Goal: Information Seeking & Learning: Learn about a topic

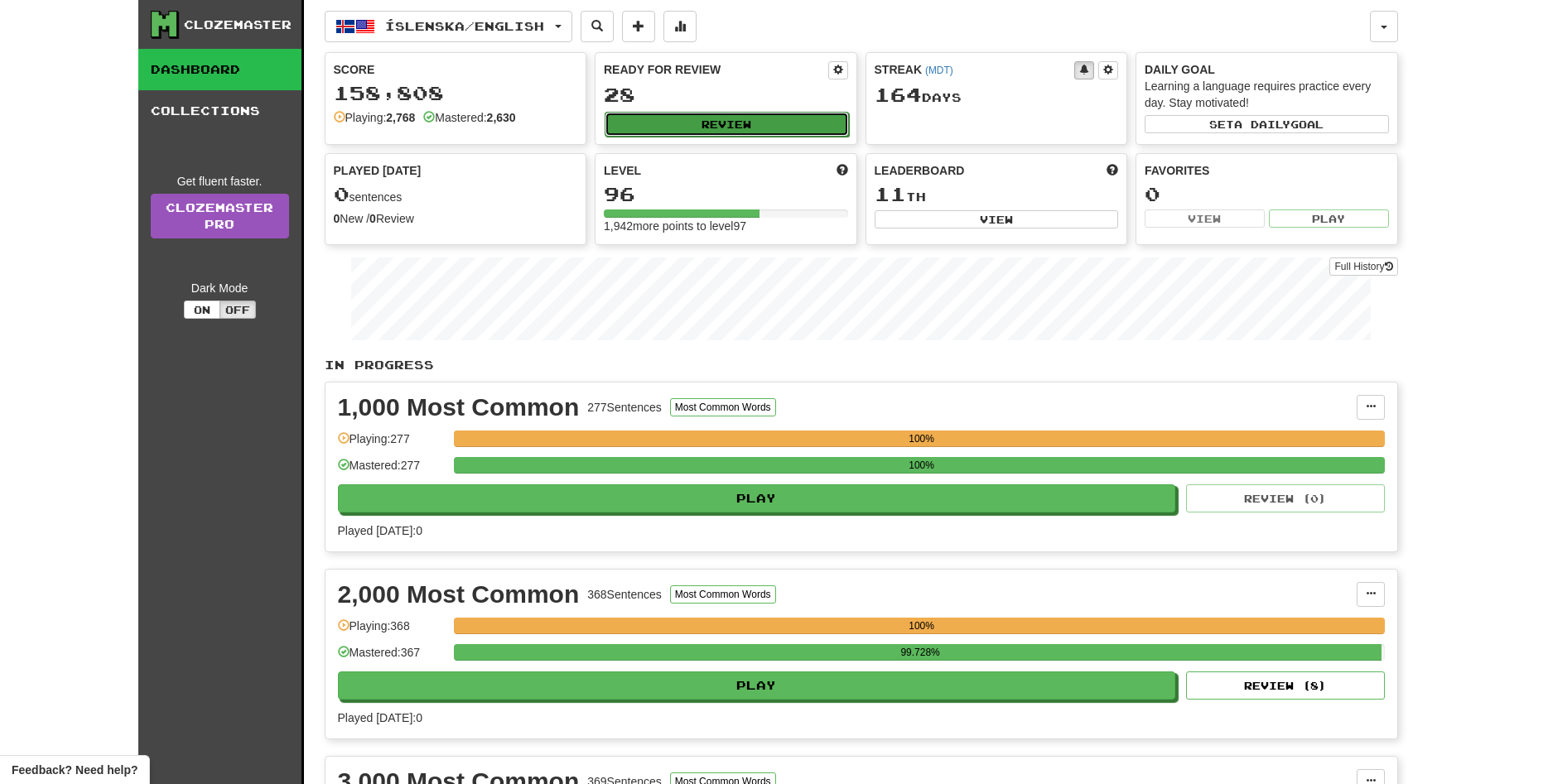
click at [728, 128] on button "Review" at bounding box center [727, 124] width 245 height 25
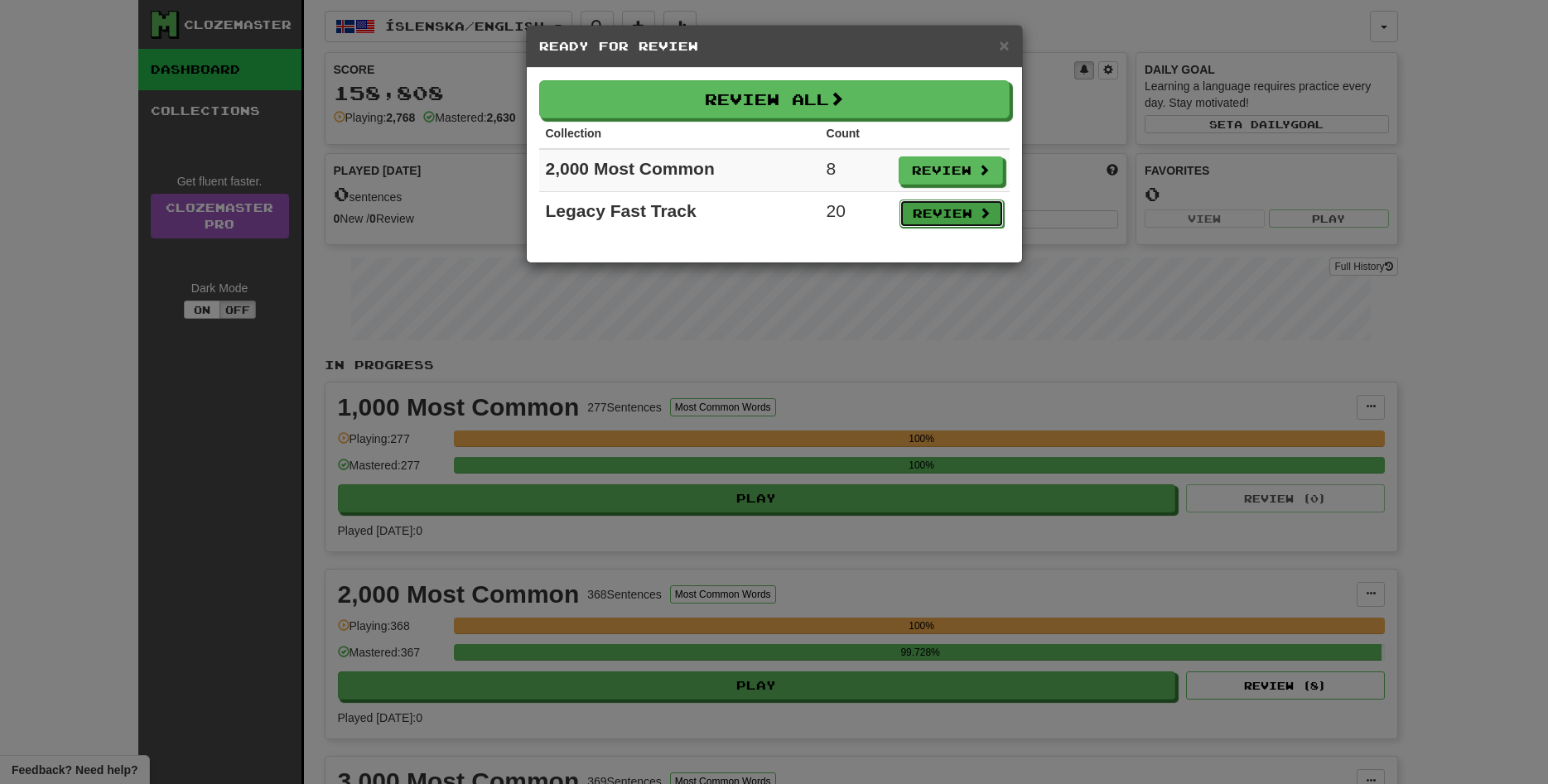
click at [945, 209] on button "Review" at bounding box center [952, 214] width 105 height 28
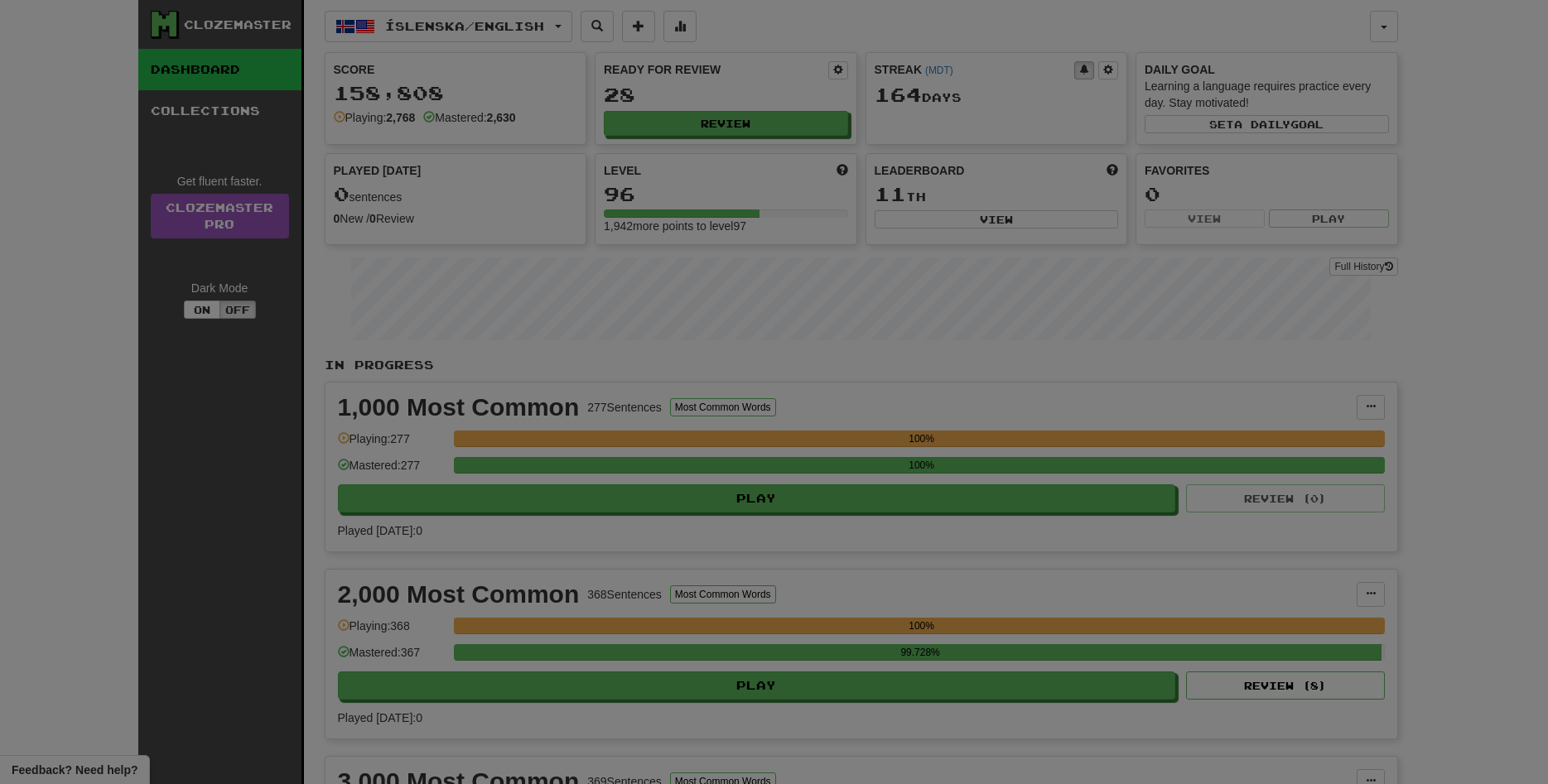
select select "**"
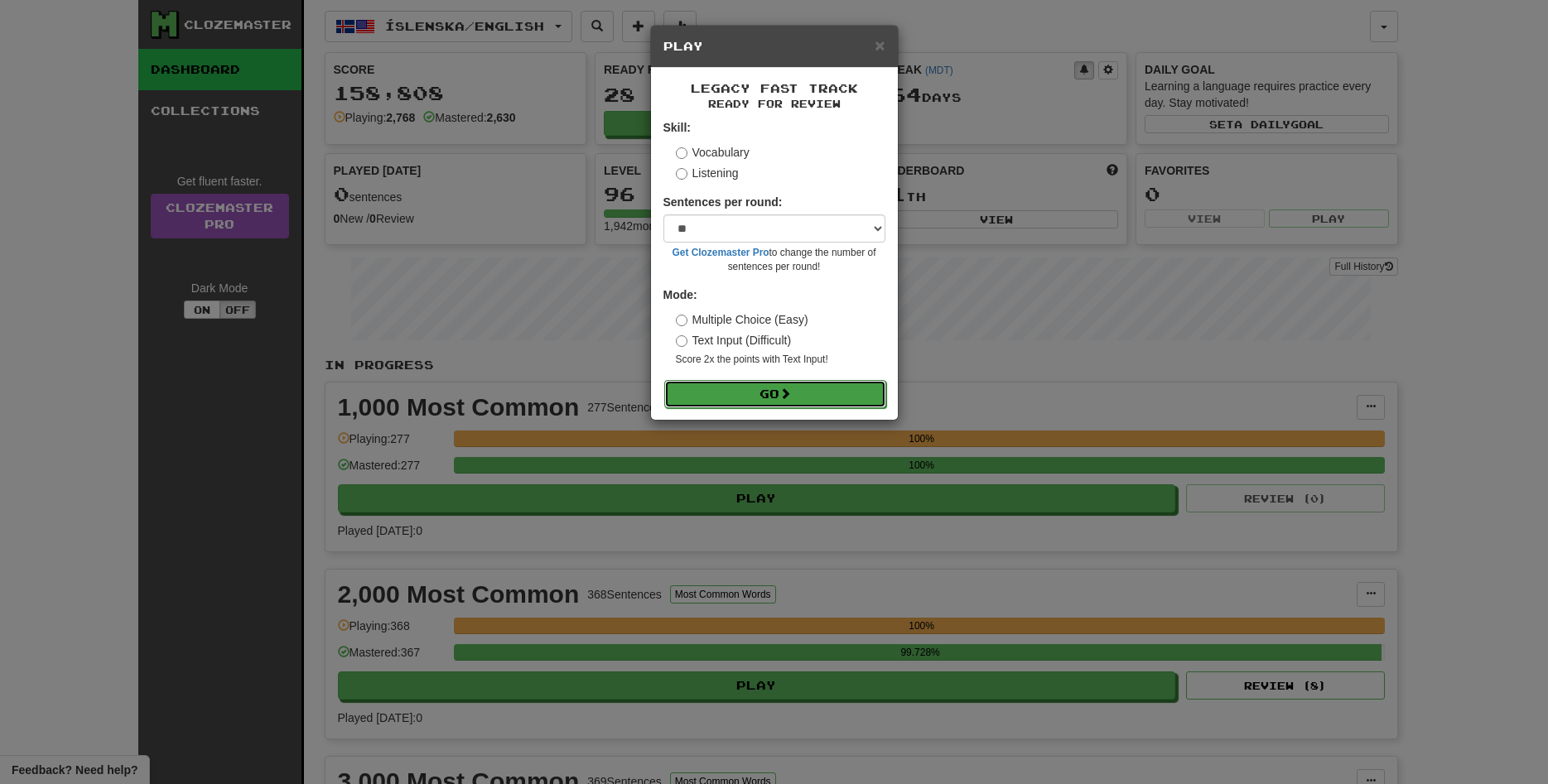
click at [774, 391] on button "Go" at bounding box center [776, 394] width 222 height 28
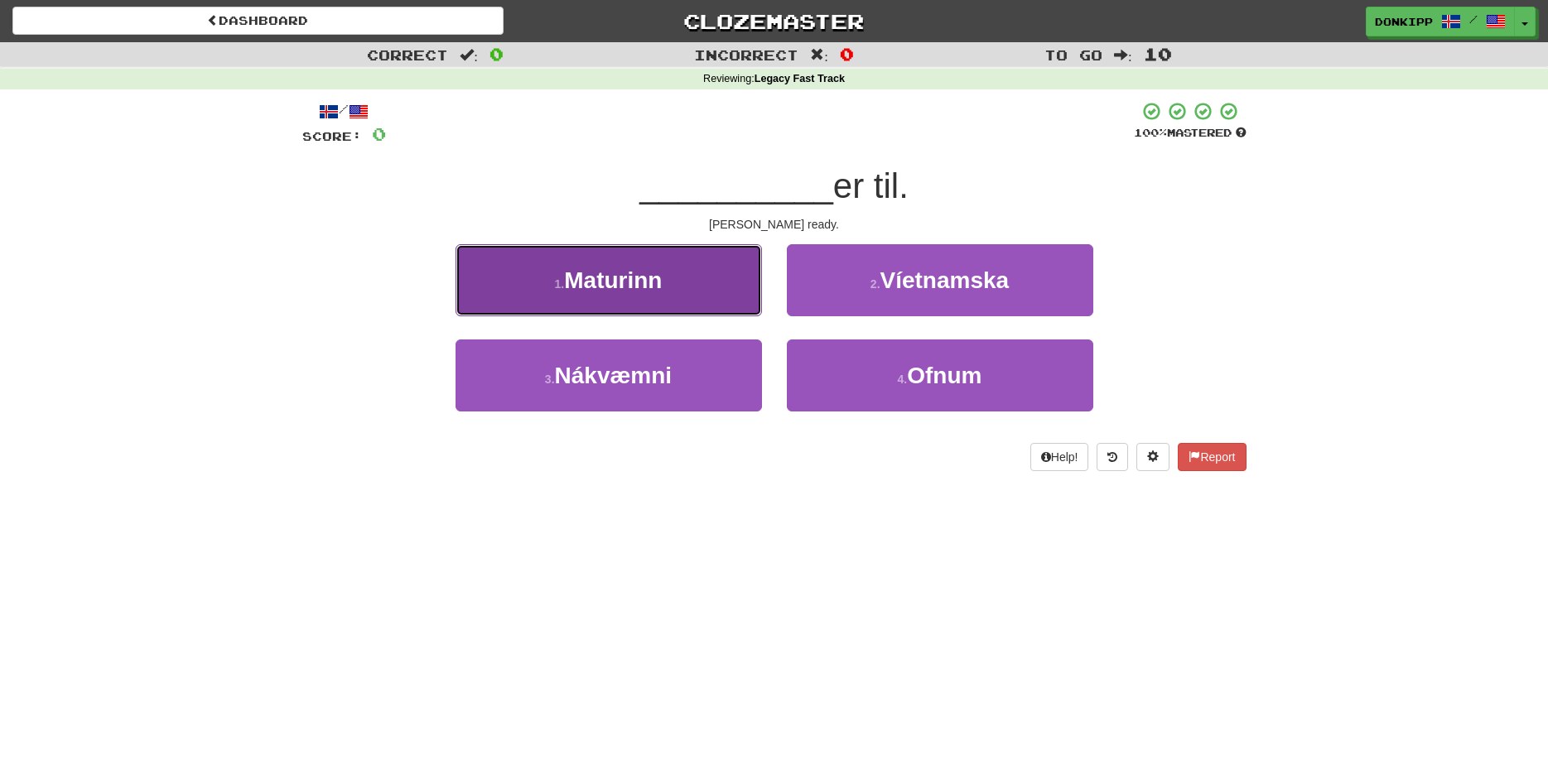
click at [676, 287] on button "1 . Maturinn" at bounding box center [609, 280] width 306 height 72
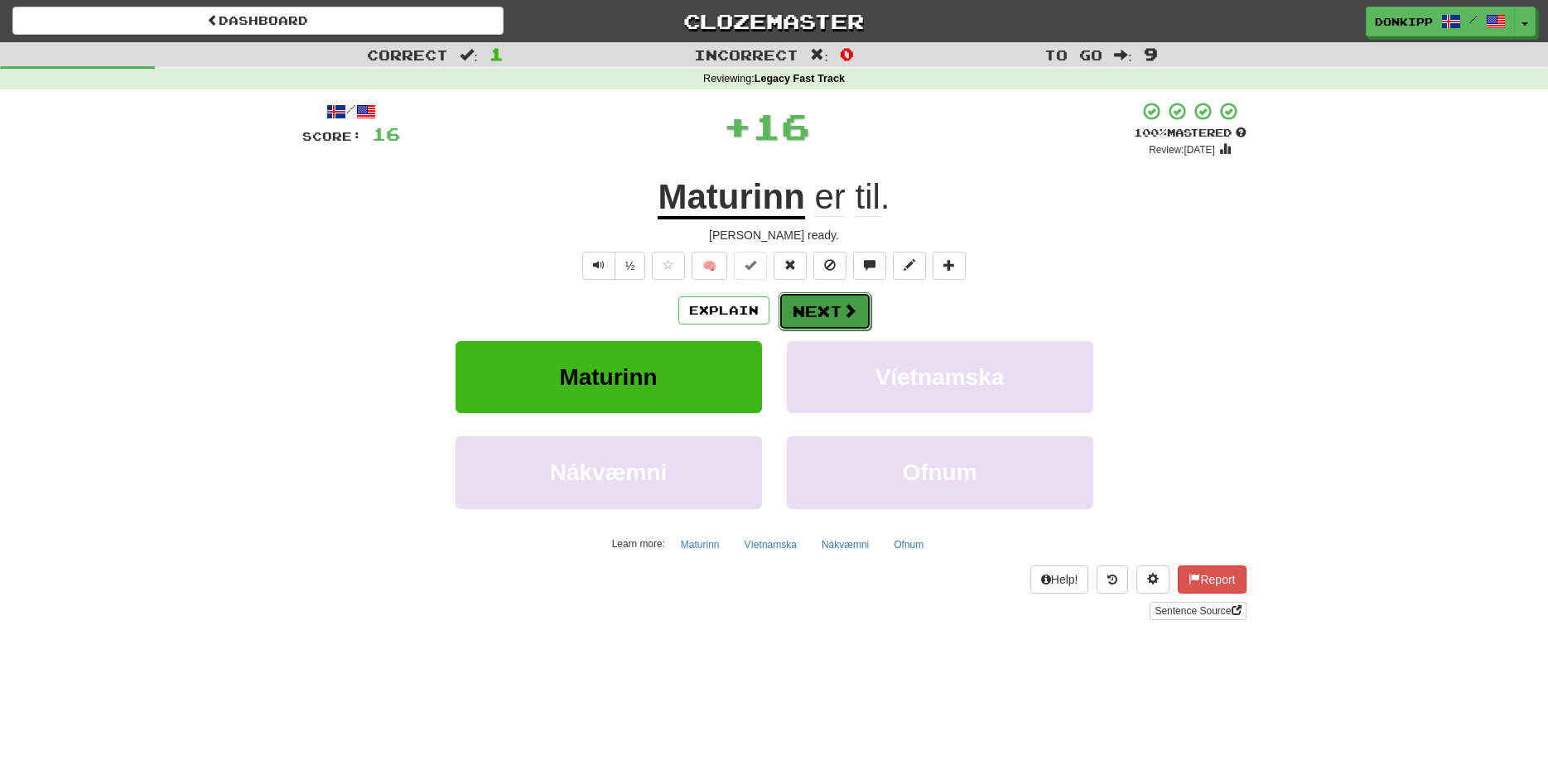
click at [824, 316] on button "Next" at bounding box center [824, 311] width 92 height 38
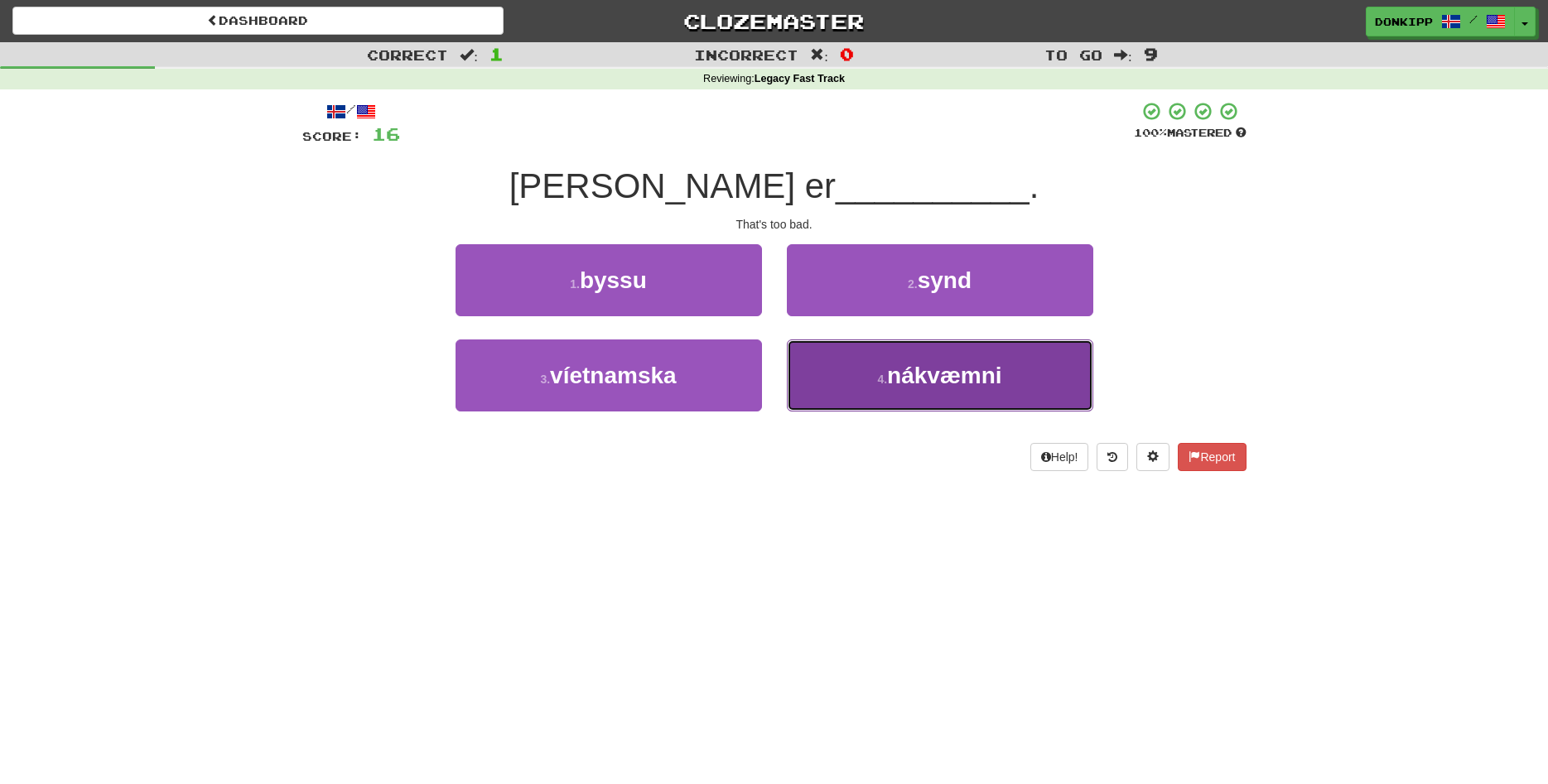
click at [865, 380] on button "4 . nákvæmni" at bounding box center [940, 375] width 306 height 72
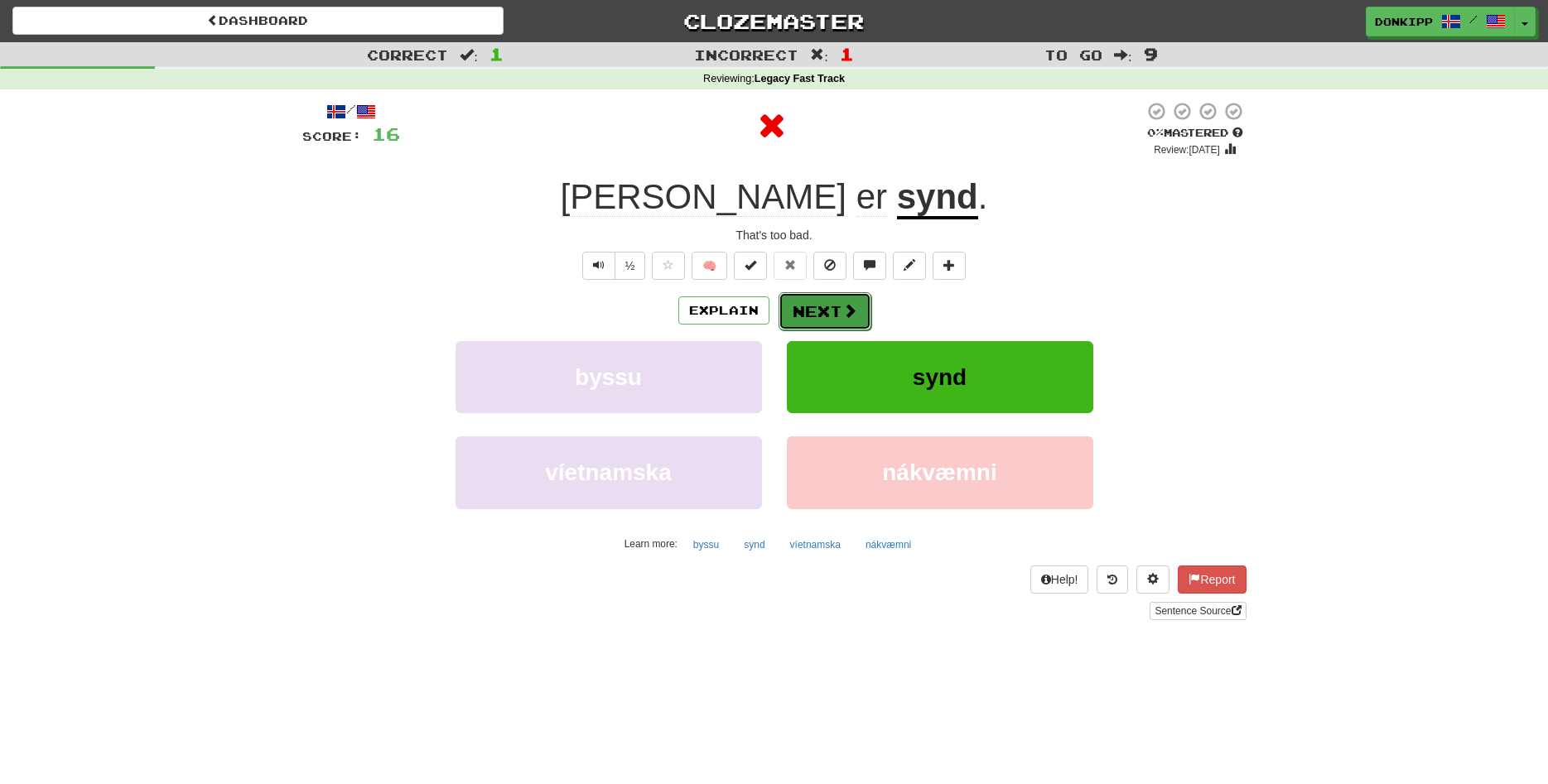
click at [809, 304] on button "Next" at bounding box center [824, 311] width 92 height 38
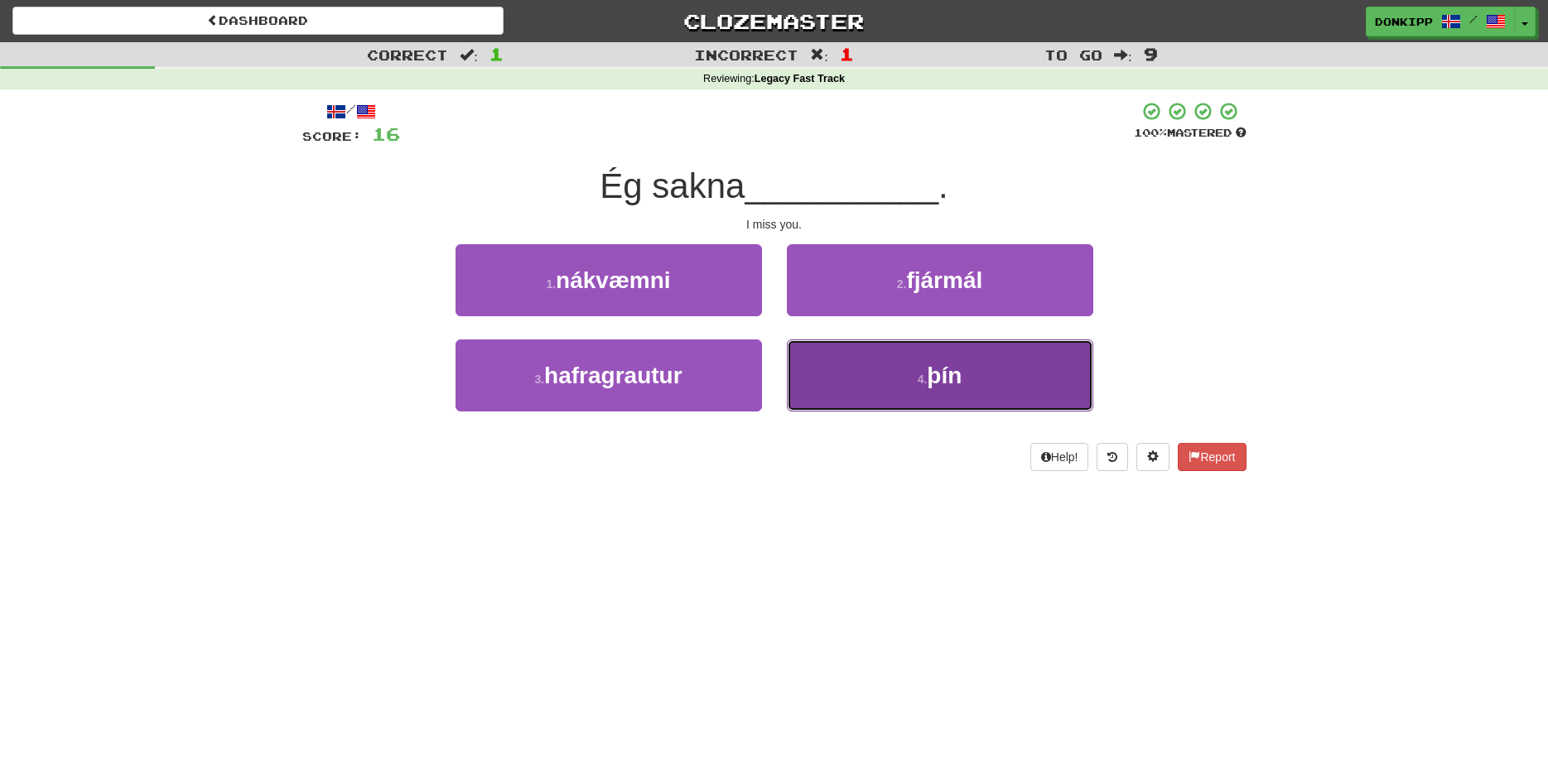
click at [871, 376] on button "4 . þín" at bounding box center [940, 375] width 306 height 72
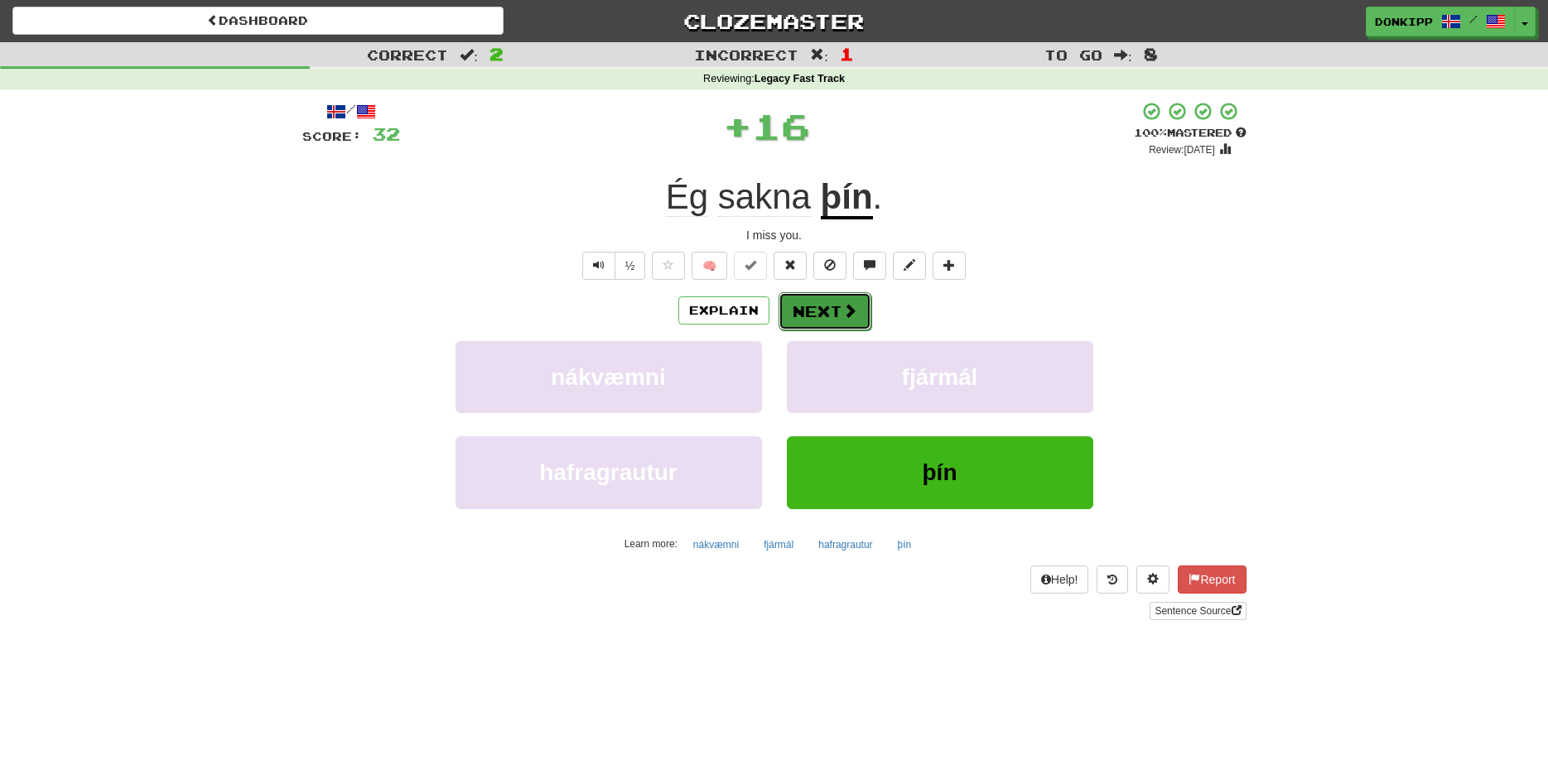
click at [831, 300] on button "Next" at bounding box center [824, 311] width 92 height 38
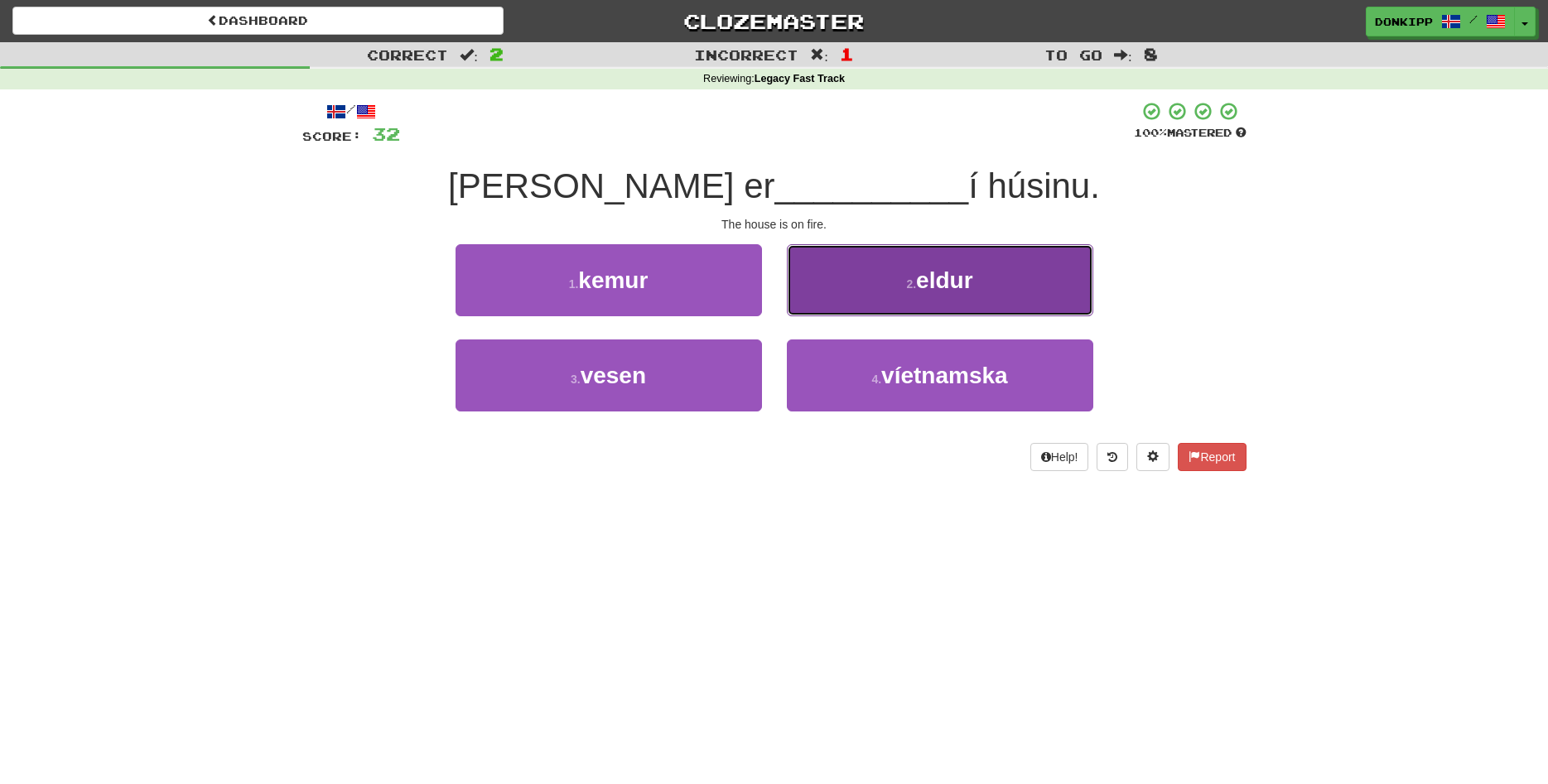
click at [857, 300] on button "2 . eldur" at bounding box center [940, 280] width 306 height 72
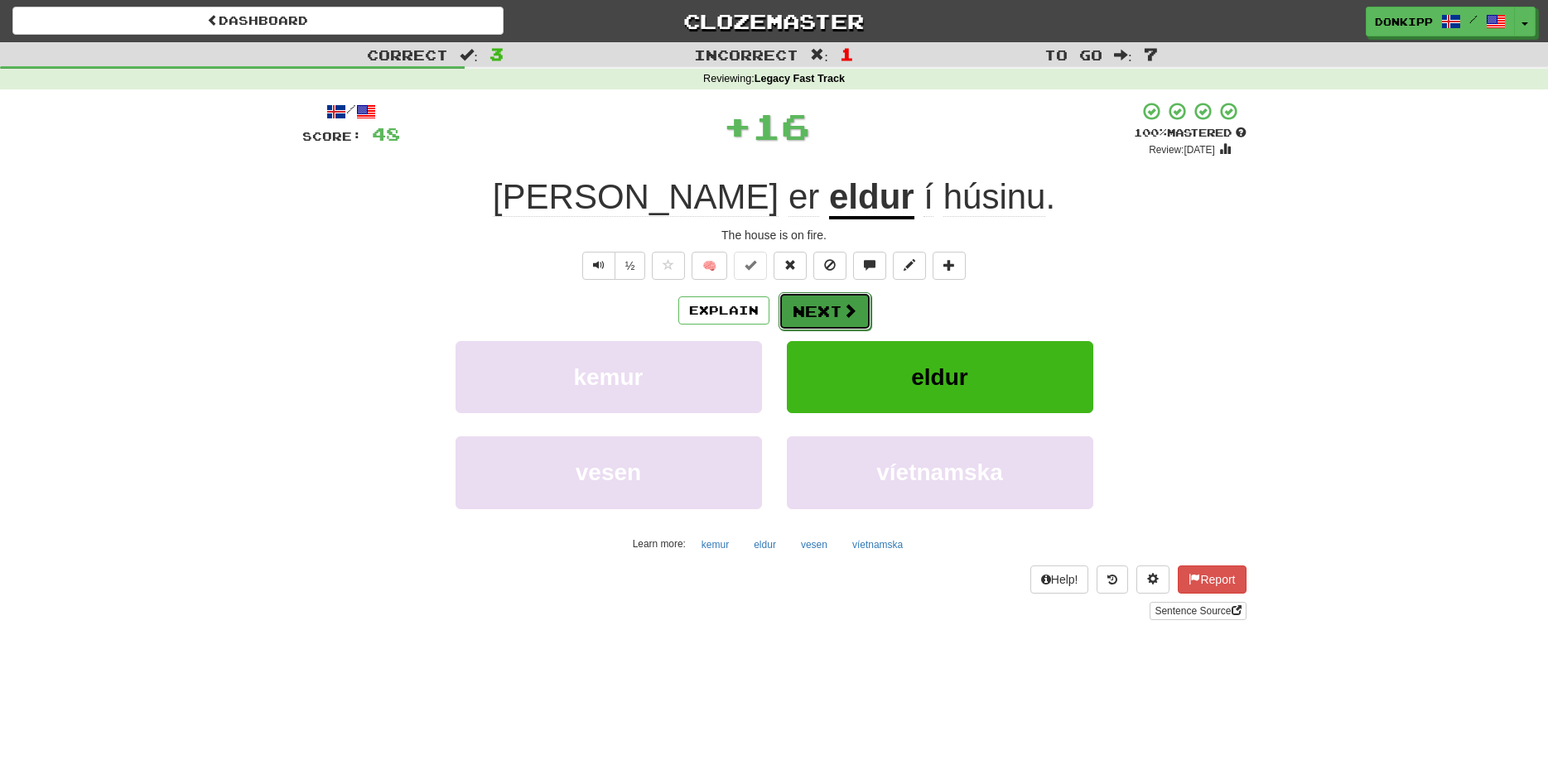
click at [805, 313] on button "Next" at bounding box center [824, 311] width 92 height 38
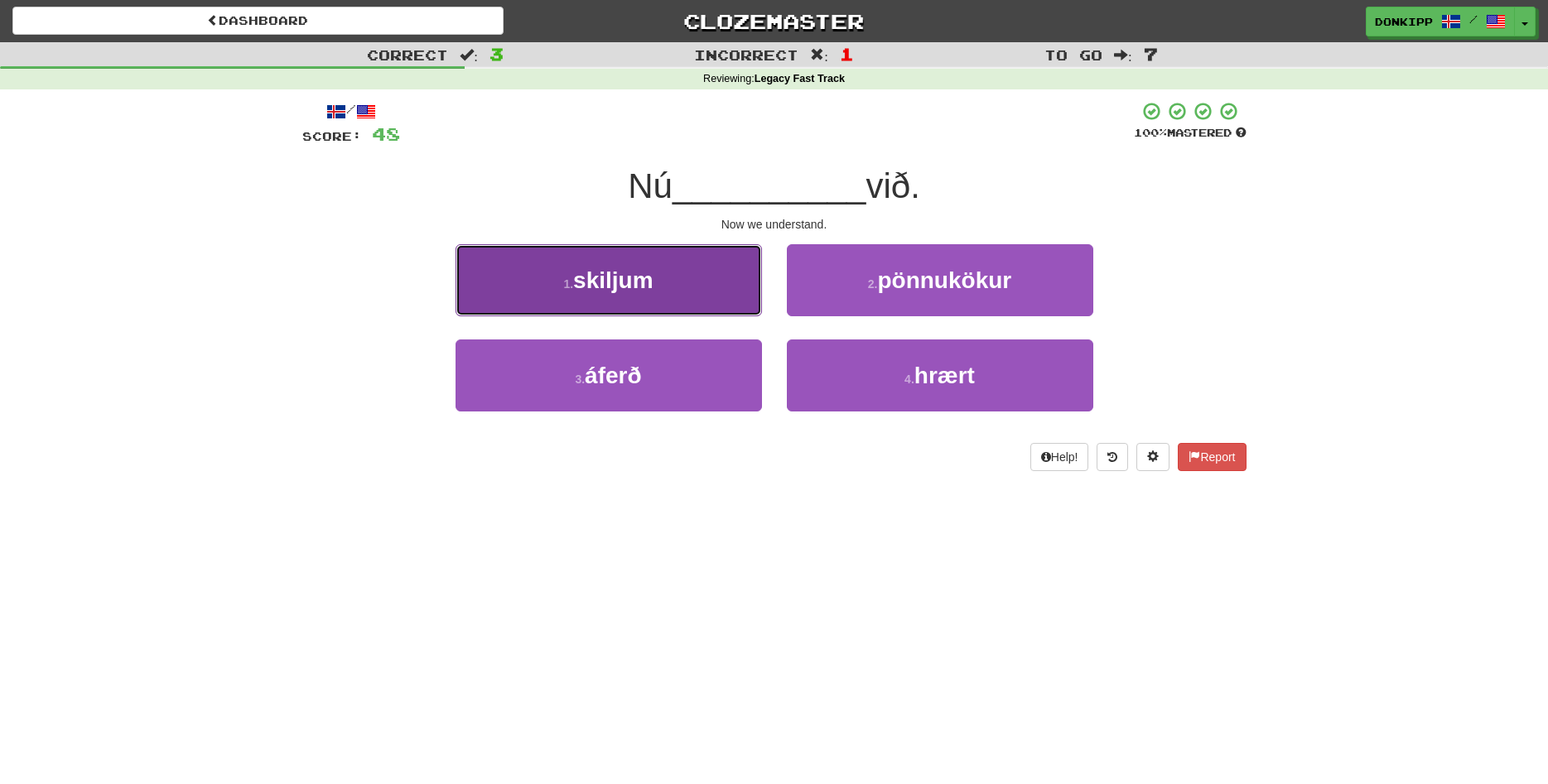
click at [680, 277] on button "1 . skiljum" at bounding box center [609, 280] width 306 height 72
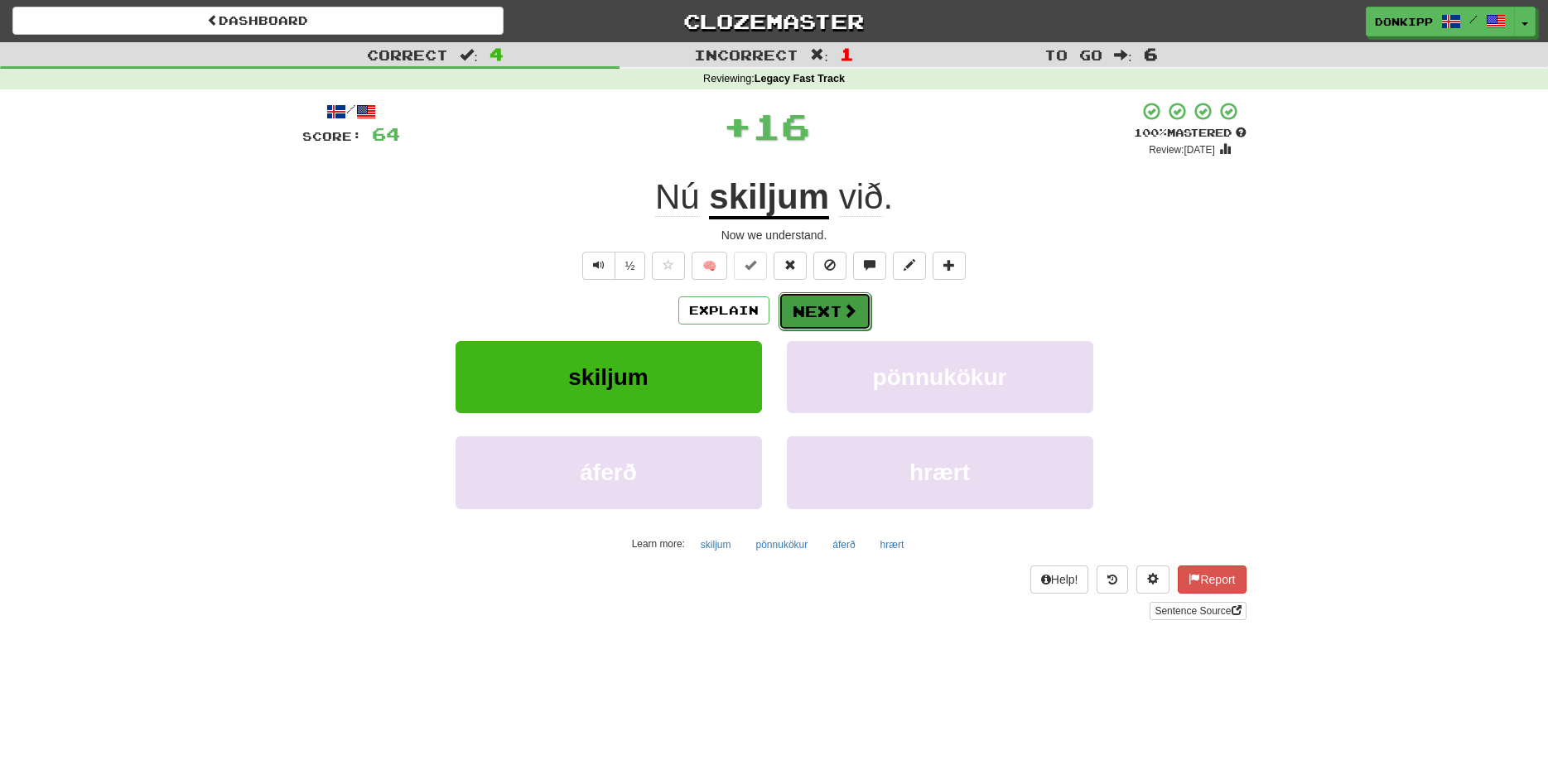
click at [813, 313] on button "Next" at bounding box center [824, 311] width 92 height 38
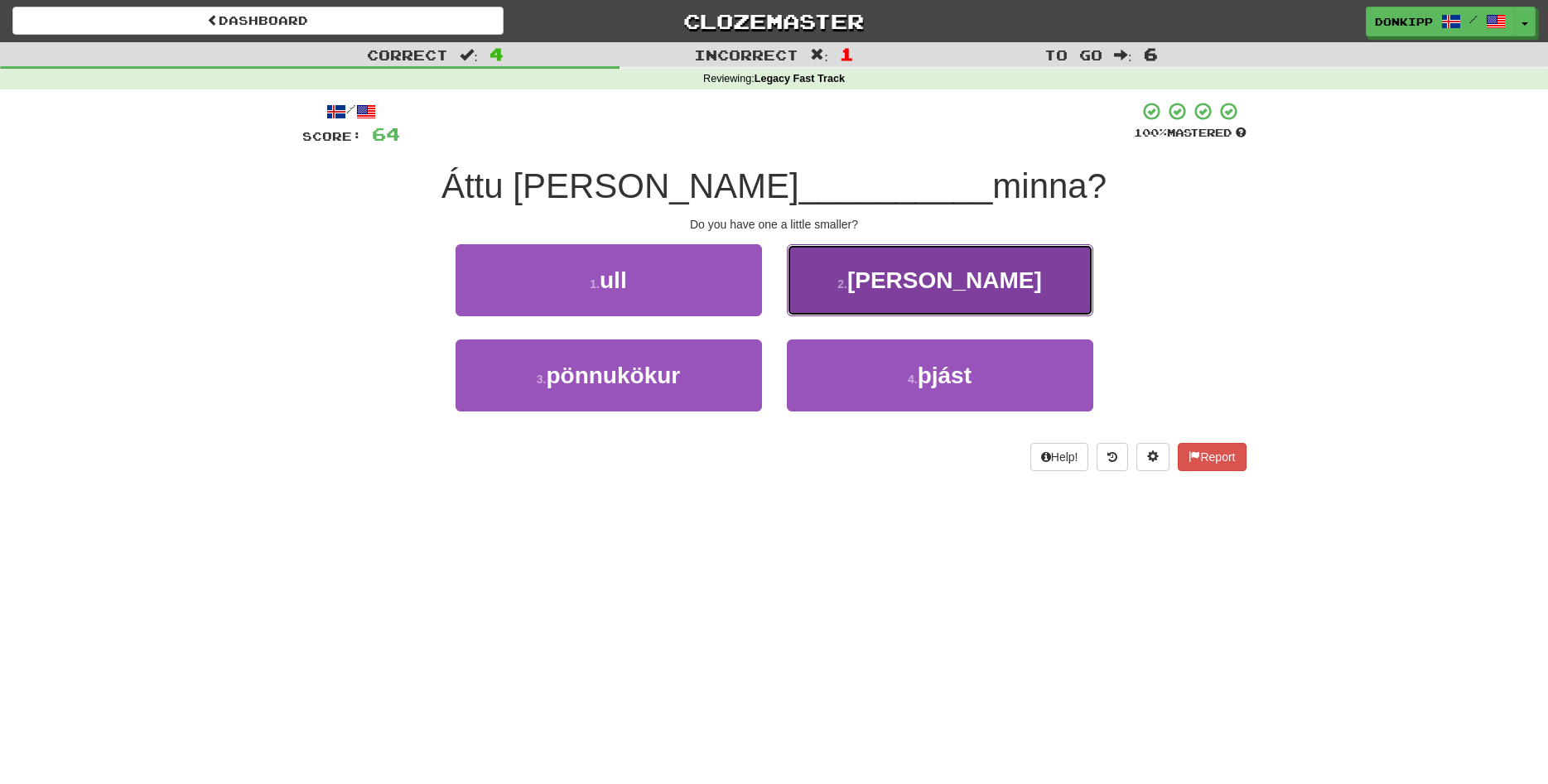
click at [853, 293] on button "2 . aðeins" at bounding box center [940, 280] width 306 height 72
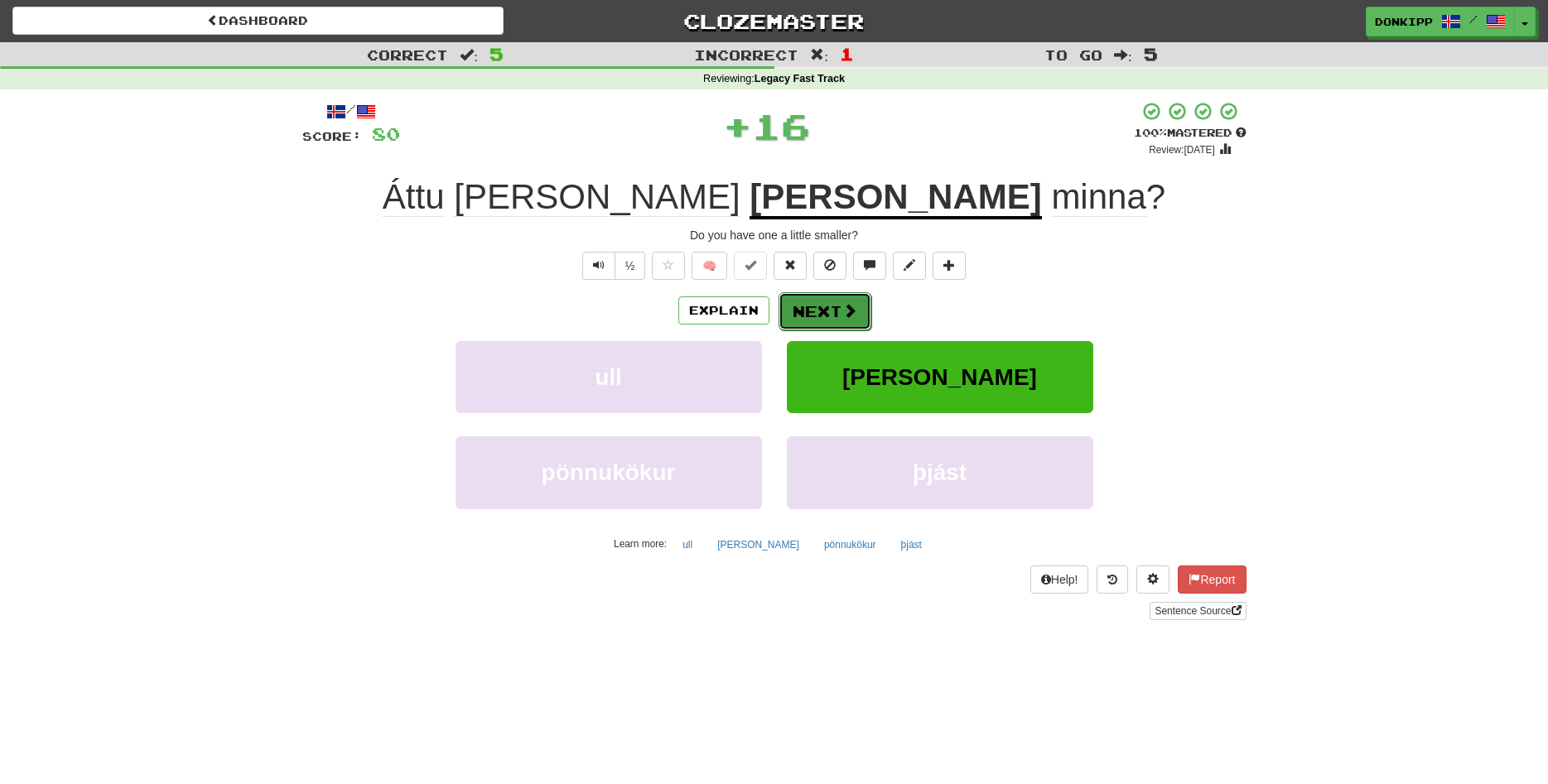
click at [807, 313] on button "Next" at bounding box center [824, 311] width 92 height 38
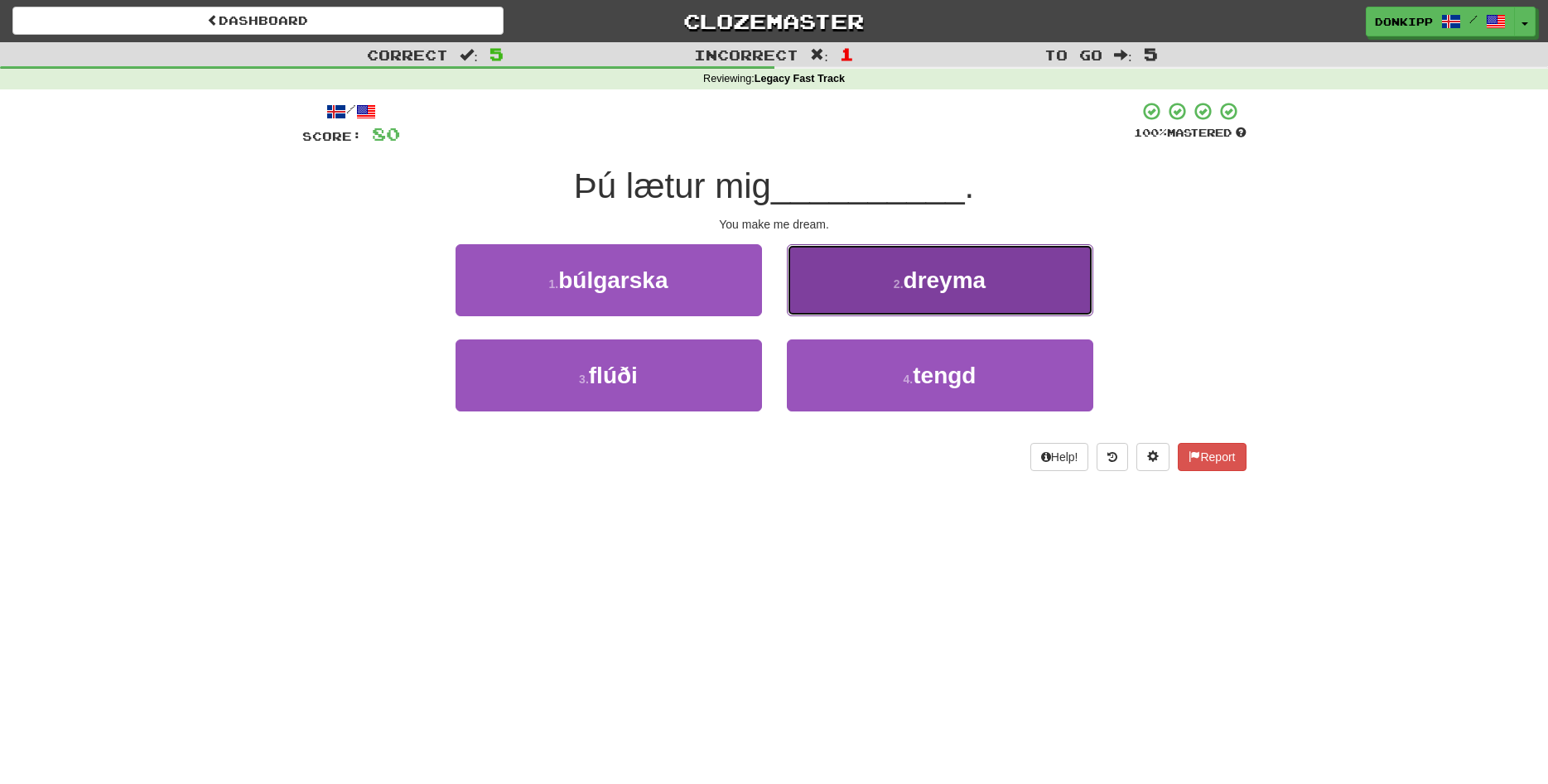
click at [880, 286] on button "2 . dreyma" at bounding box center [940, 280] width 306 height 72
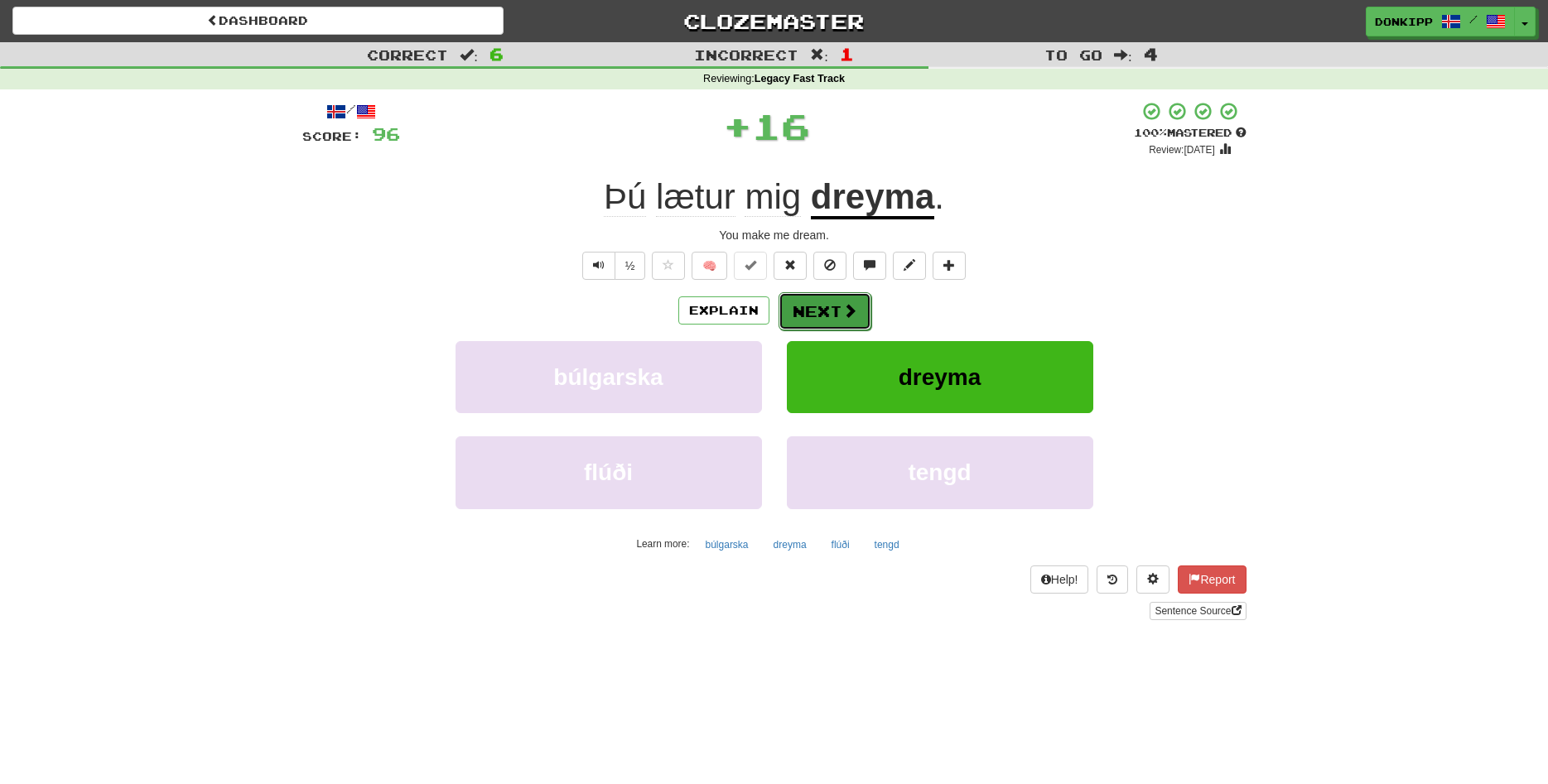
click at [831, 305] on button "Next" at bounding box center [824, 311] width 92 height 38
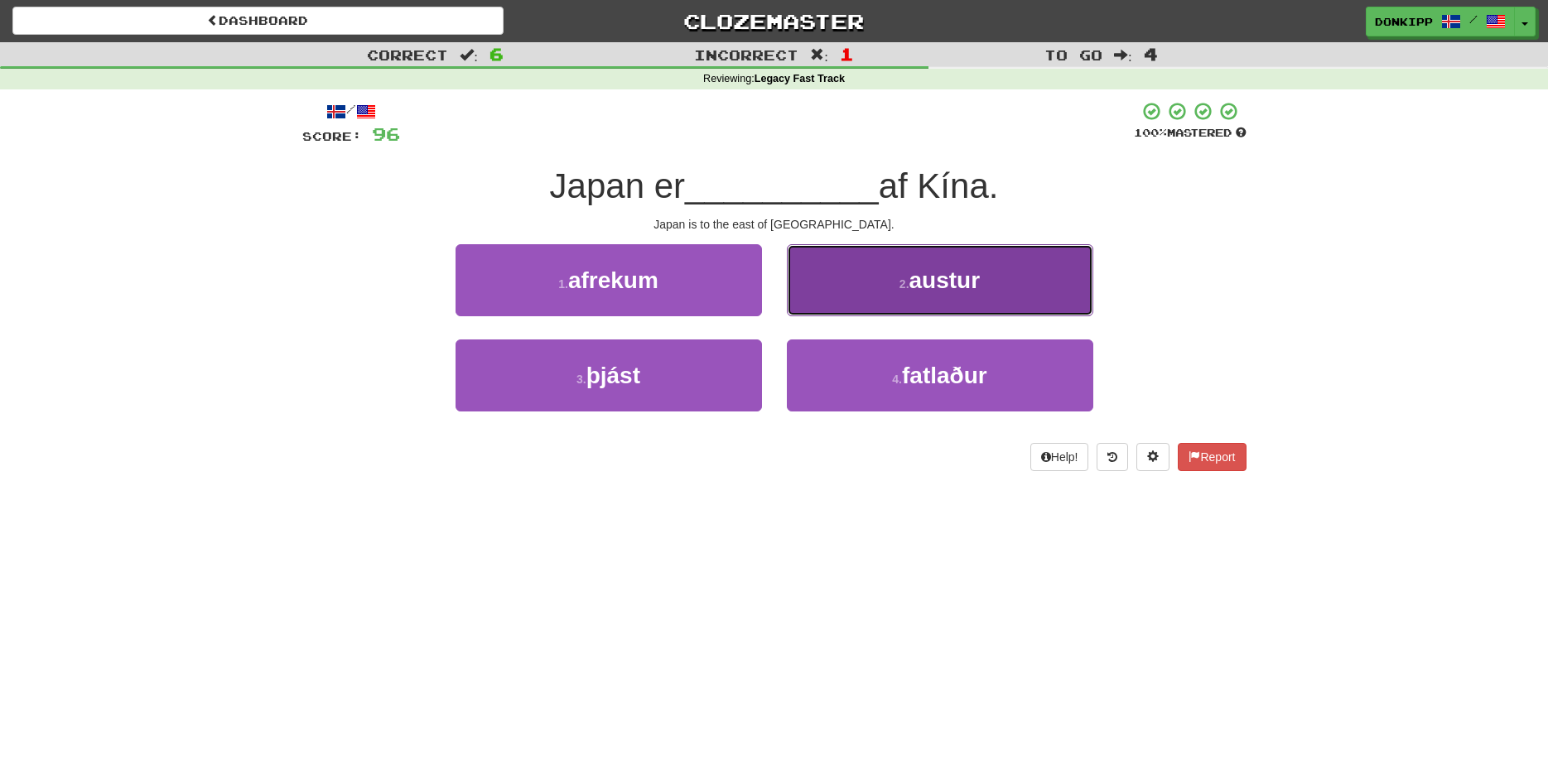
click at [872, 285] on button "2 . austur" at bounding box center [940, 280] width 306 height 72
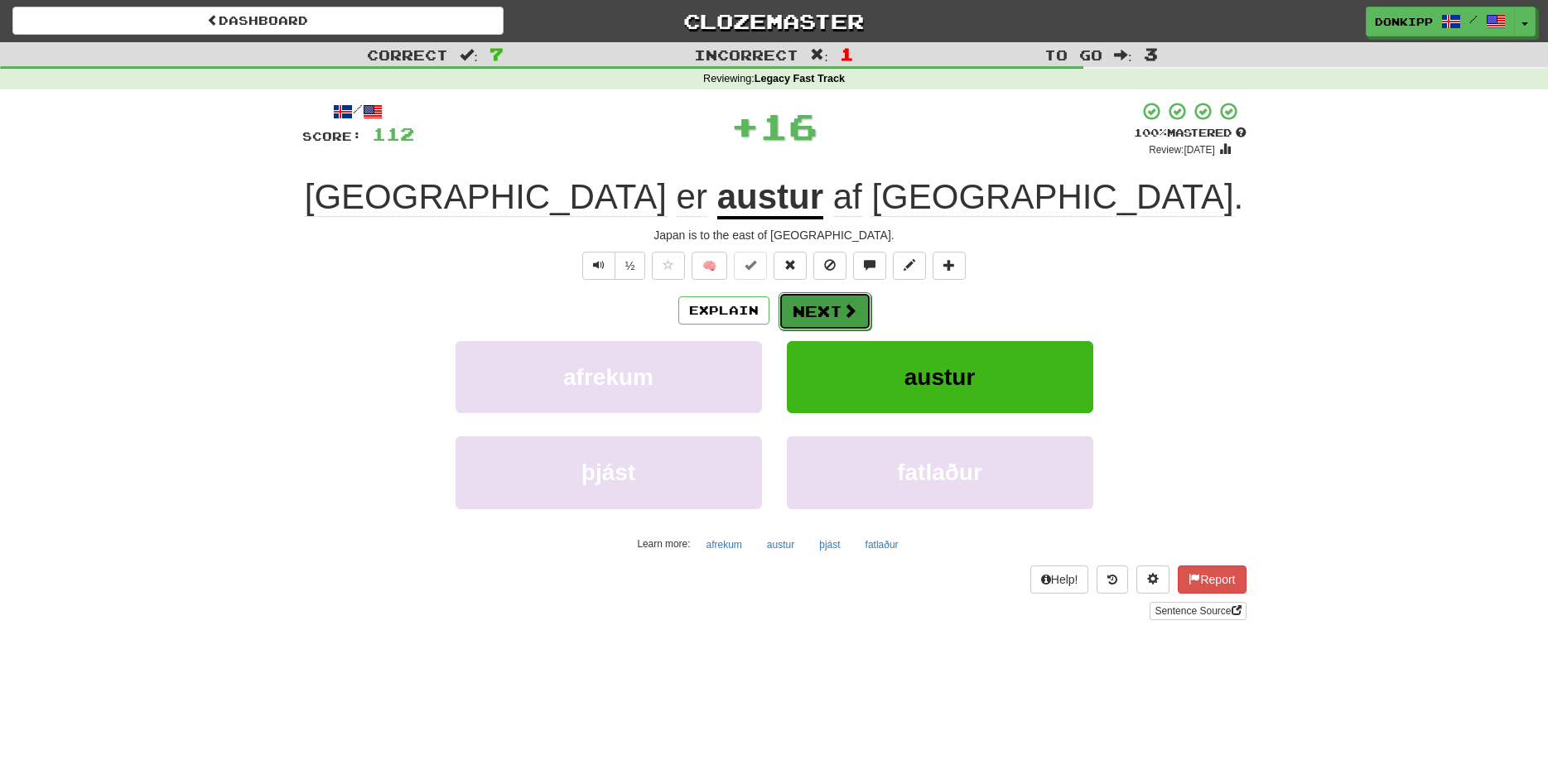
click at [835, 300] on button "Next" at bounding box center [824, 311] width 92 height 38
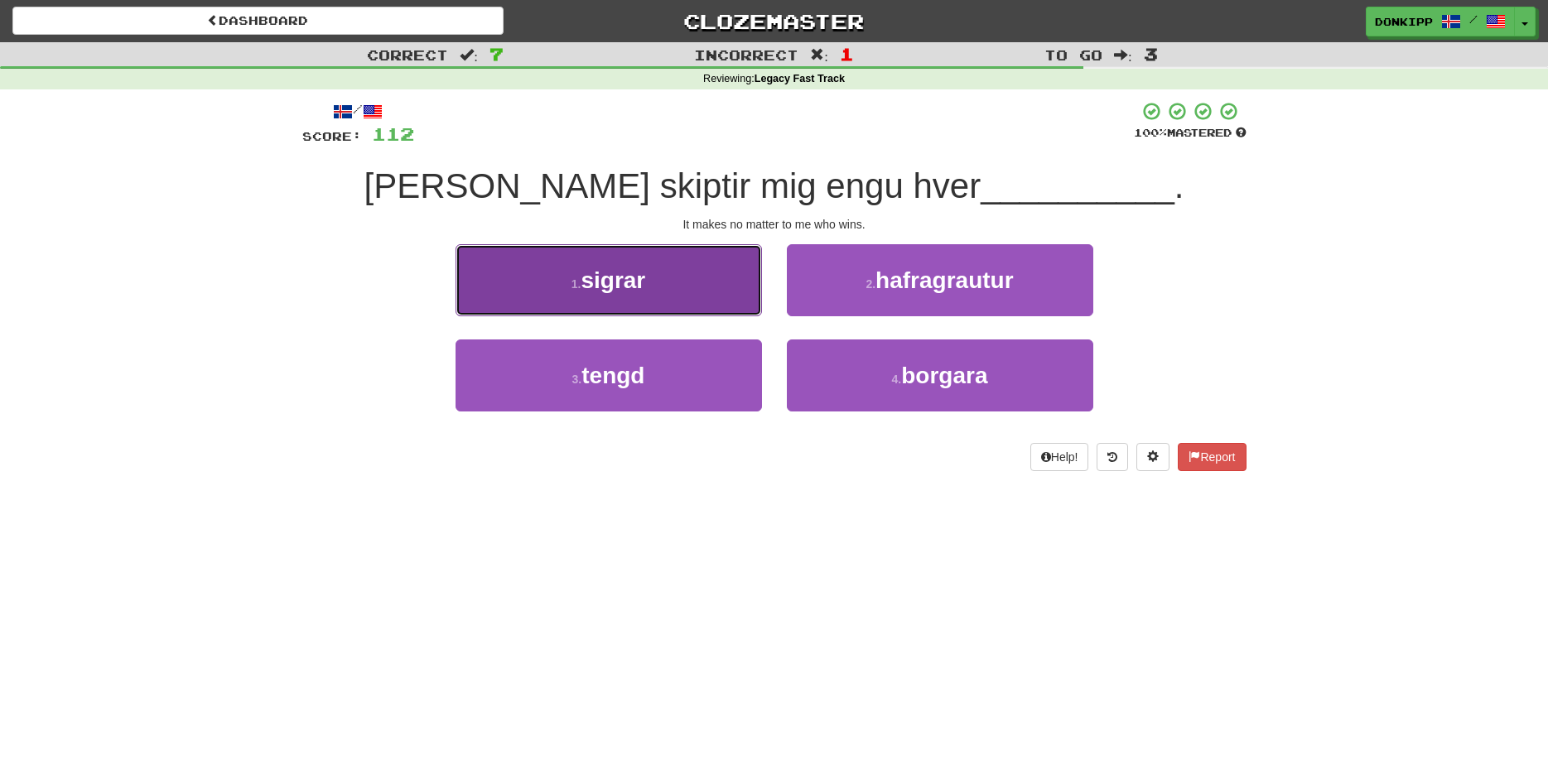
click at [720, 293] on button "1 . sigrar" at bounding box center [609, 280] width 306 height 72
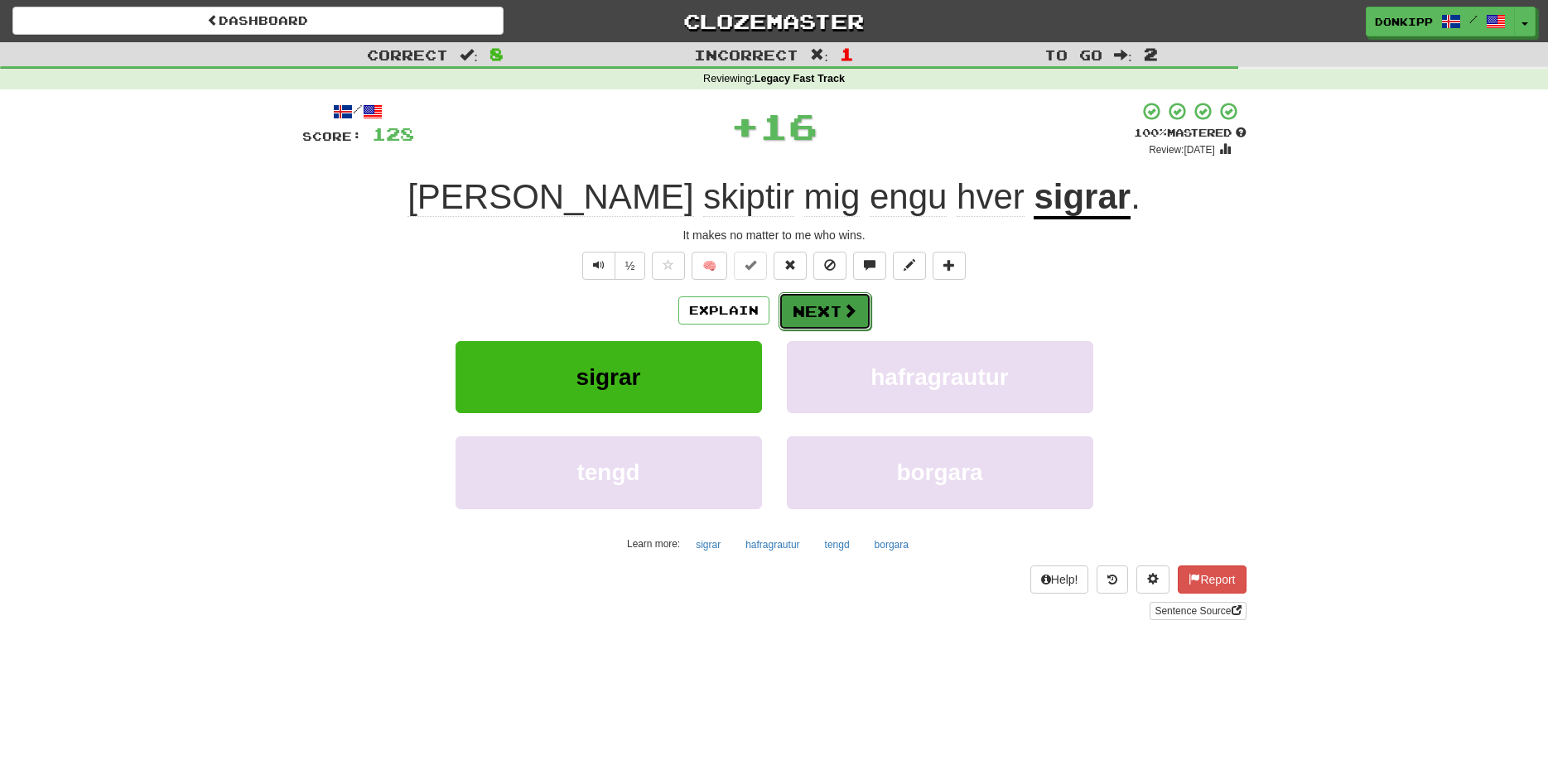
click at [813, 318] on button "Next" at bounding box center [824, 311] width 92 height 38
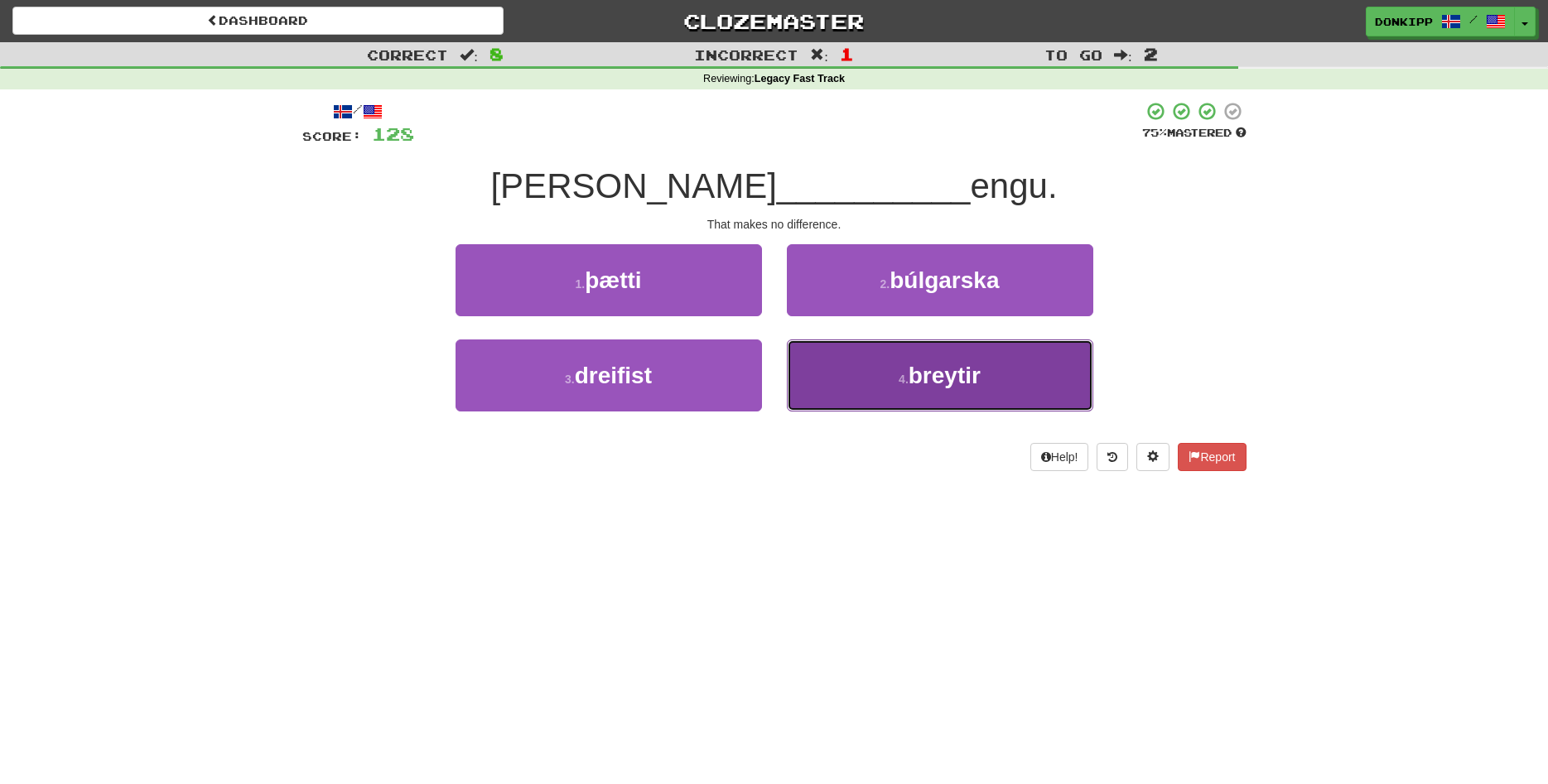
click at [872, 402] on button "4 . breytir" at bounding box center [940, 375] width 306 height 72
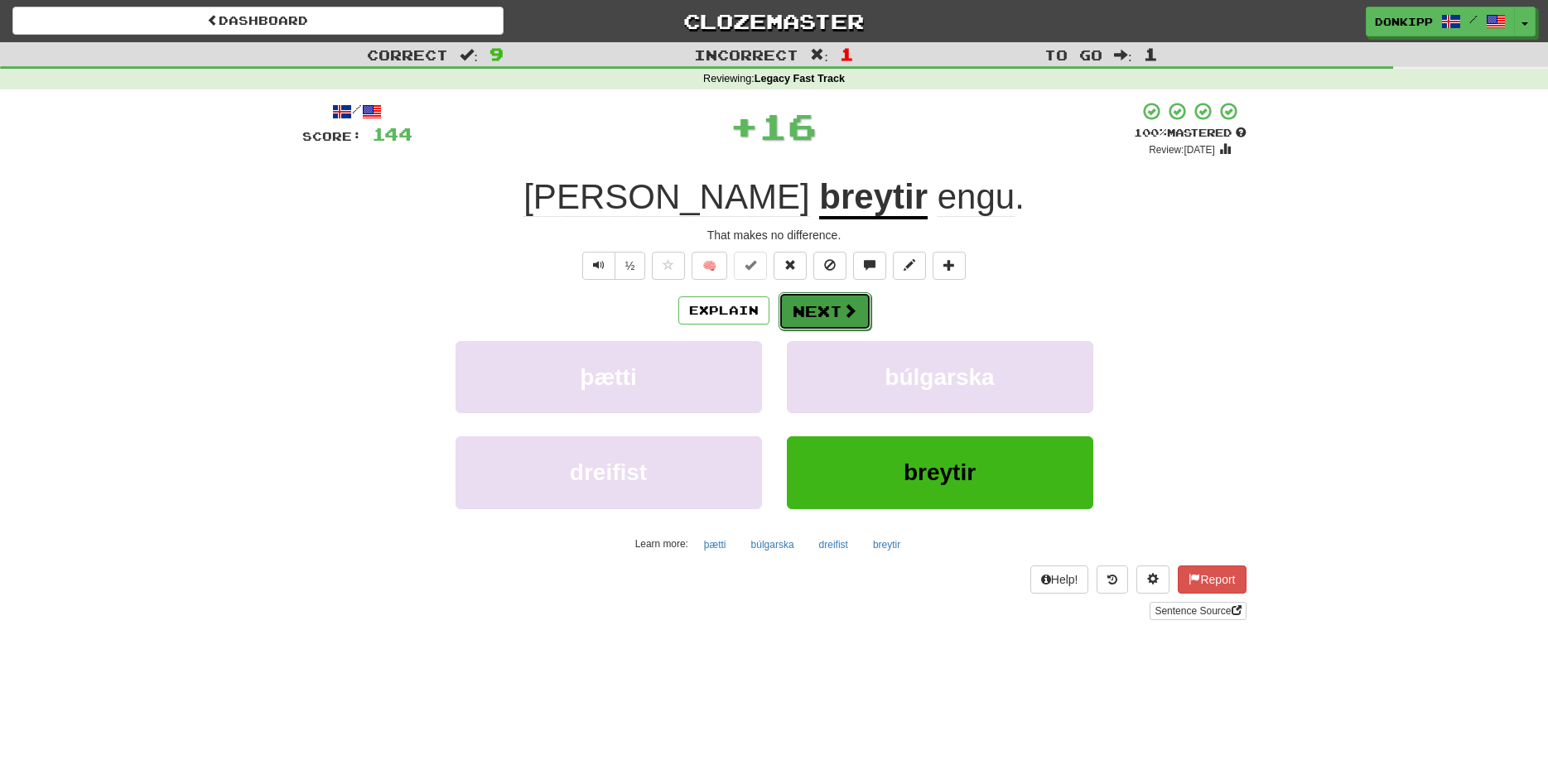
click at [835, 322] on button "Next" at bounding box center [824, 311] width 92 height 38
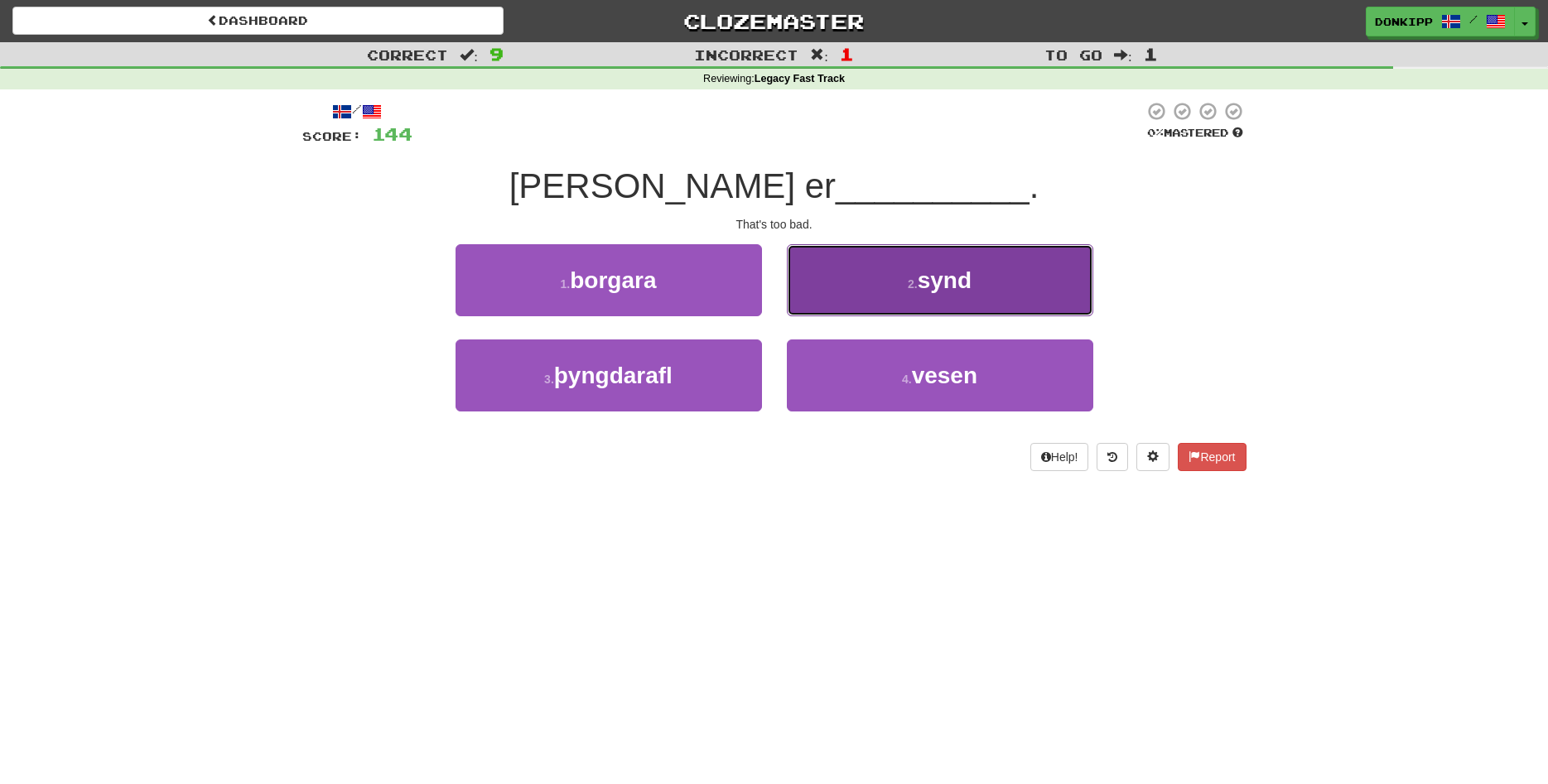
click at [880, 280] on button "2 . synd" at bounding box center [940, 280] width 306 height 72
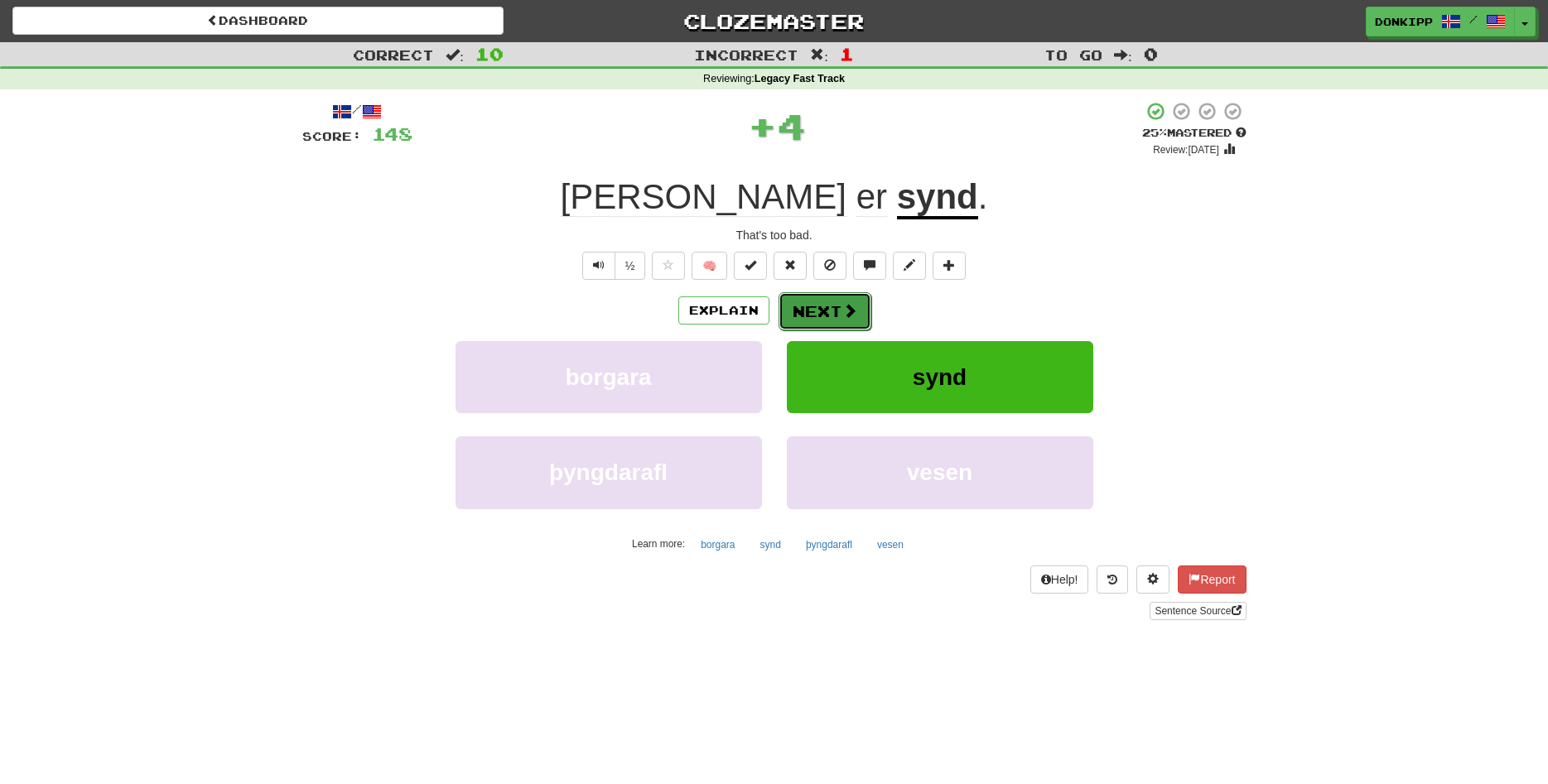
click at [823, 301] on button "Next" at bounding box center [824, 311] width 92 height 38
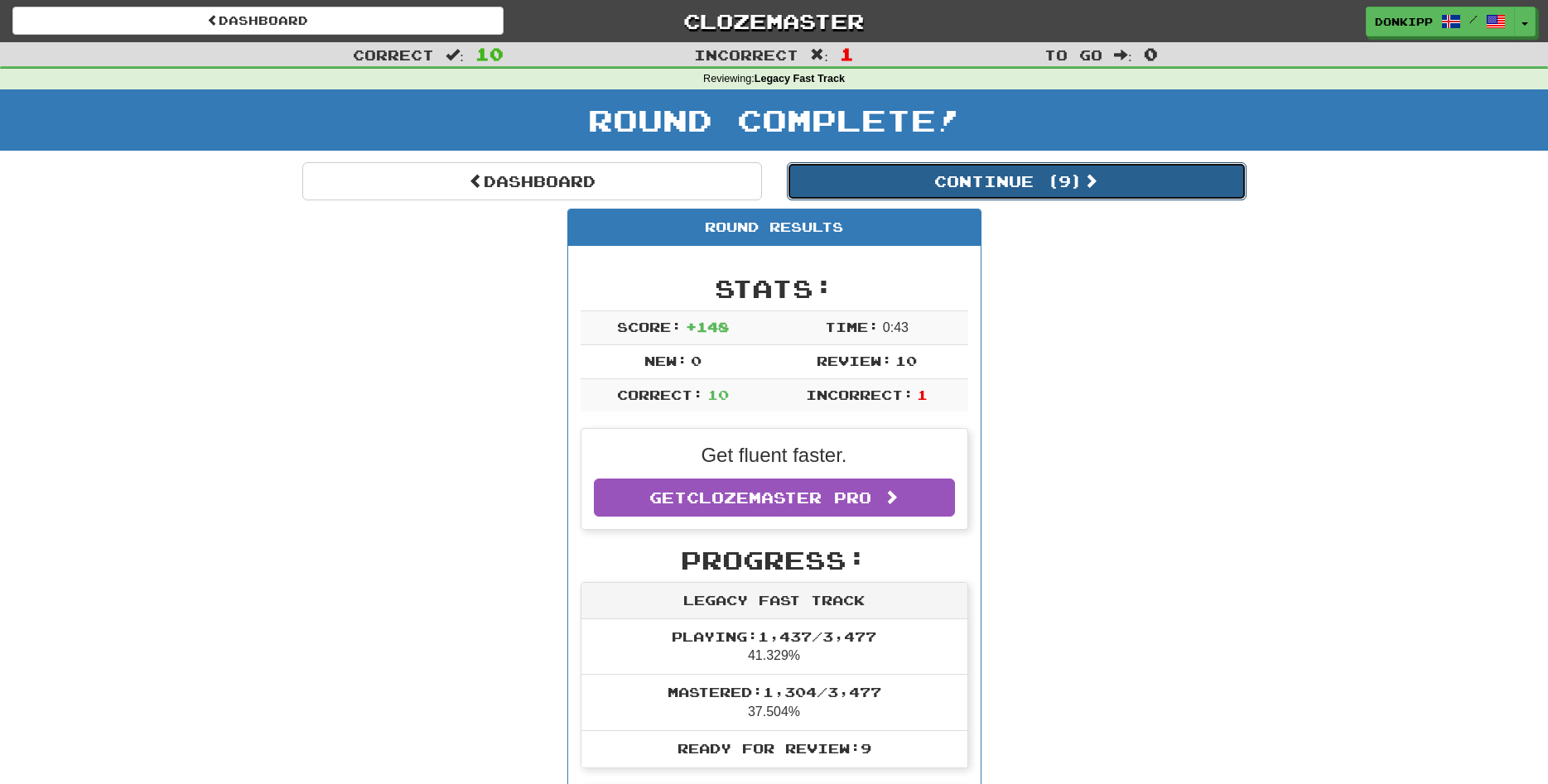
click at [1008, 188] on button "Continue ( 9 )" at bounding box center [1017, 181] width 459 height 38
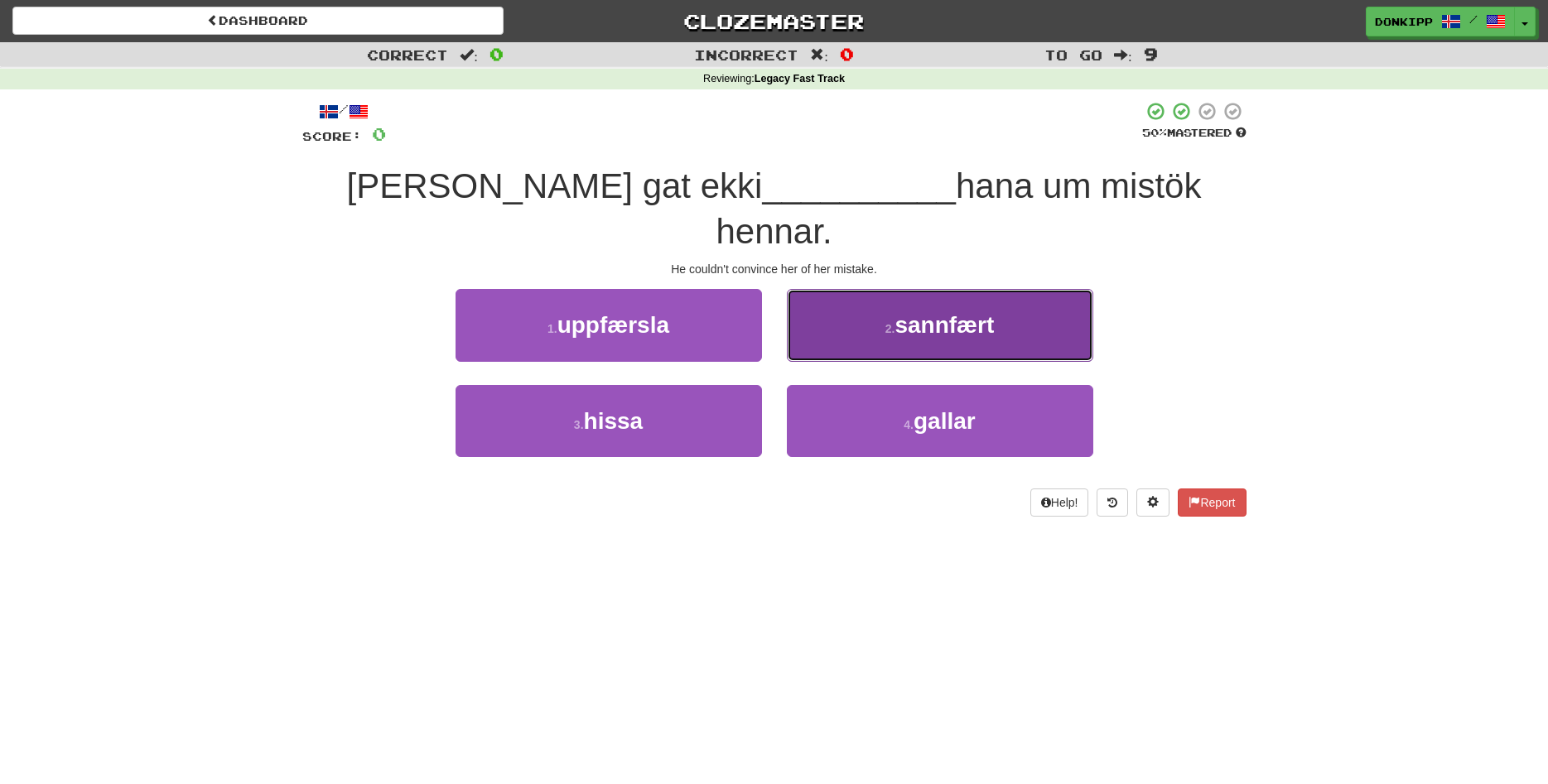
click at [882, 289] on button "2 . sannfært" at bounding box center [940, 325] width 306 height 72
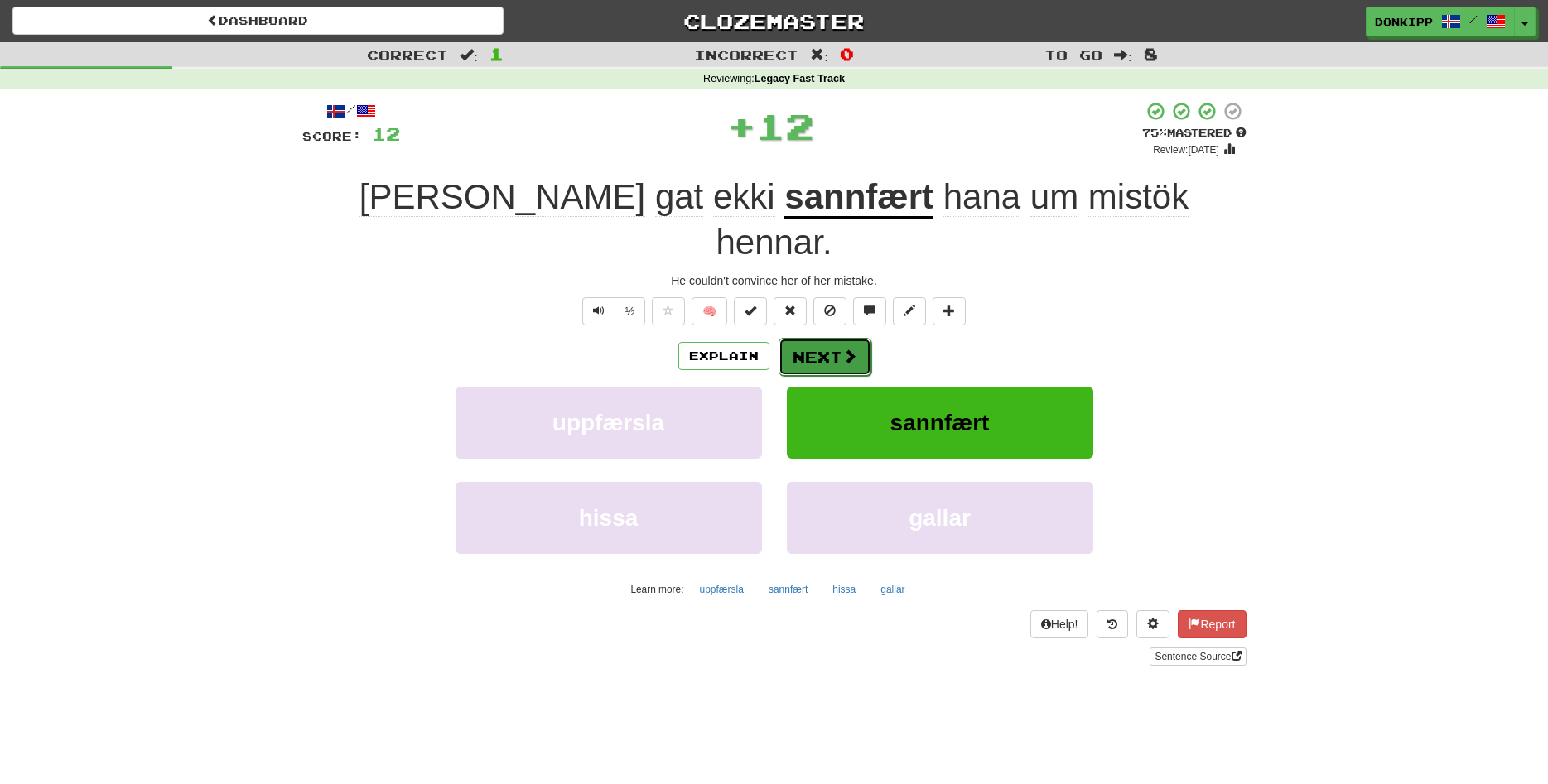
click at [798, 338] on button "Next" at bounding box center [824, 357] width 92 height 38
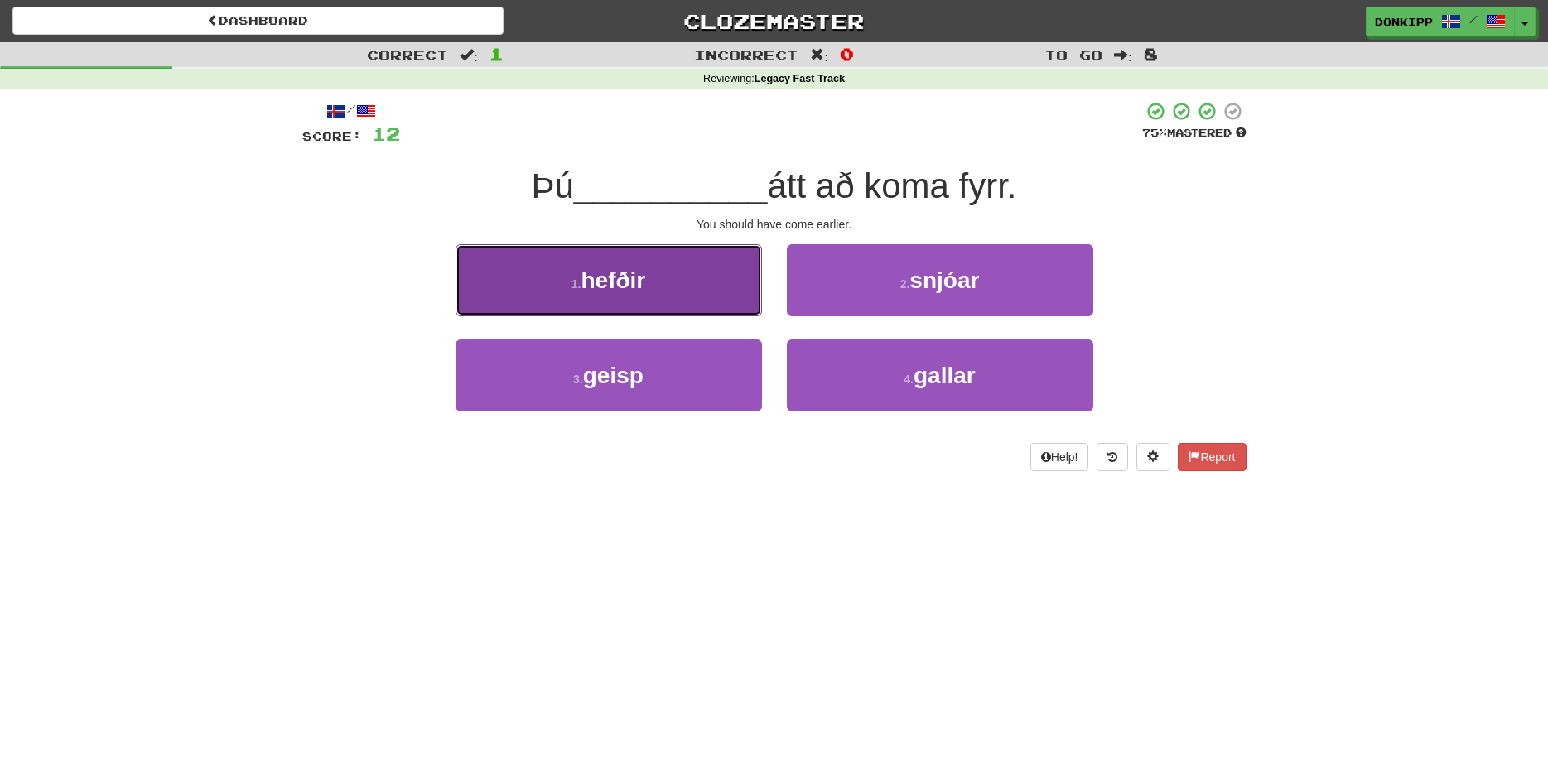
click at [673, 273] on button "1 . hefðir" at bounding box center [609, 280] width 306 height 72
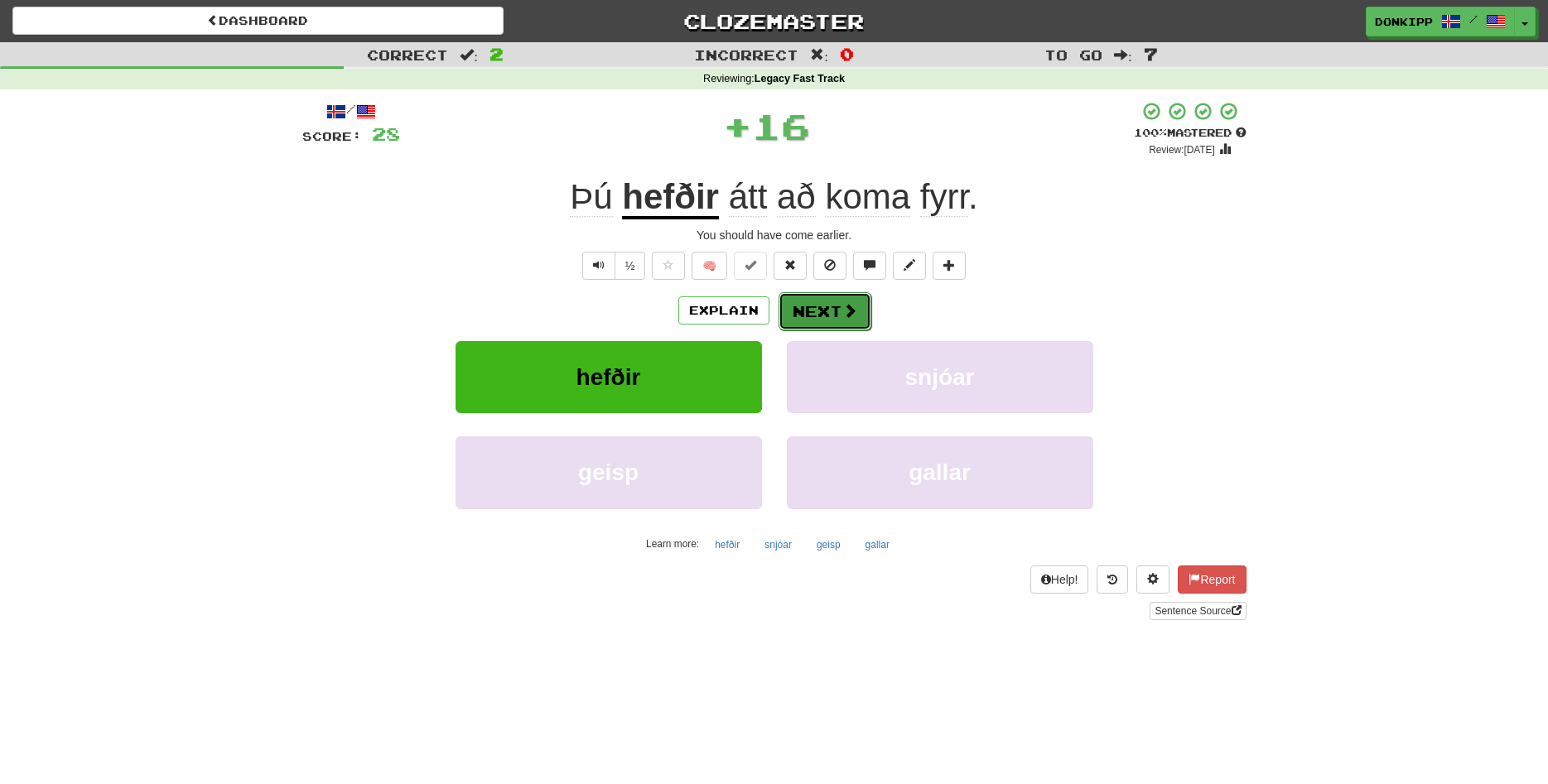
click at [809, 307] on button "Next" at bounding box center [824, 311] width 92 height 38
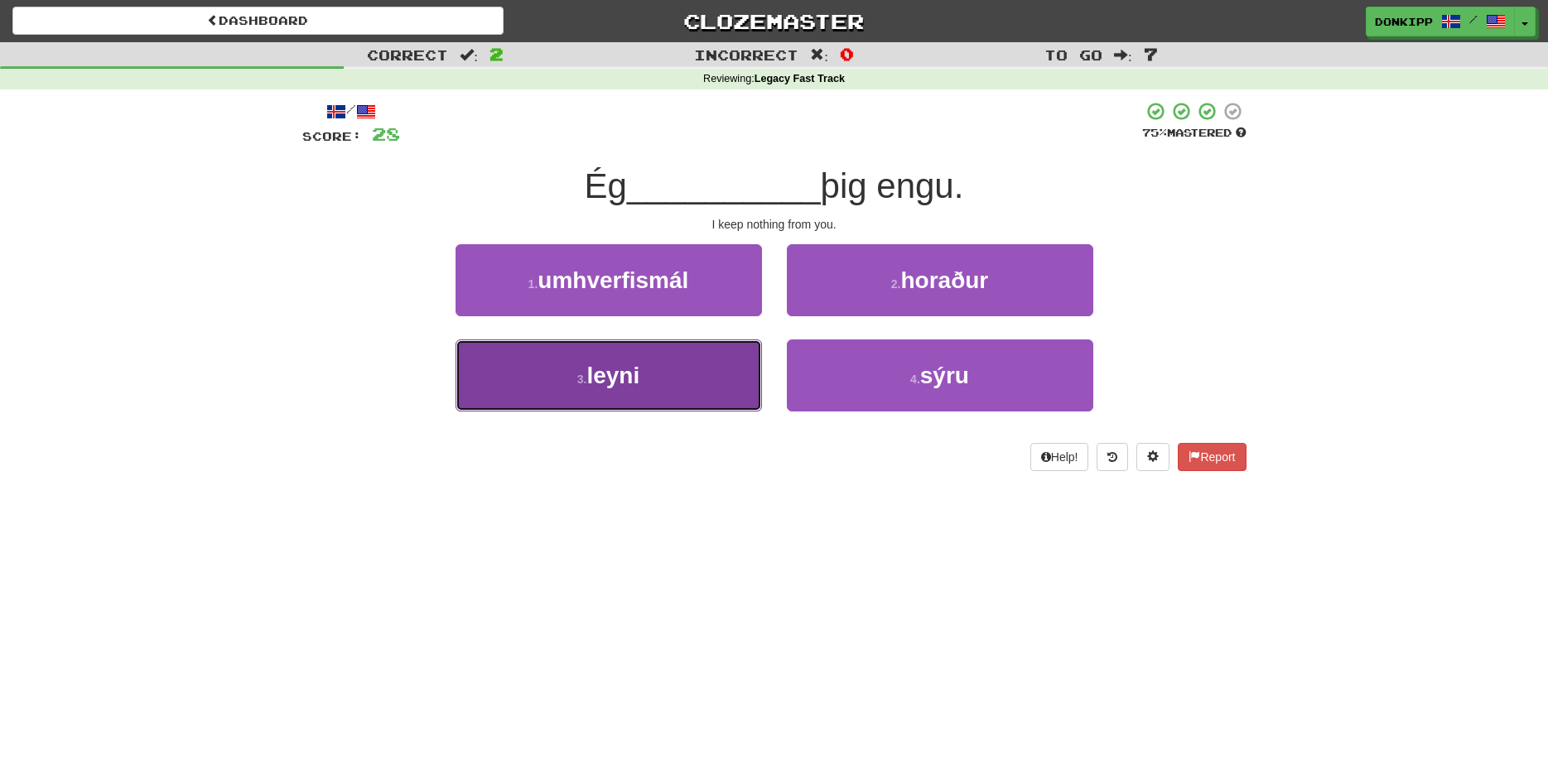
click at [689, 368] on button "3 . leyni" at bounding box center [609, 375] width 306 height 72
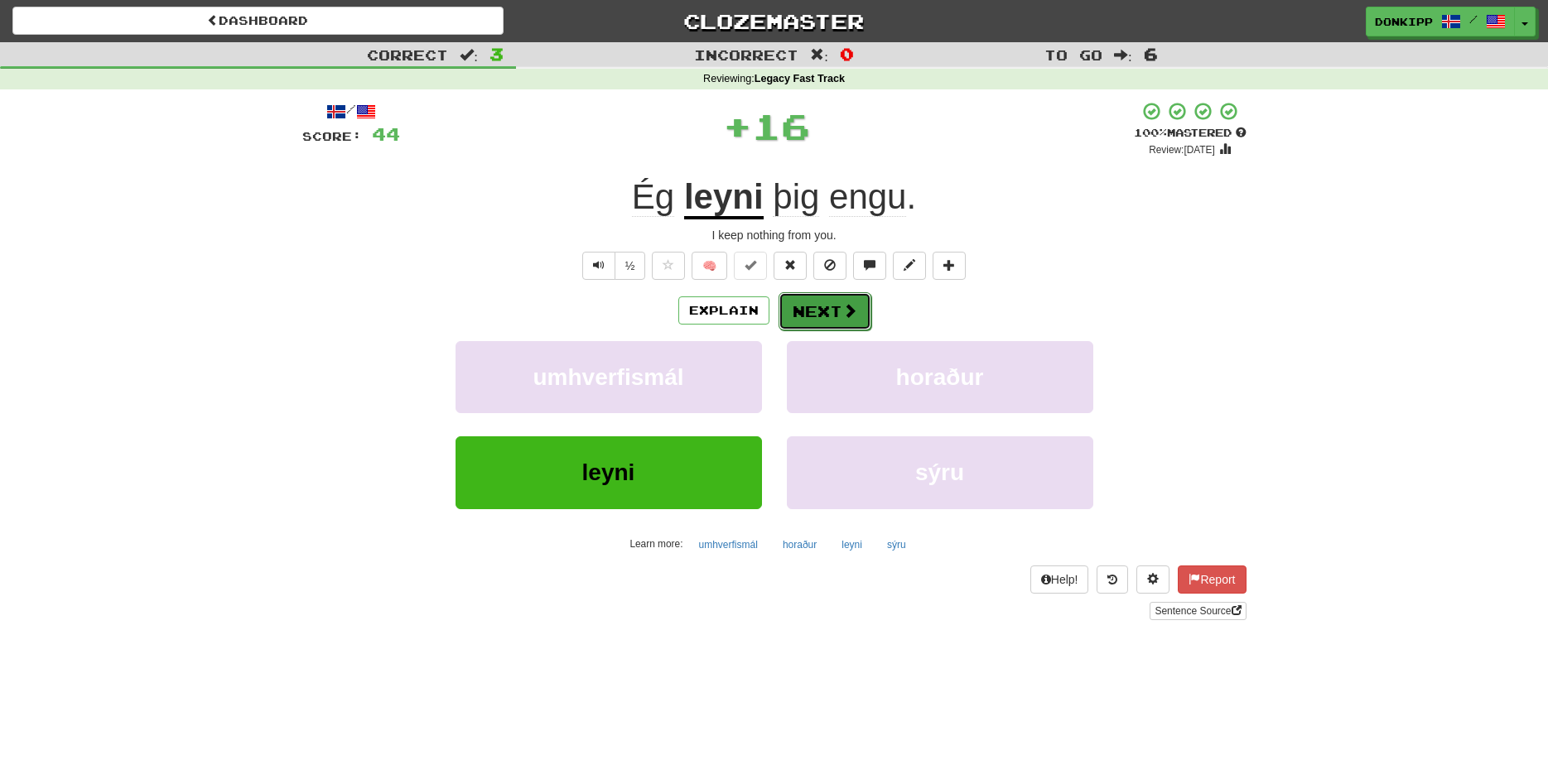
click at [834, 307] on button "Next" at bounding box center [824, 311] width 92 height 38
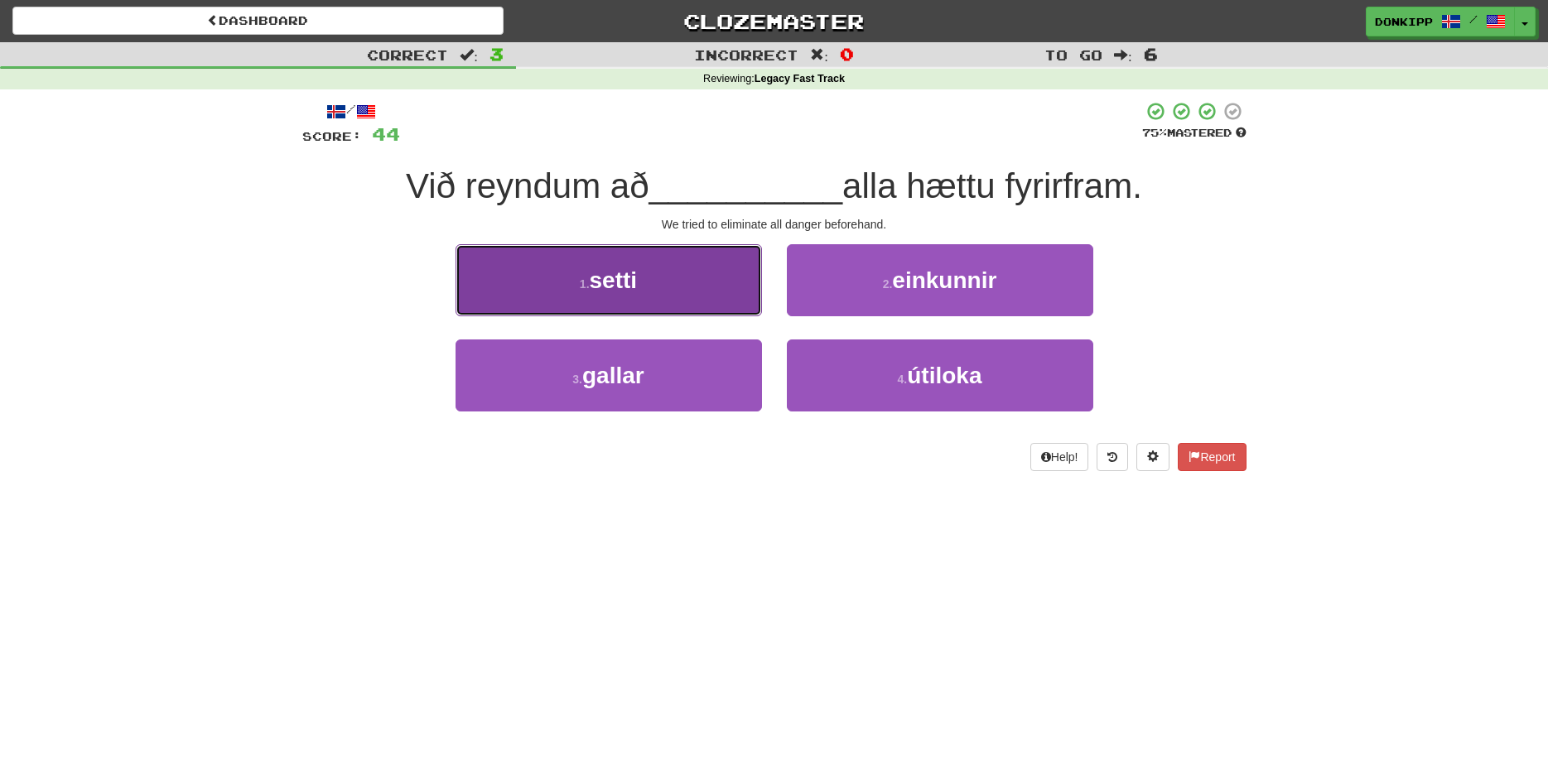
click at [697, 299] on button "1 . setti" at bounding box center [609, 280] width 306 height 72
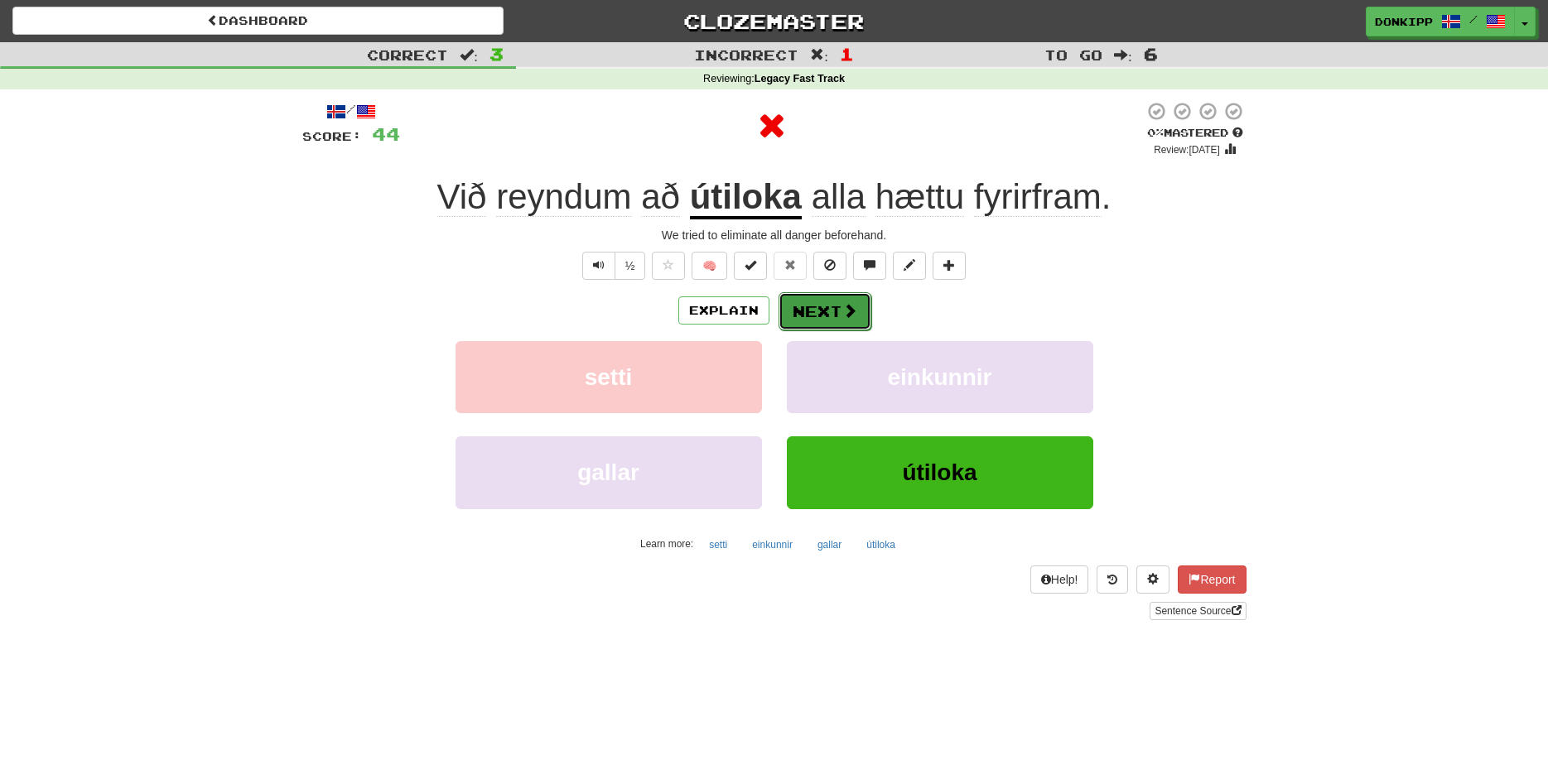
click at [822, 297] on button "Next" at bounding box center [824, 311] width 92 height 38
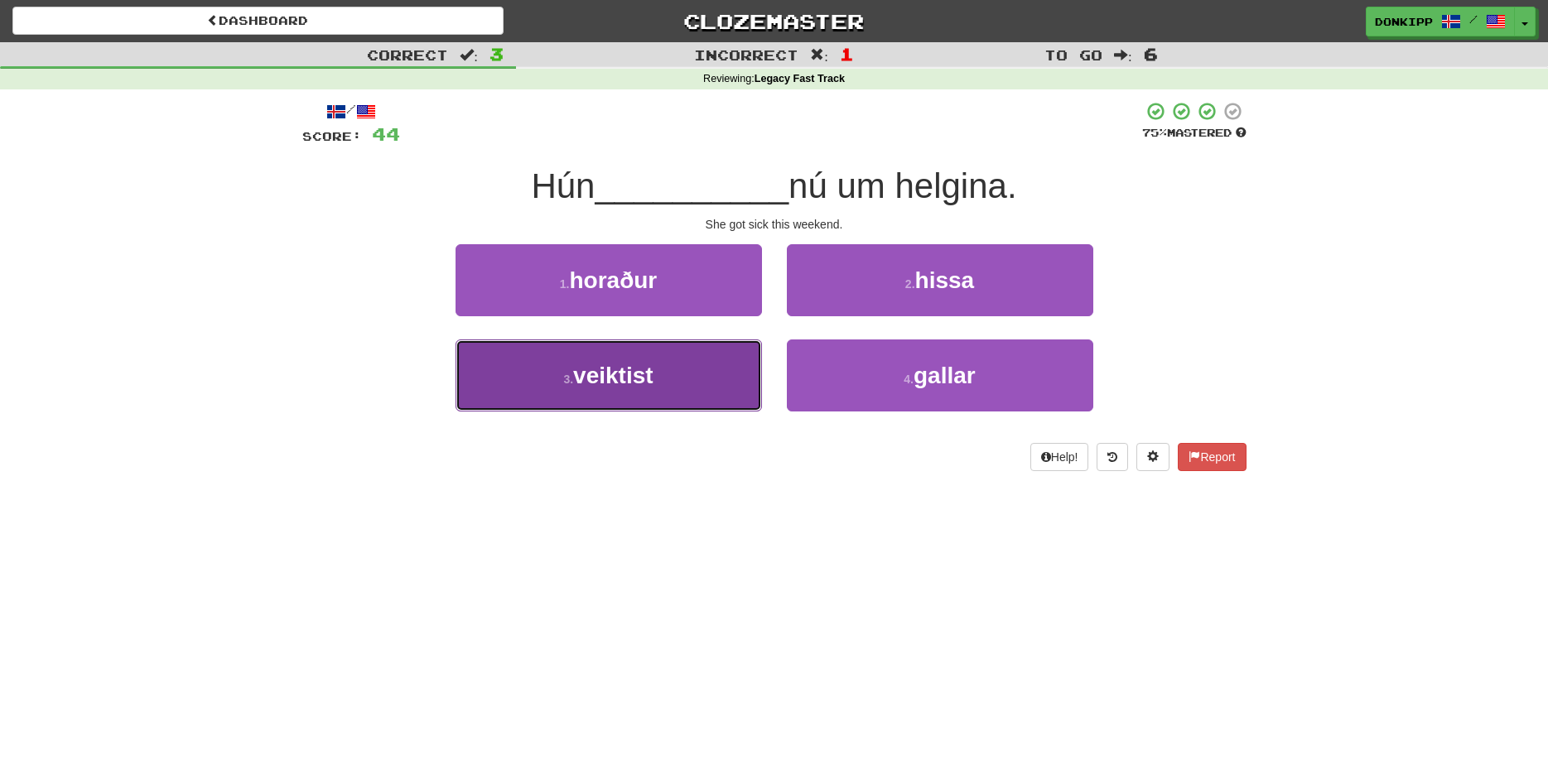
click at [699, 379] on button "3 . veiktist" at bounding box center [609, 375] width 306 height 72
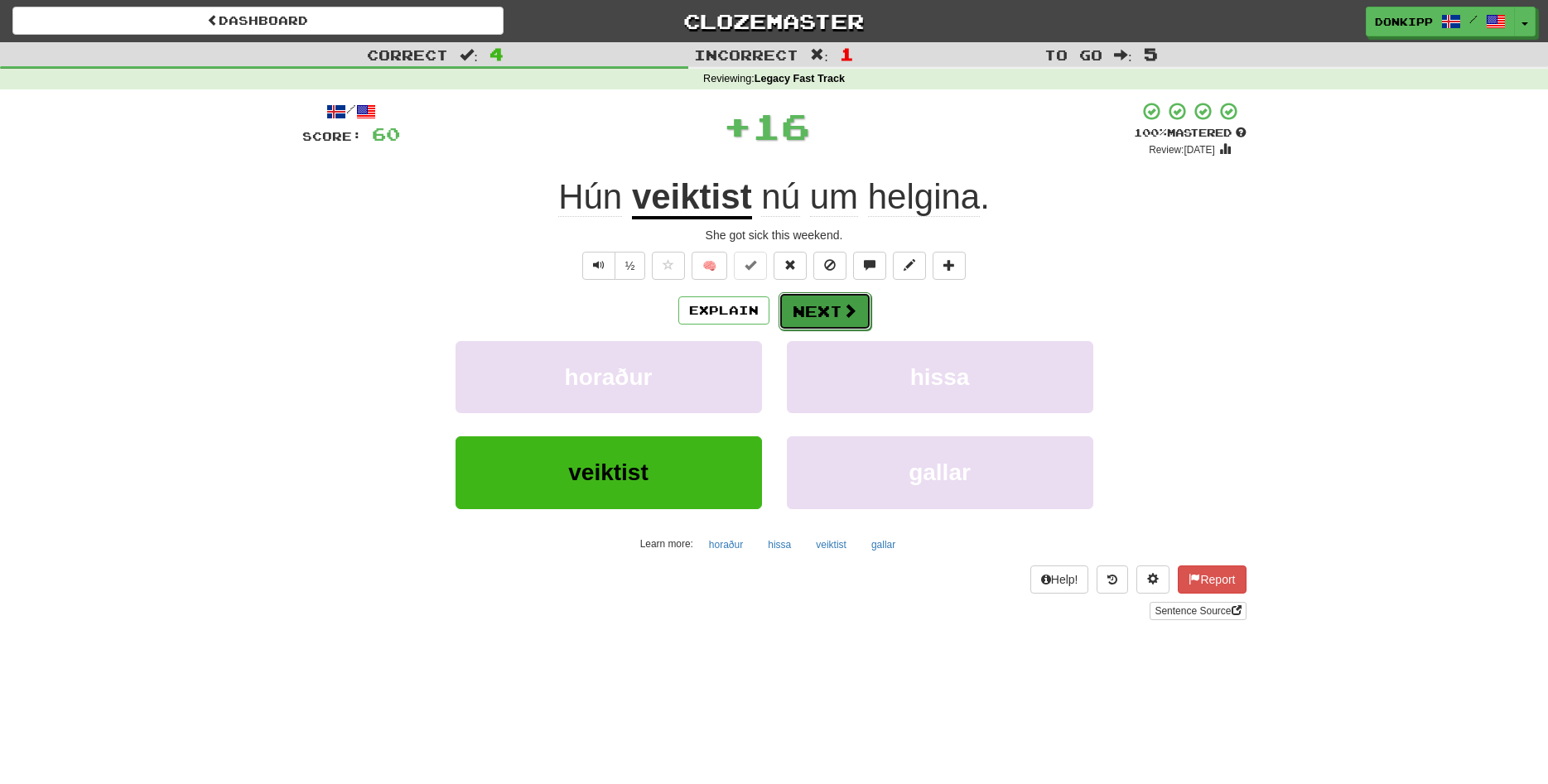
click at [816, 310] on button "Next" at bounding box center [824, 311] width 92 height 38
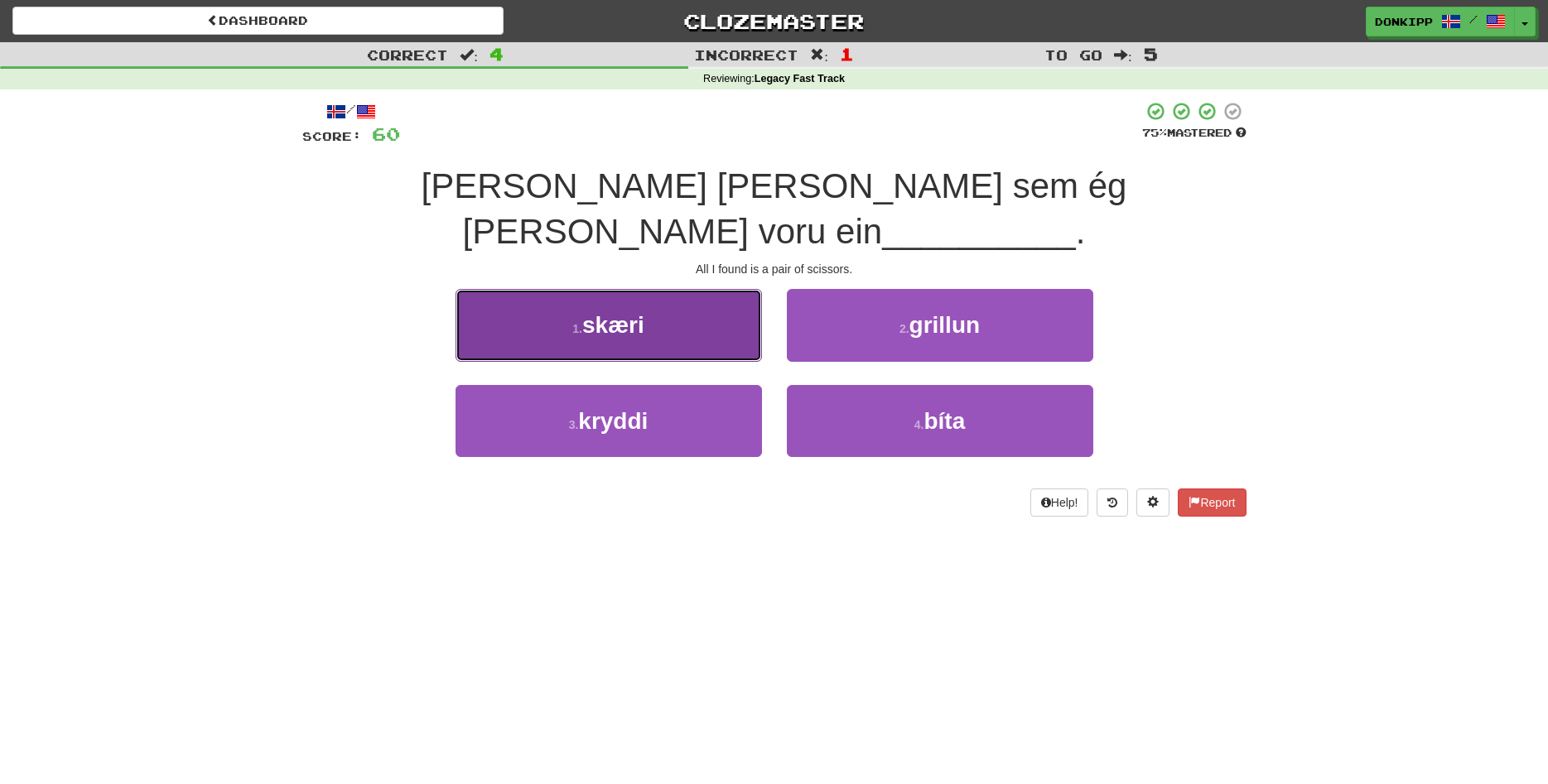
click at [707, 291] on button "1 . skæri" at bounding box center [609, 325] width 306 height 72
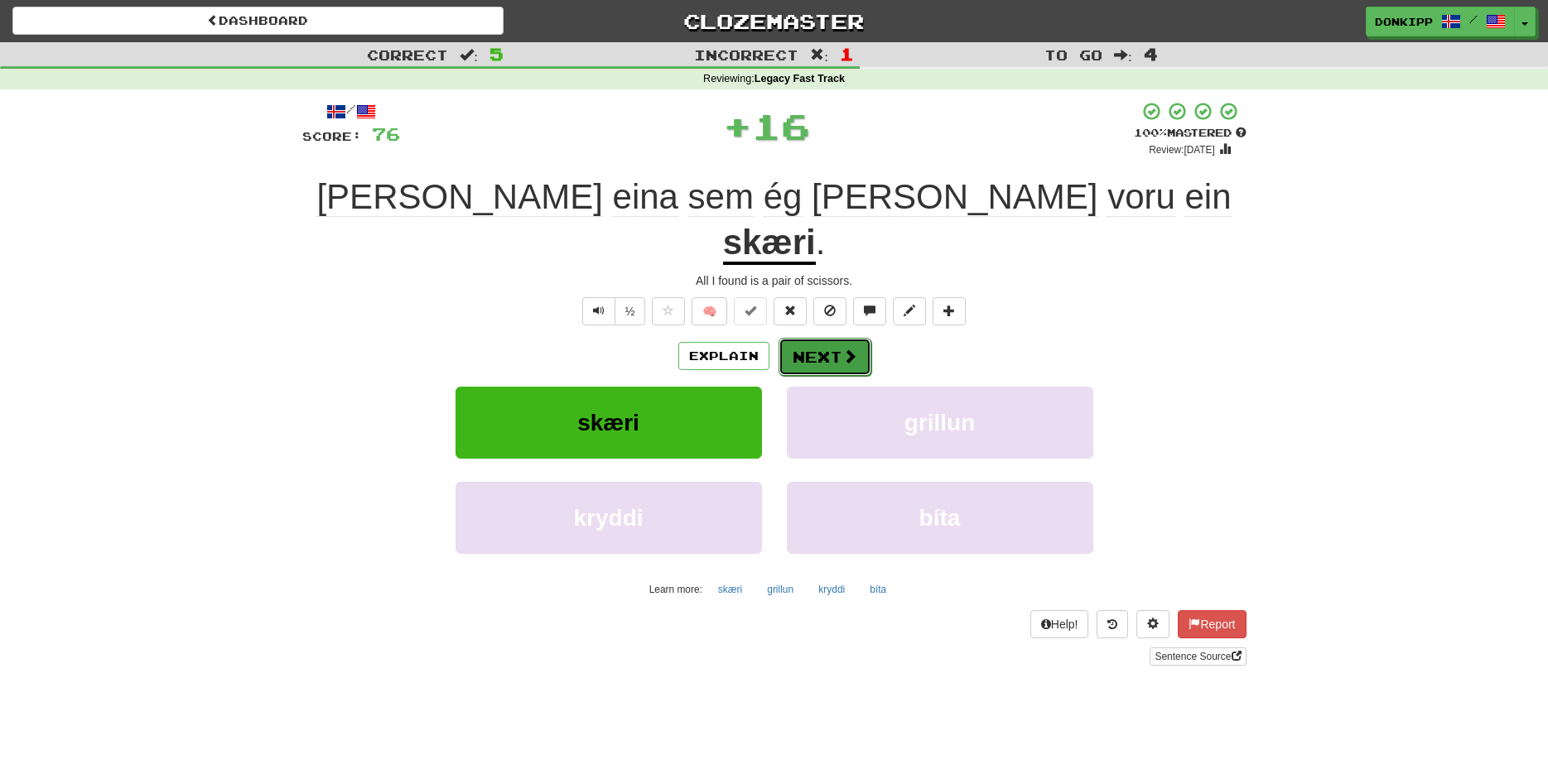
click at [818, 338] on button "Next" at bounding box center [824, 357] width 92 height 38
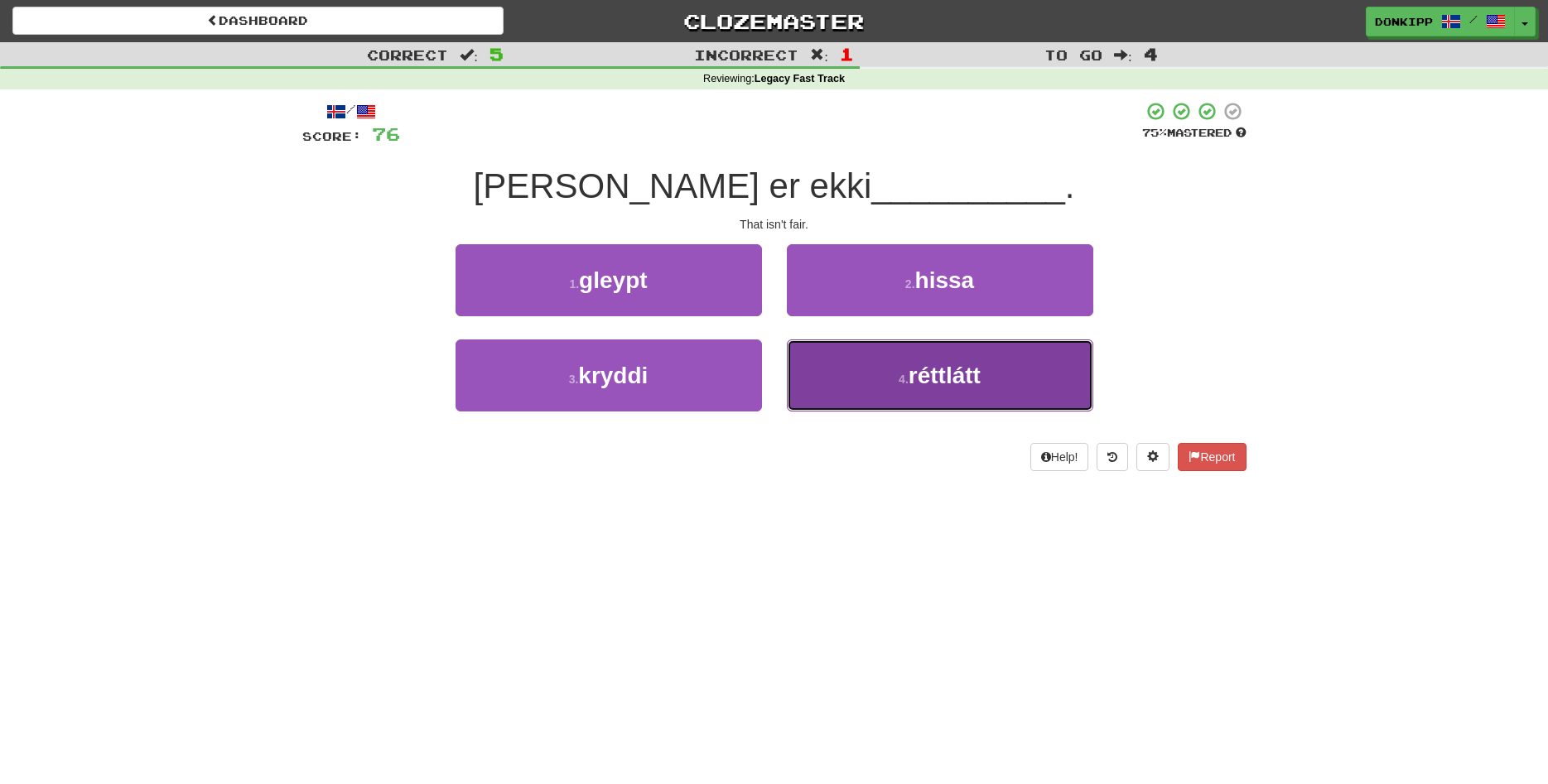
click at [848, 343] on button "4 . réttlátt" at bounding box center [940, 375] width 306 height 72
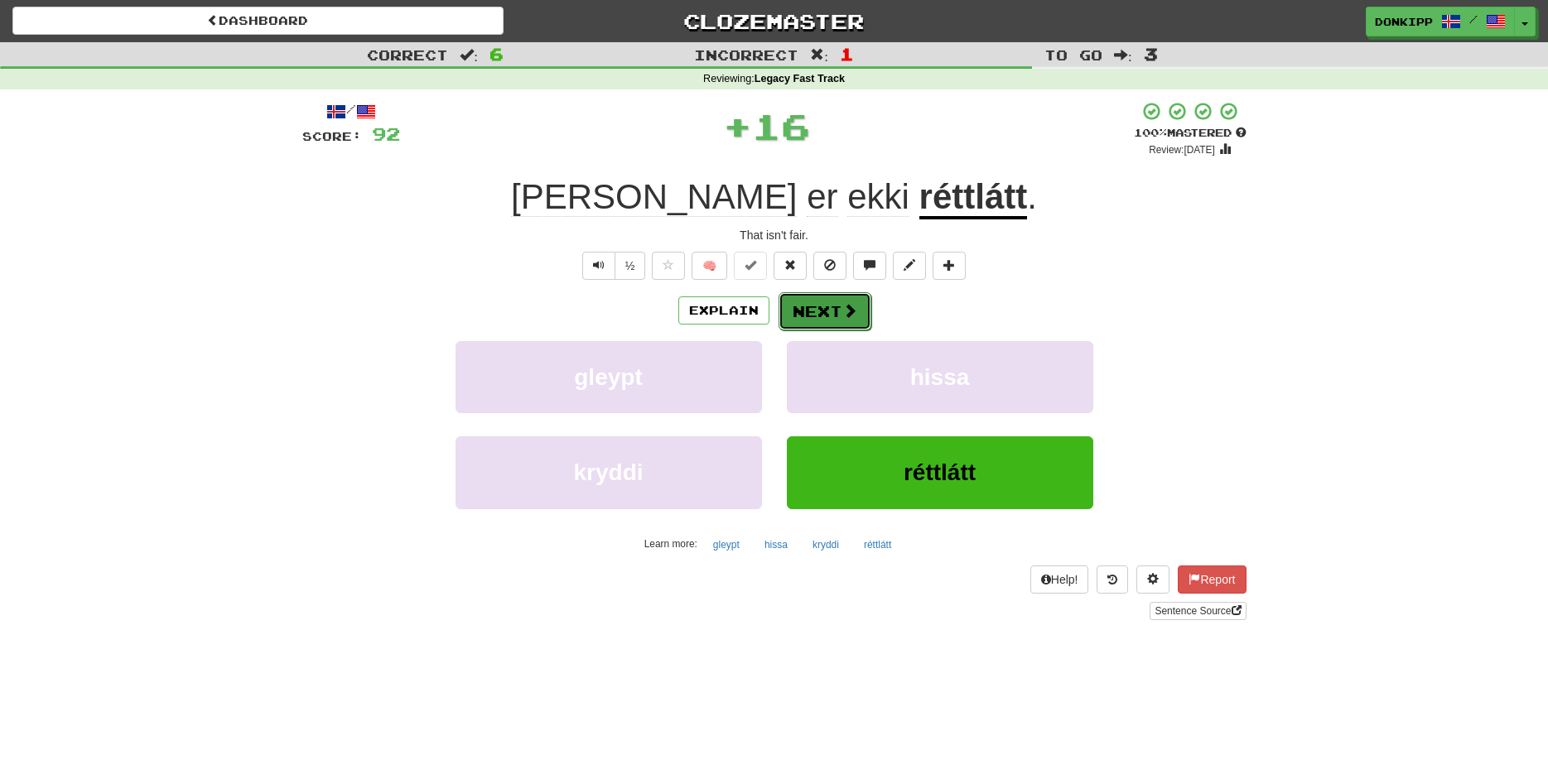
click at [821, 301] on button "Next" at bounding box center [824, 311] width 92 height 38
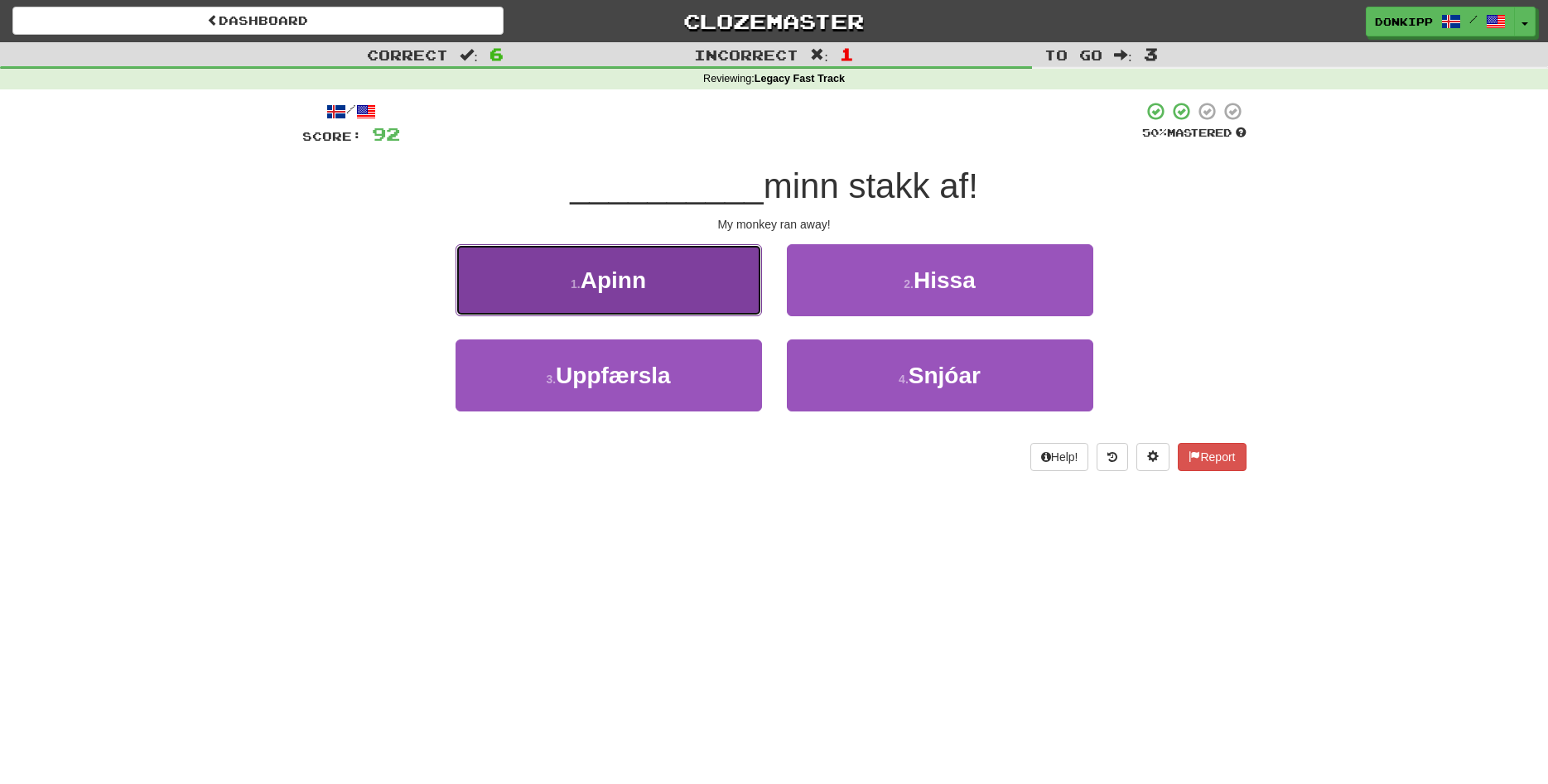
click at [707, 275] on button "1 . Apinn" at bounding box center [609, 280] width 306 height 72
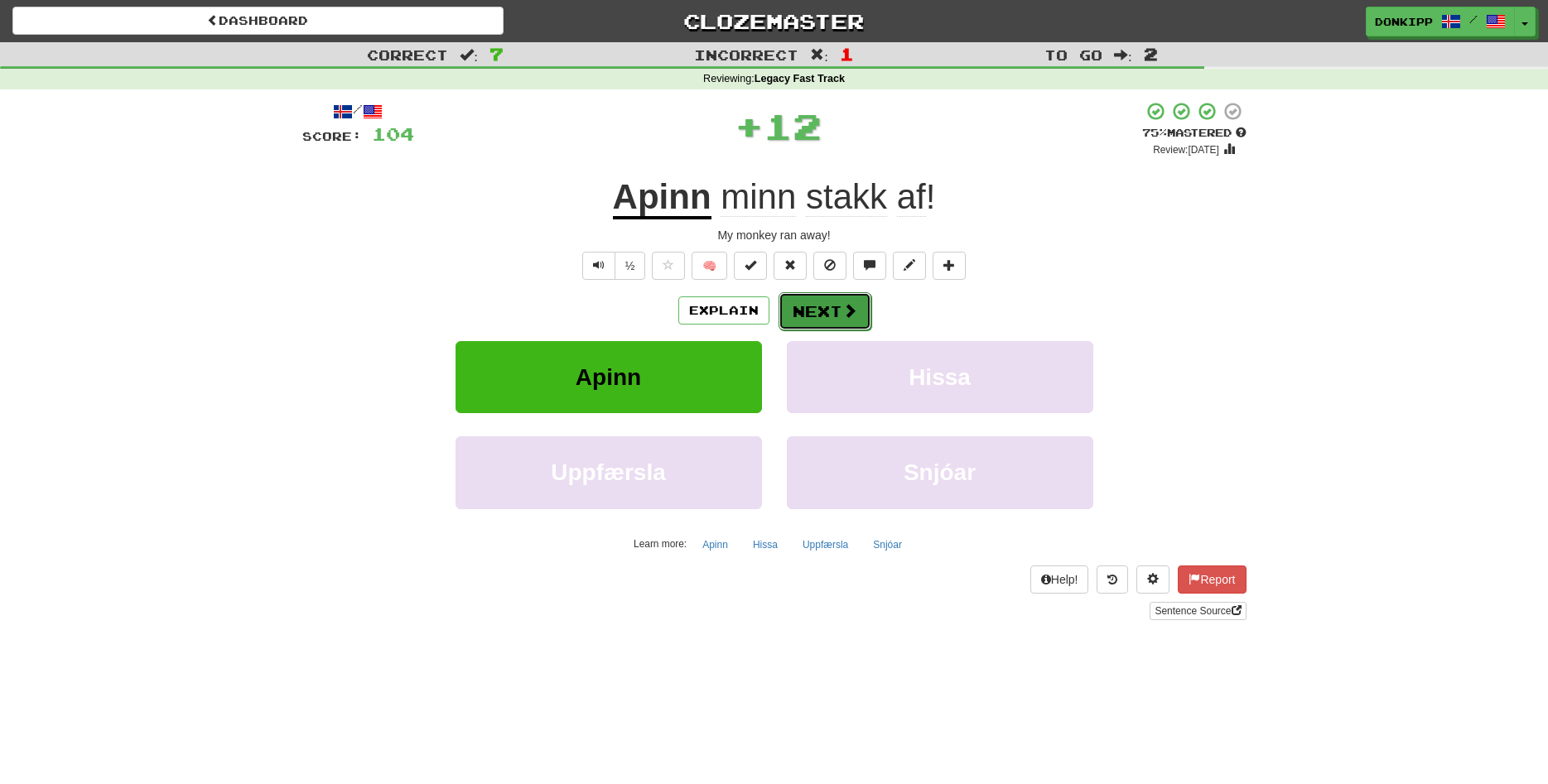
click at [820, 293] on button "Next" at bounding box center [824, 311] width 92 height 38
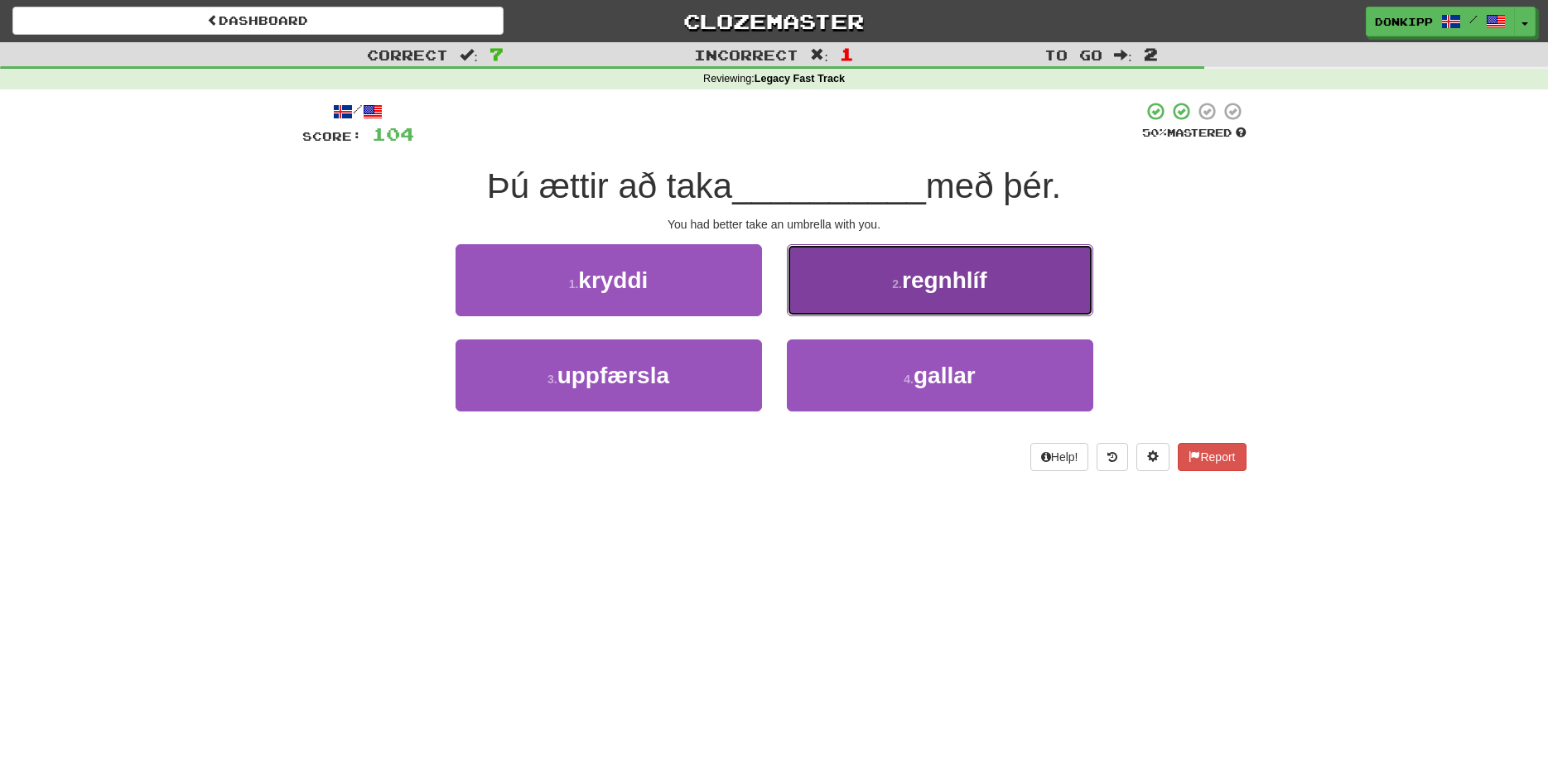
click at [857, 287] on button "2 . regnhlíf" at bounding box center [940, 280] width 306 height 72
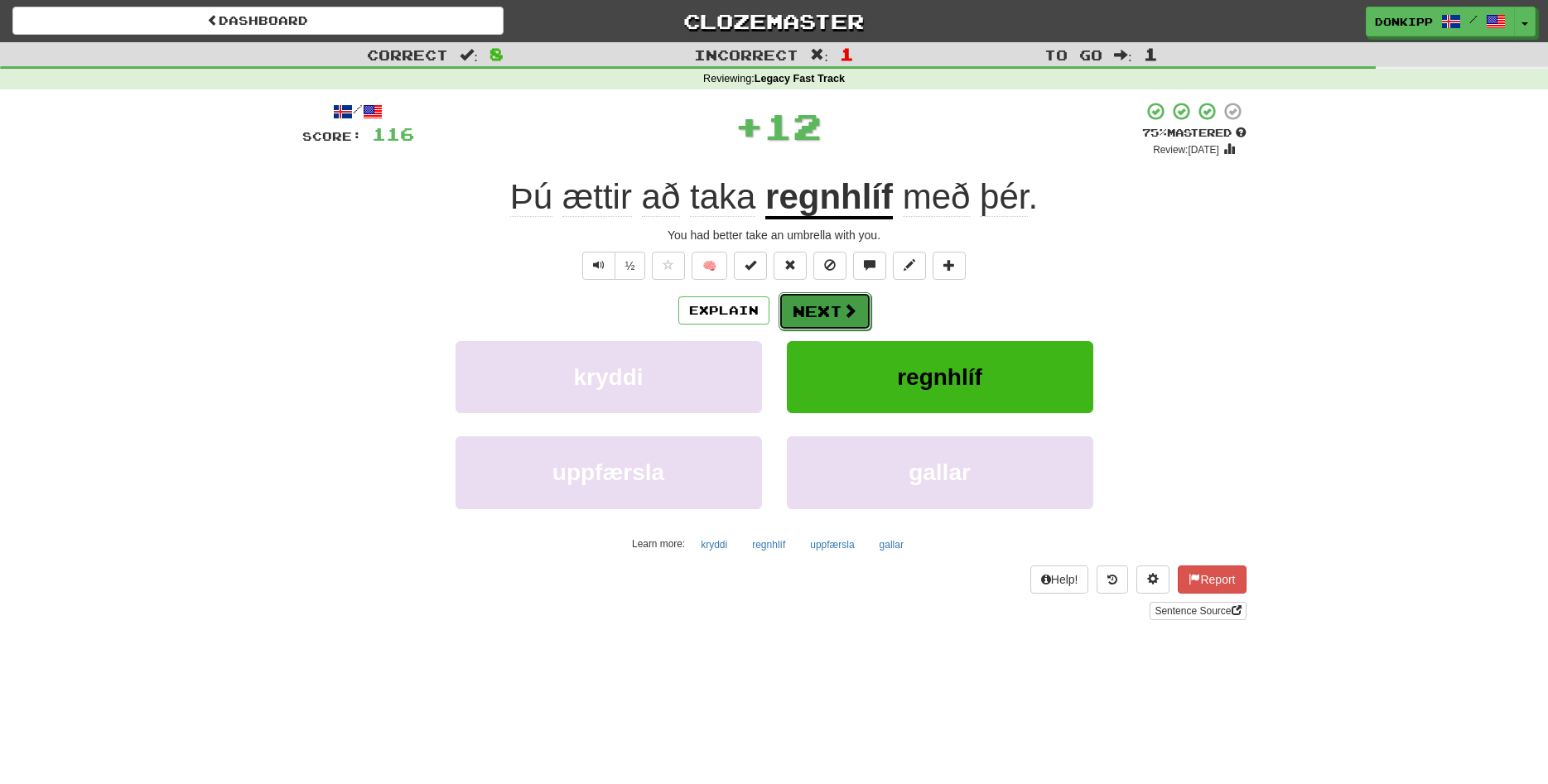
click at [811, 313] on button "Next" at bounding box center [824, 311] width 92 height 38
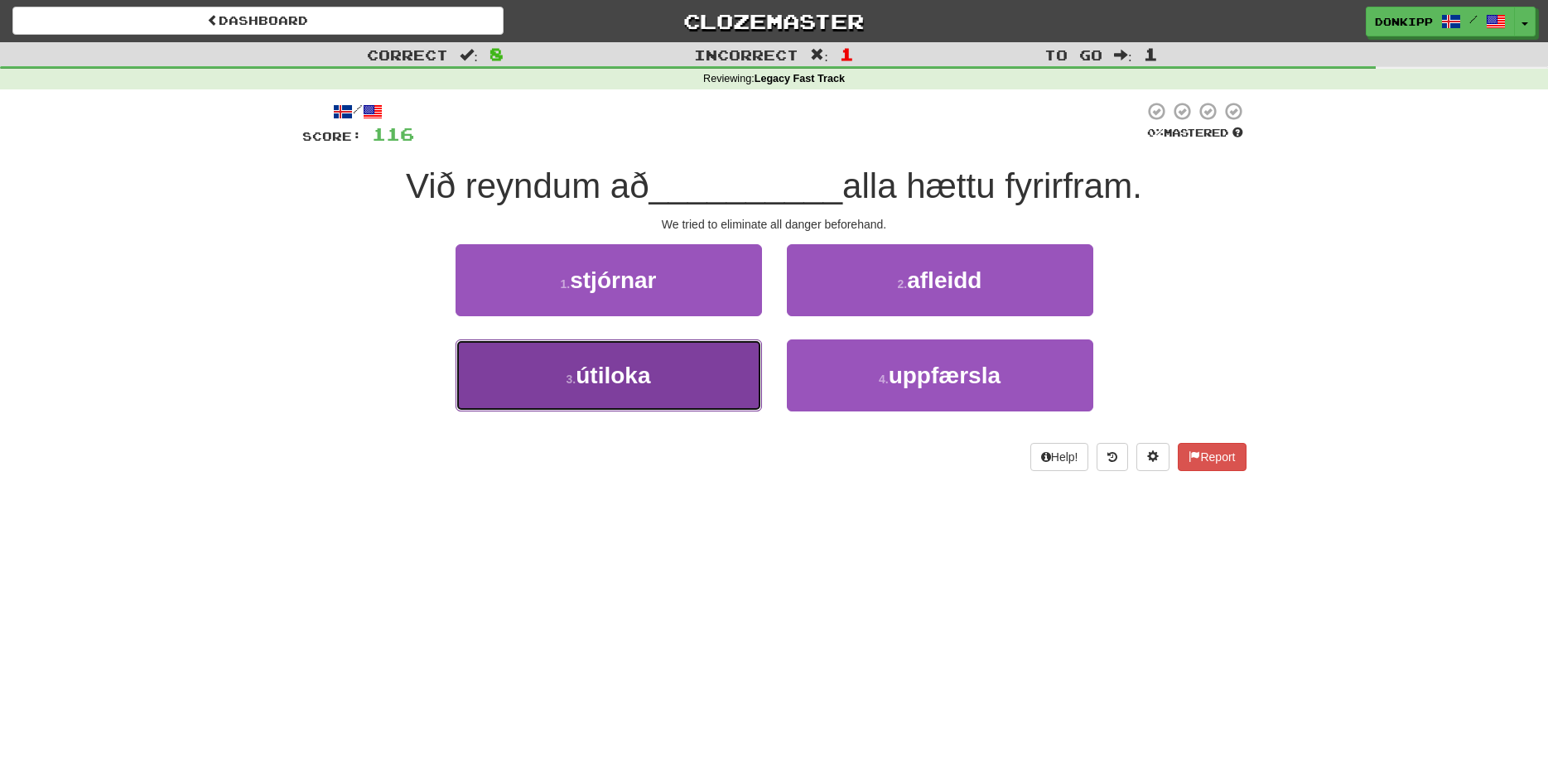
click at [705, 389] on button "3 . útiloka" at bounding box center [609, 375] width 306 height 72
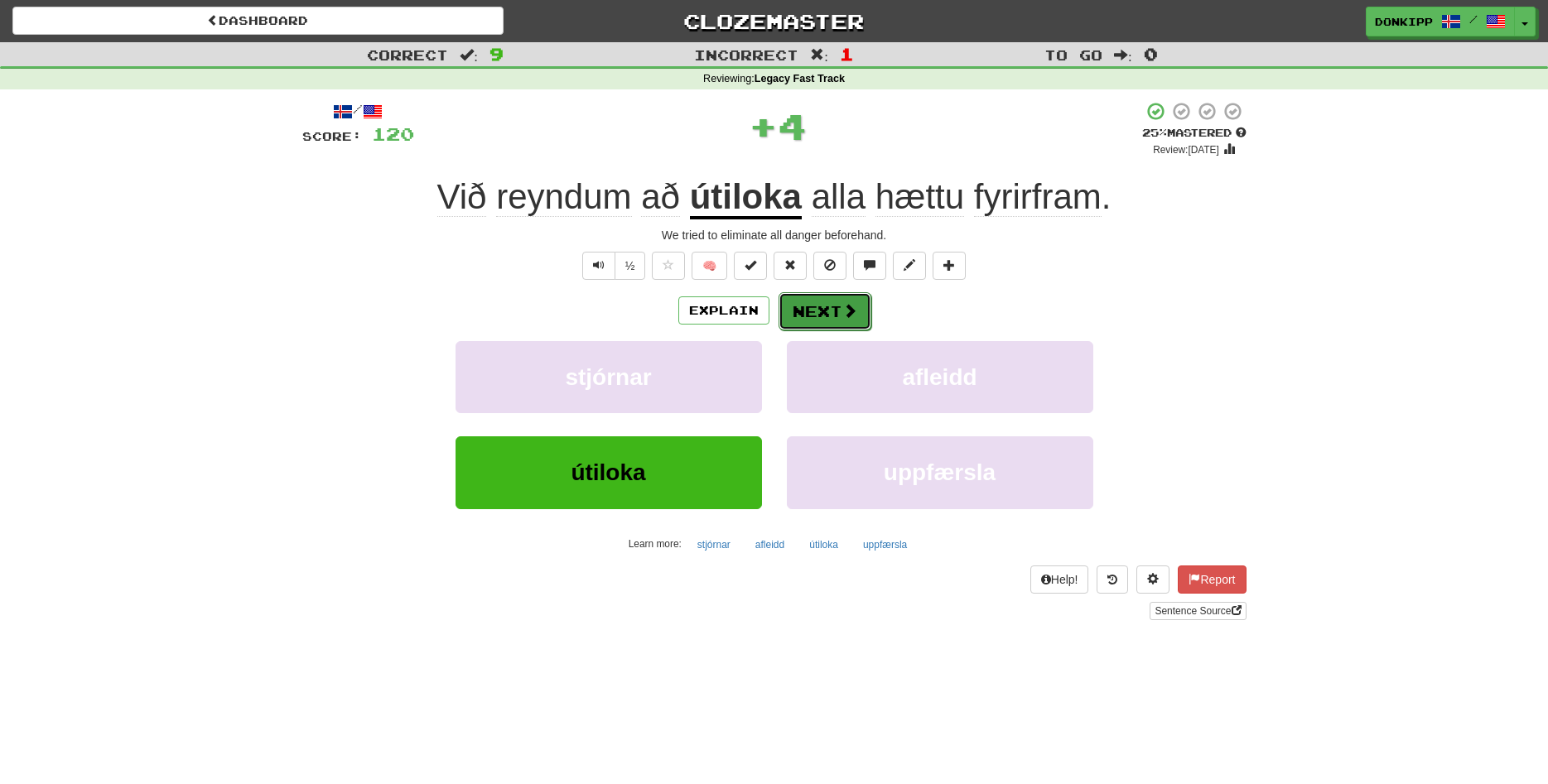
click at [843, 298] on button "Next" at bounding box center [824, 311] width 92 height 38
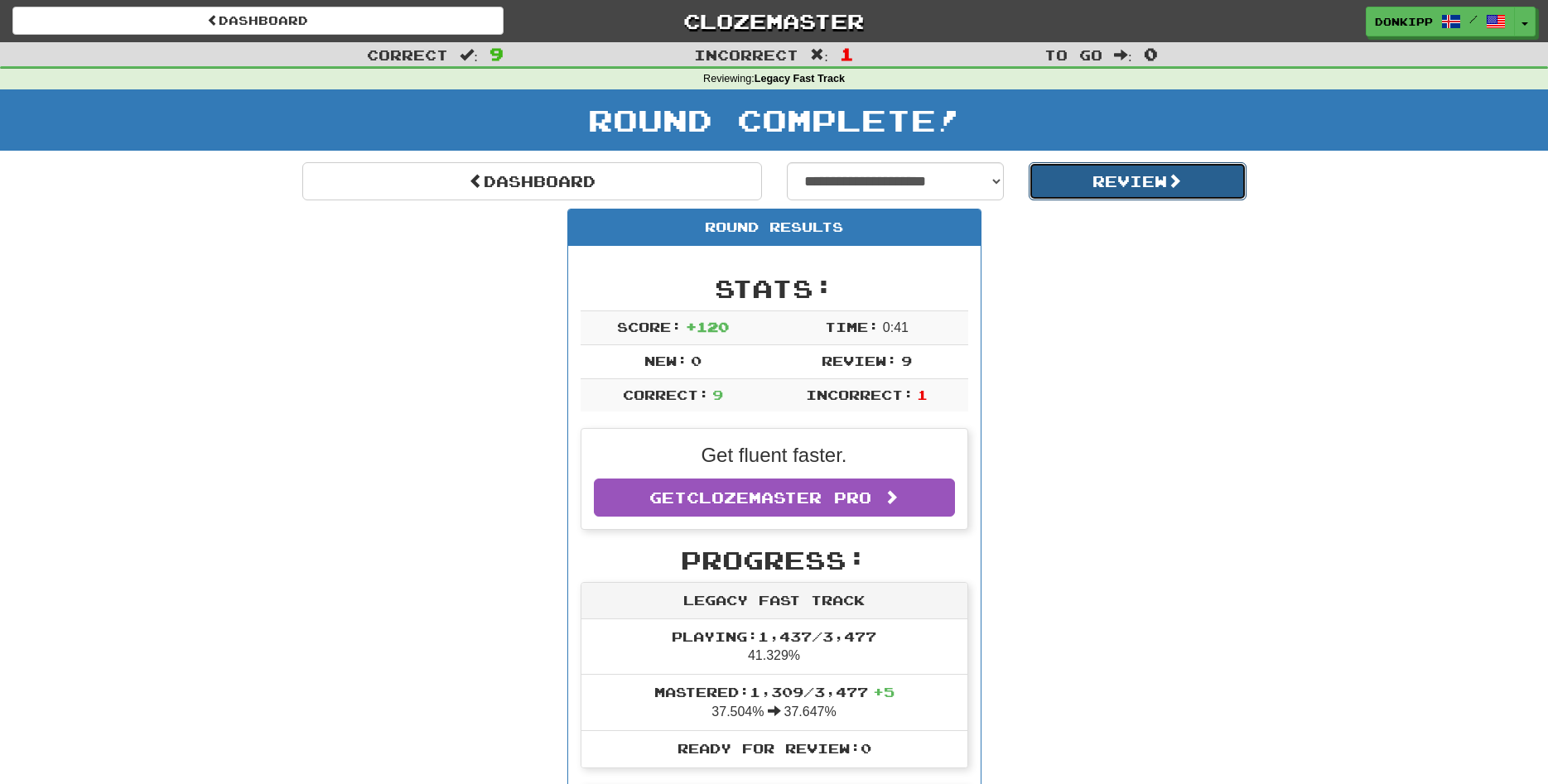
click at [1105, 180] on button "Review" at bounding box center [1137, 181] width 218 height 38
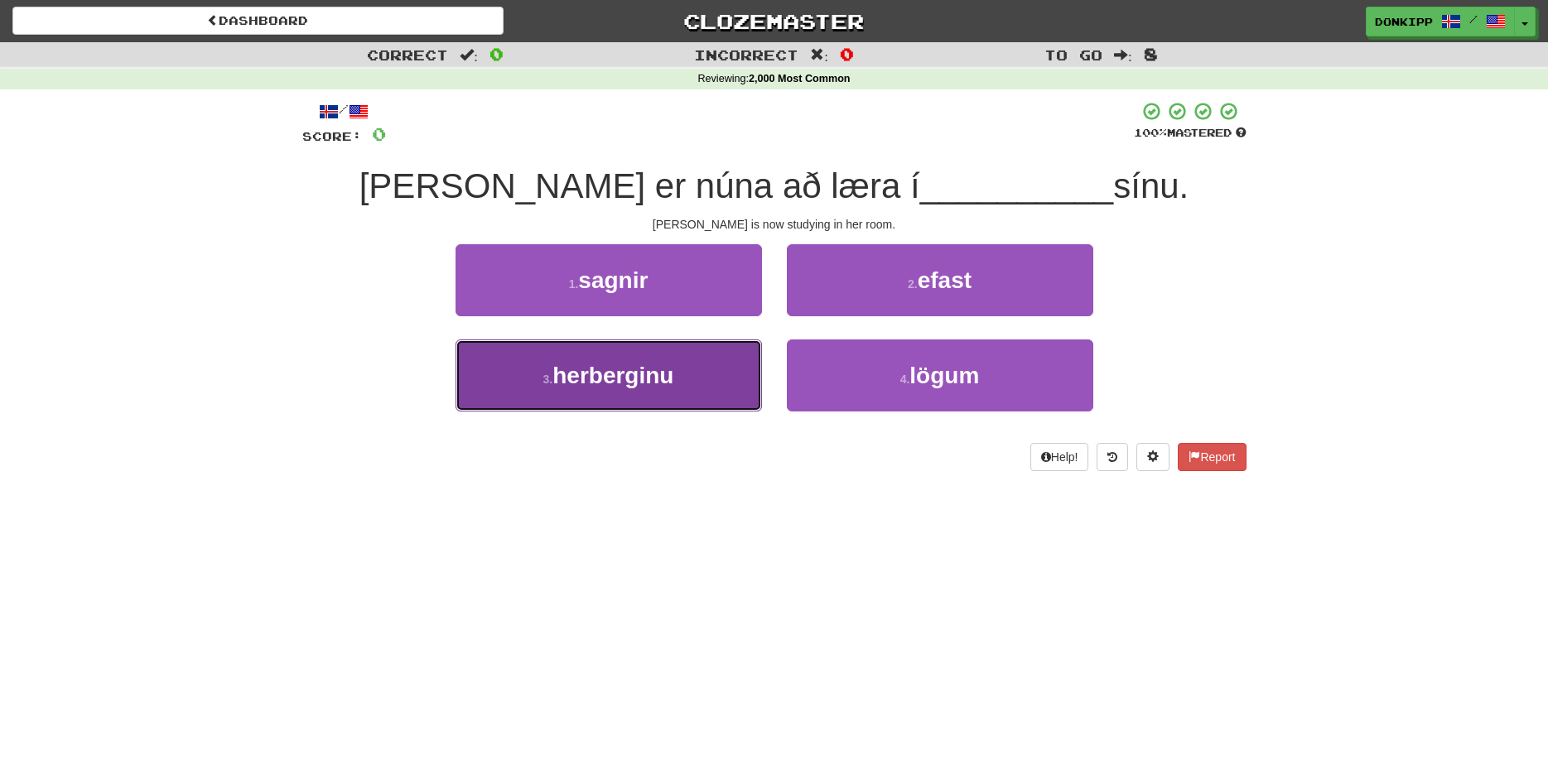
click at [724, 381] on button "3 . herberginu" at bounding box center [609, 375] width 306 height 72
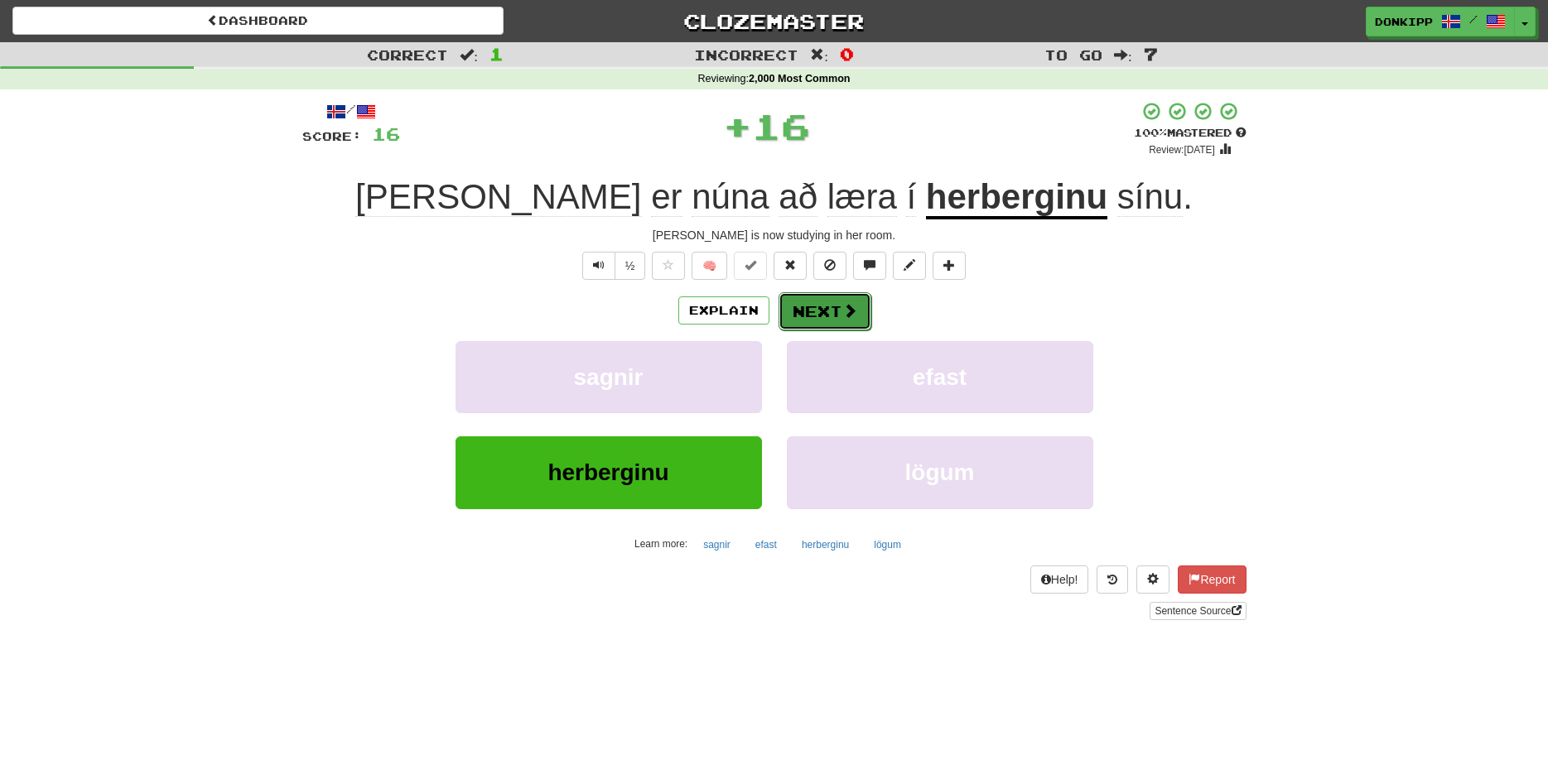
click at [827, 315] on button "Next" at bounding box center [824, 311] width 92 height 38
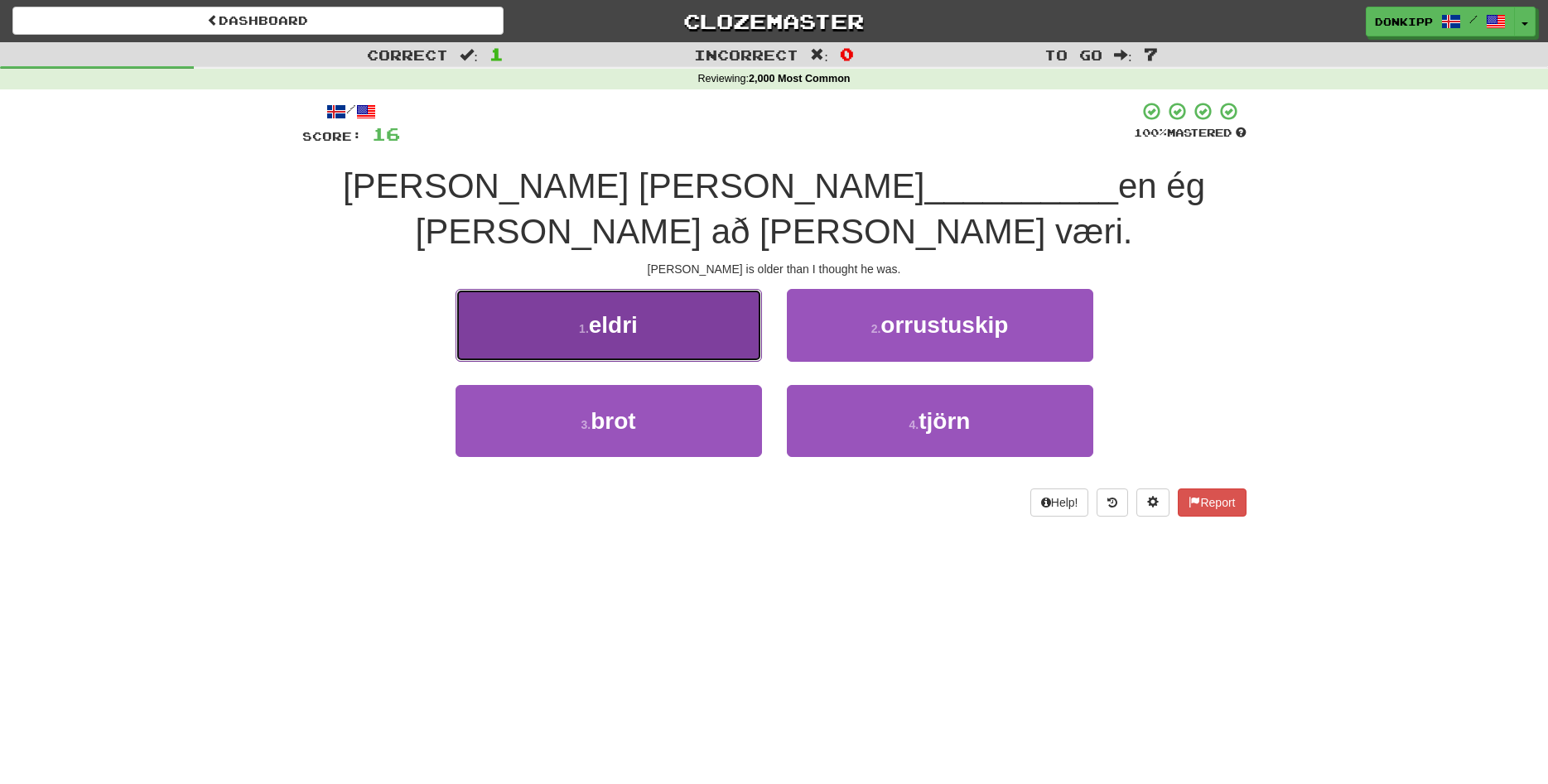
click at [669, 289] on button "1 . eldri" at bounding box center [609, 325] width 306 height 72
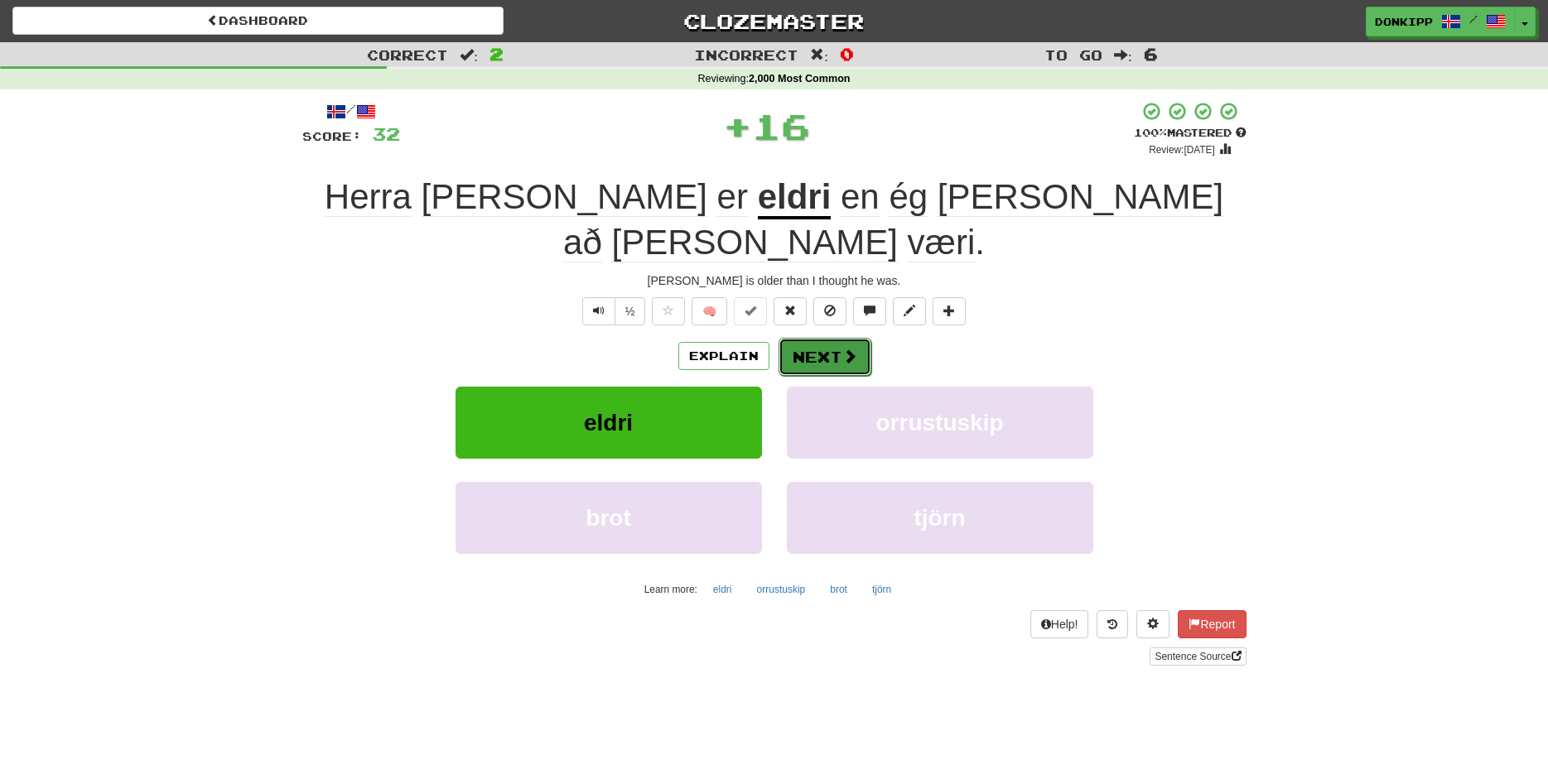
click at [806, 338] on button "Next" at bounding box center [824, 357] width 92 height 38
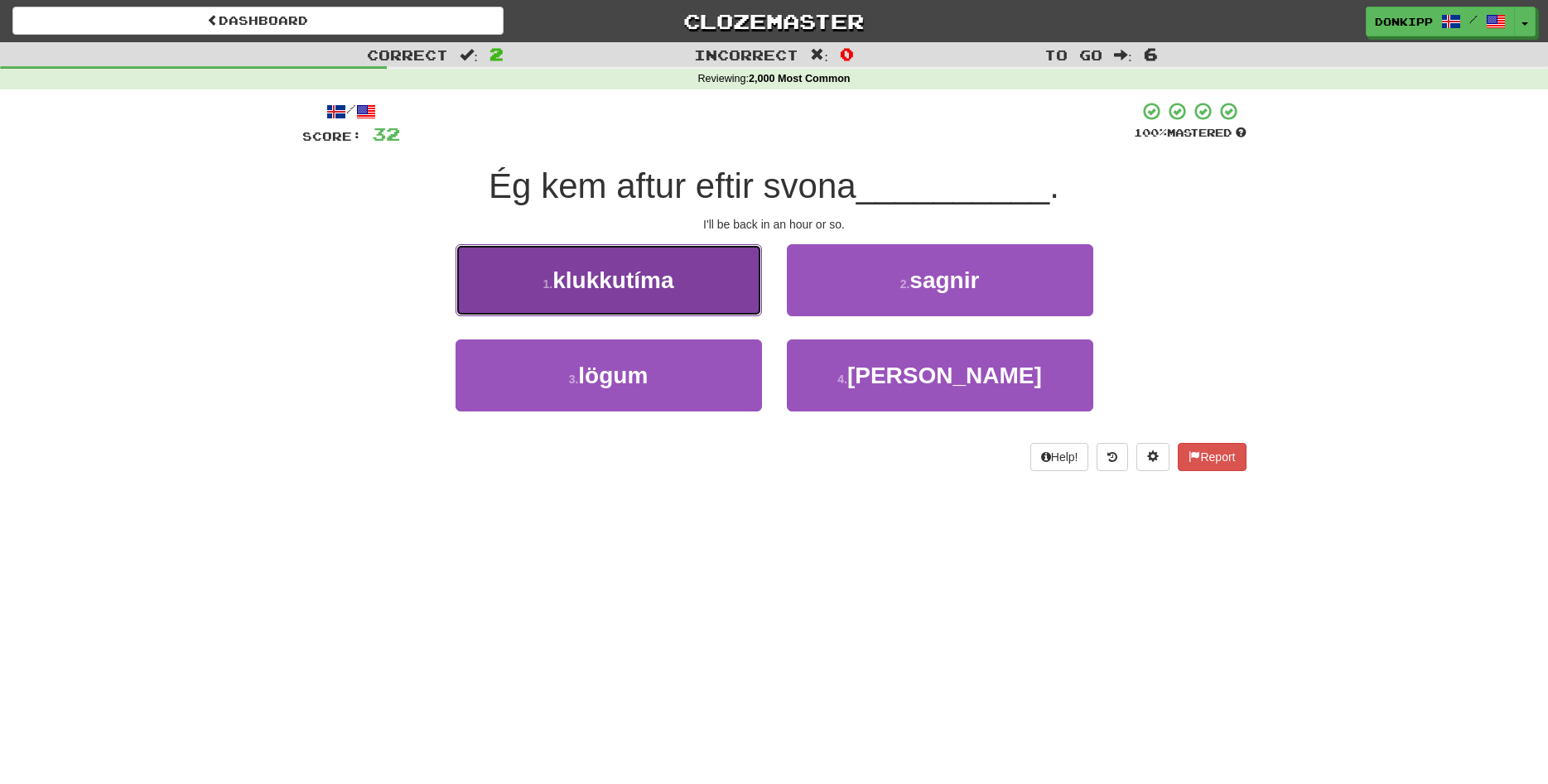
click at [717, 287] on button "1 . klukkutíma" at bounding box center [609, 280] width 306 height 72
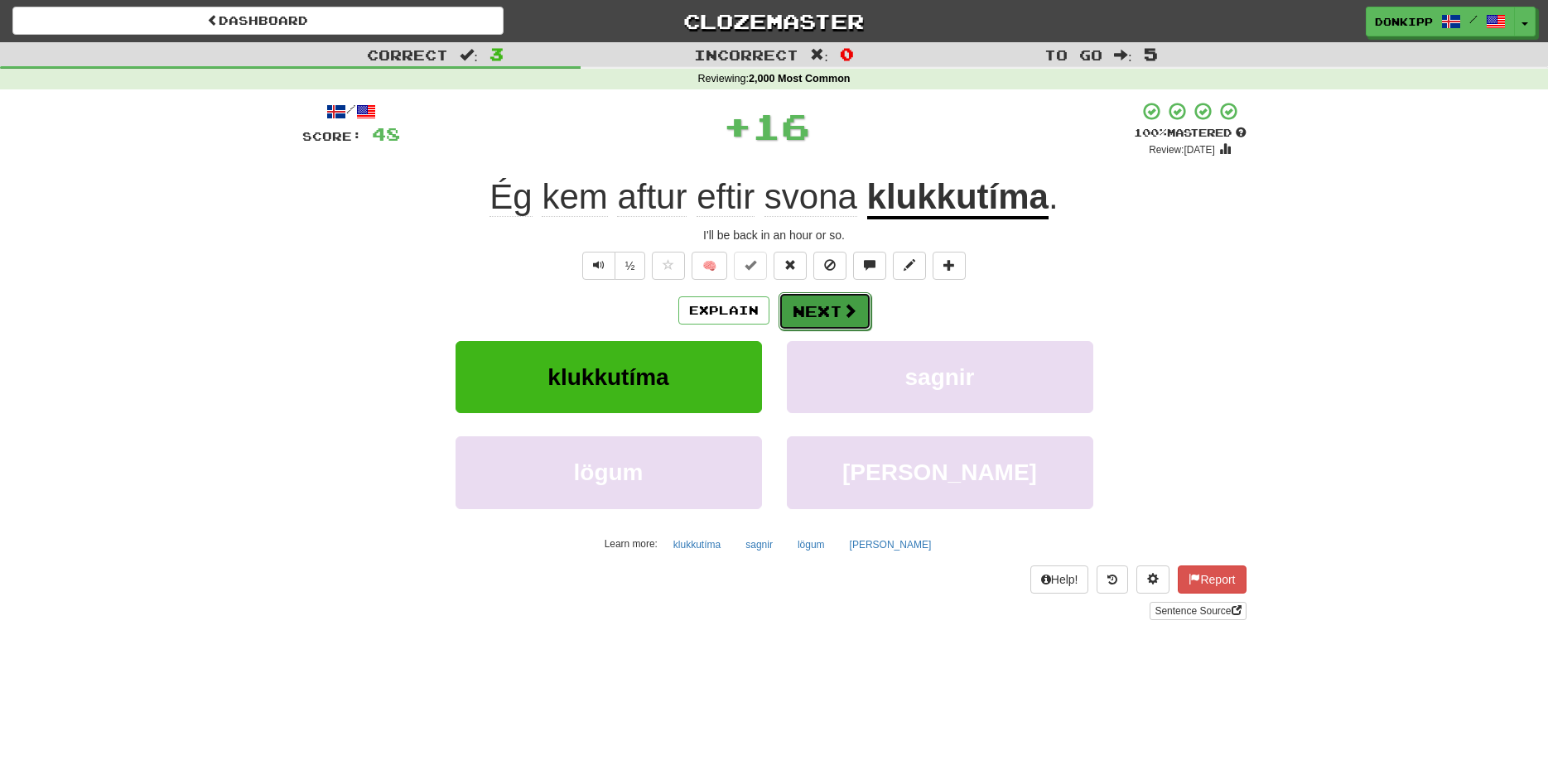
click at [809, 305] on button "Next" at bounding box center [824, 311] width 92 height 38
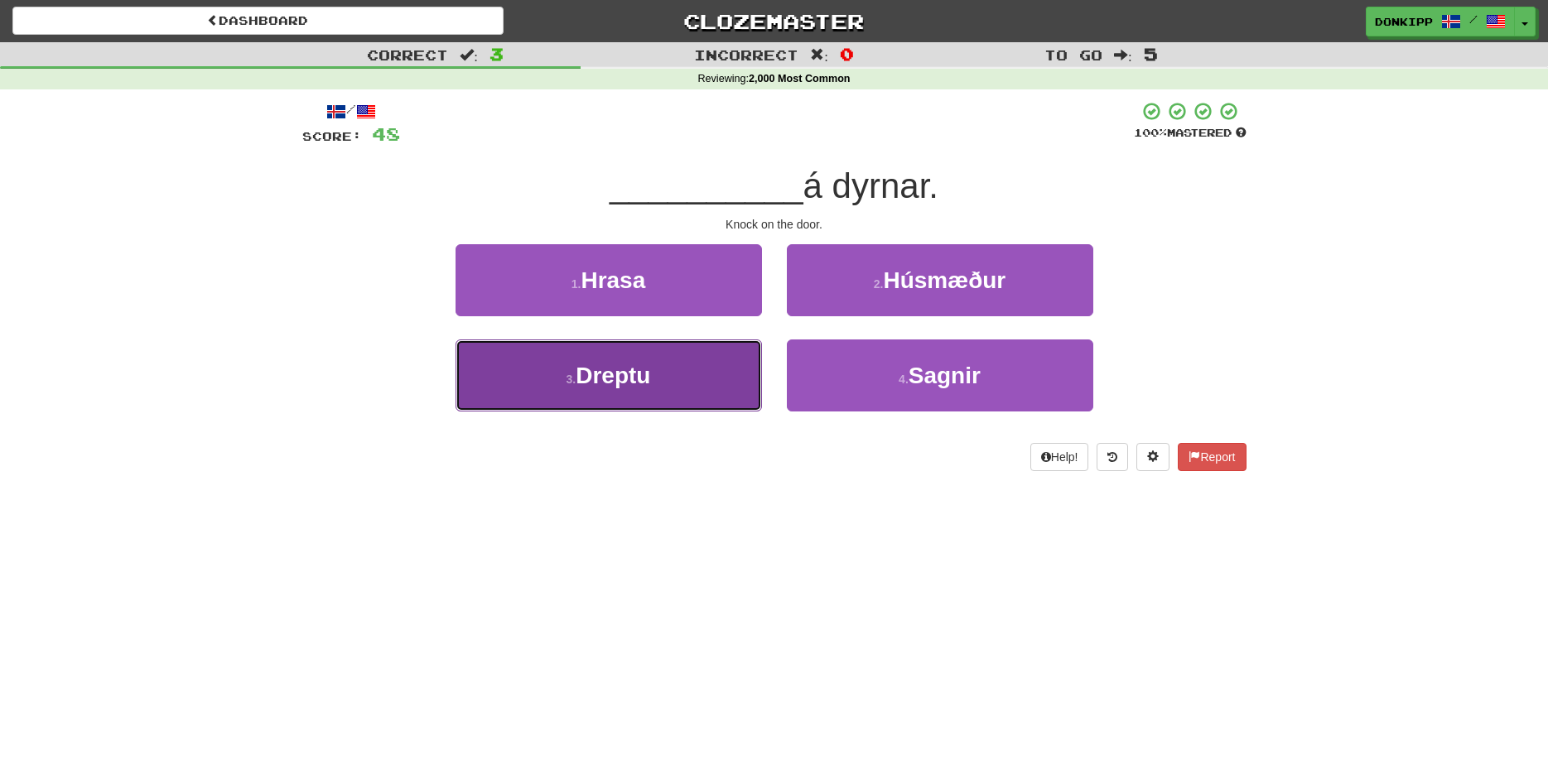
click at [707, 386] on button "3 . Dreptu" at bounding box center [609, 375] width 306 height 72
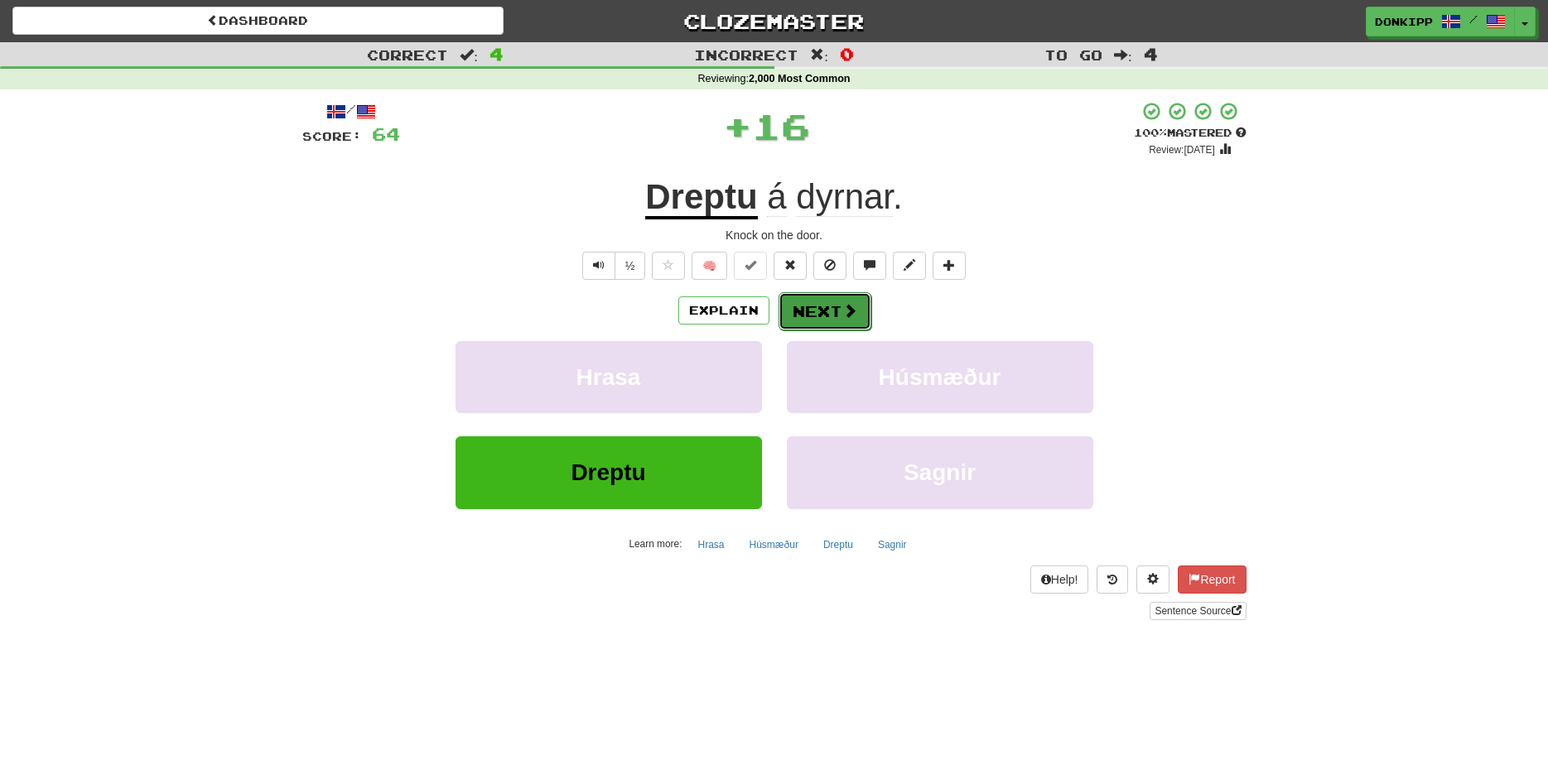
click at [836, 300] on button "Next" at bounding box center [824, 311] width 92 height 38
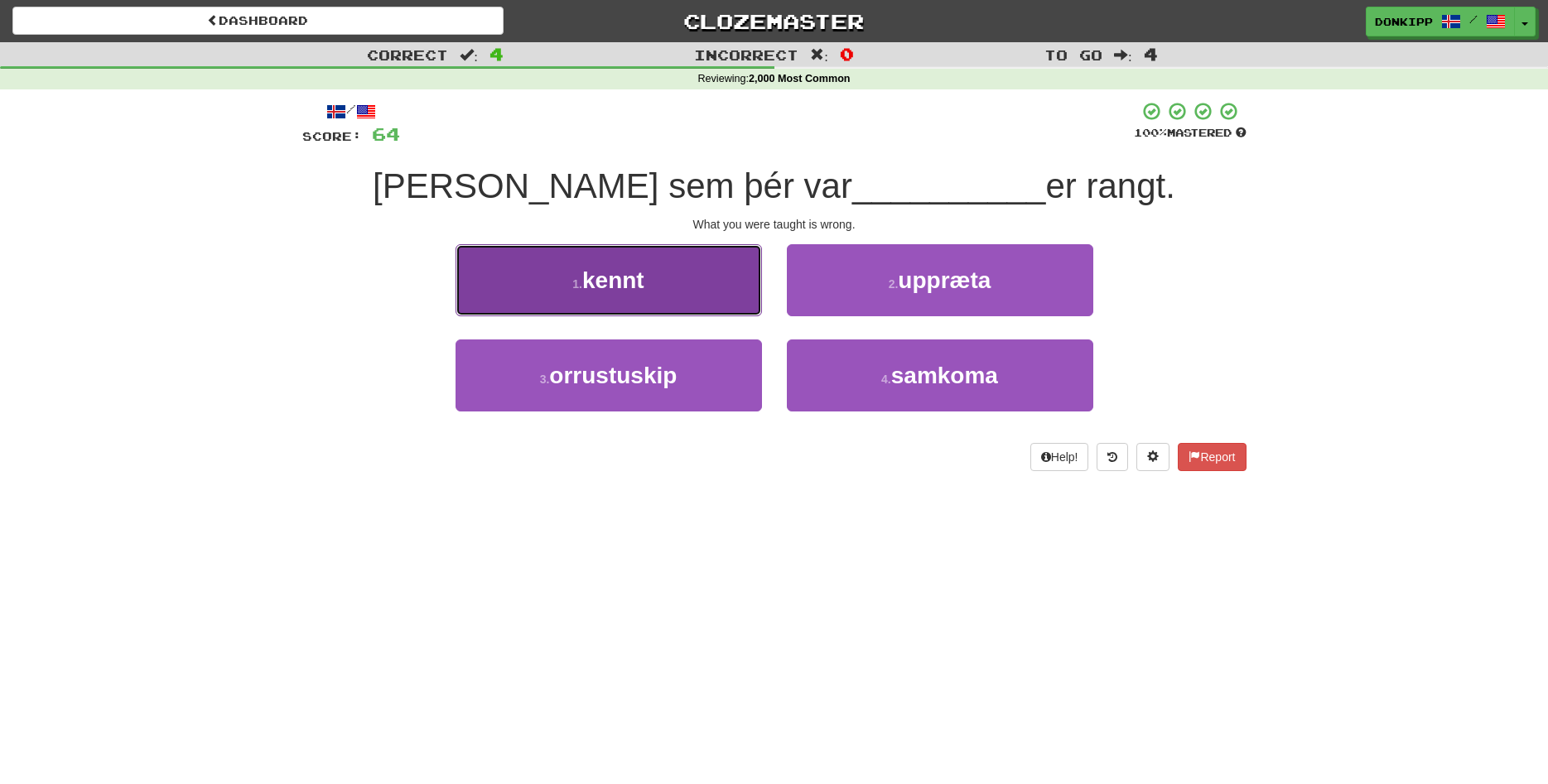
click at [724, 289] on button "1 . kennt" at bounding box center [609, 280] width 306 height 72
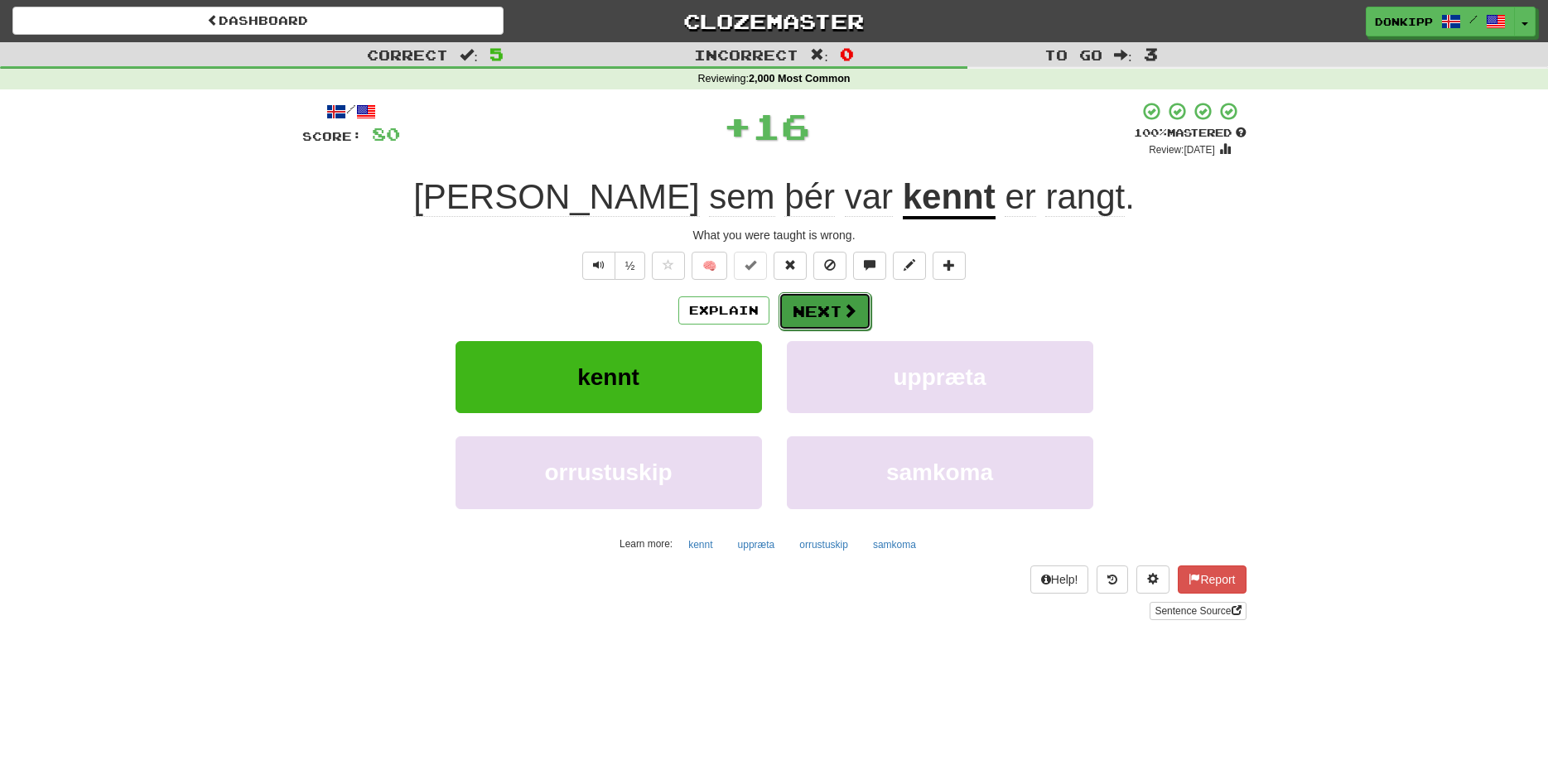
click at [846, 305] on span at bounding box center [850, 311] width 15 height 15
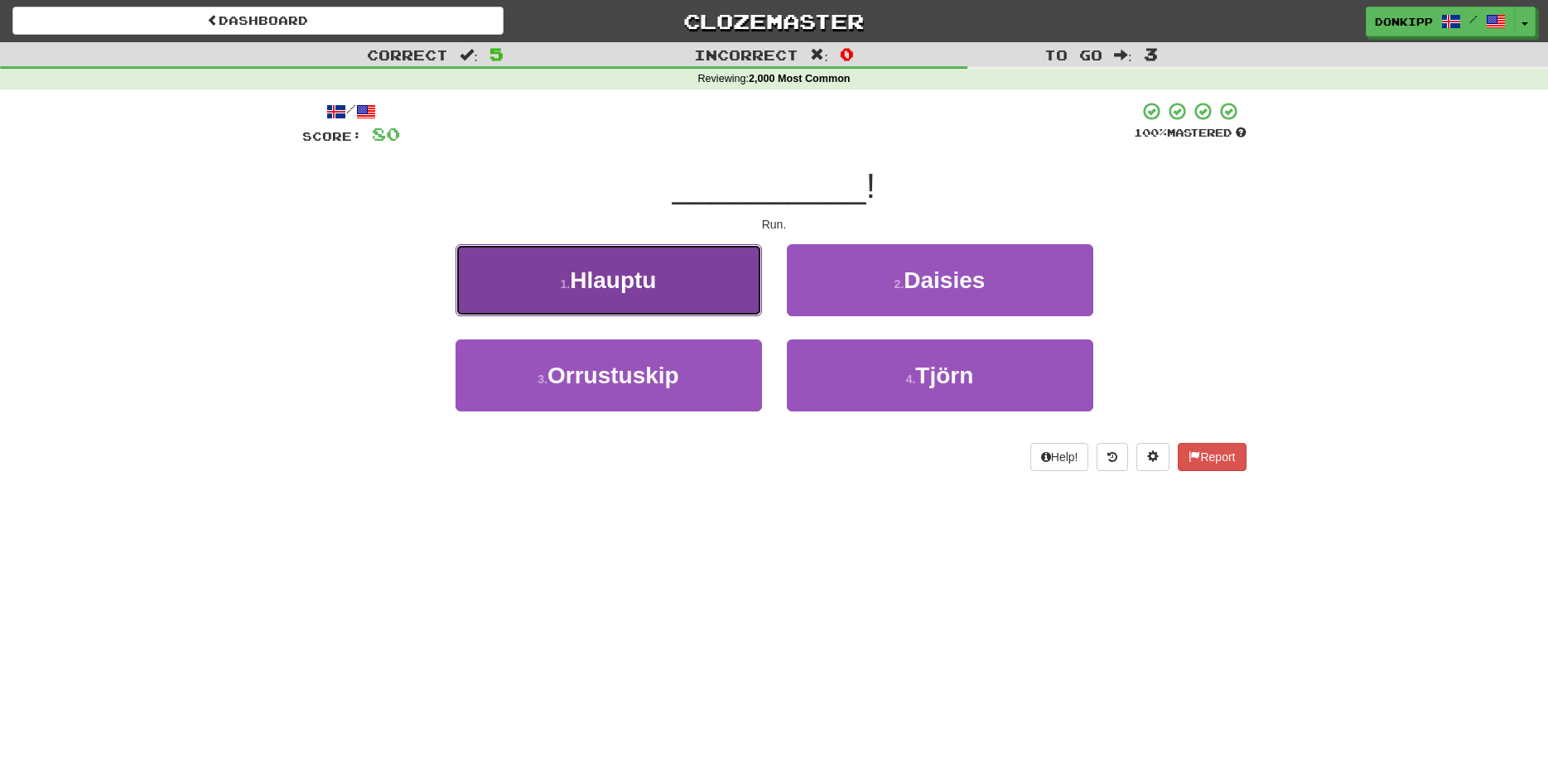
click at [754, 270] on button "1 . Hlauptu" at bounding box center [609, 280] width 306 height 72
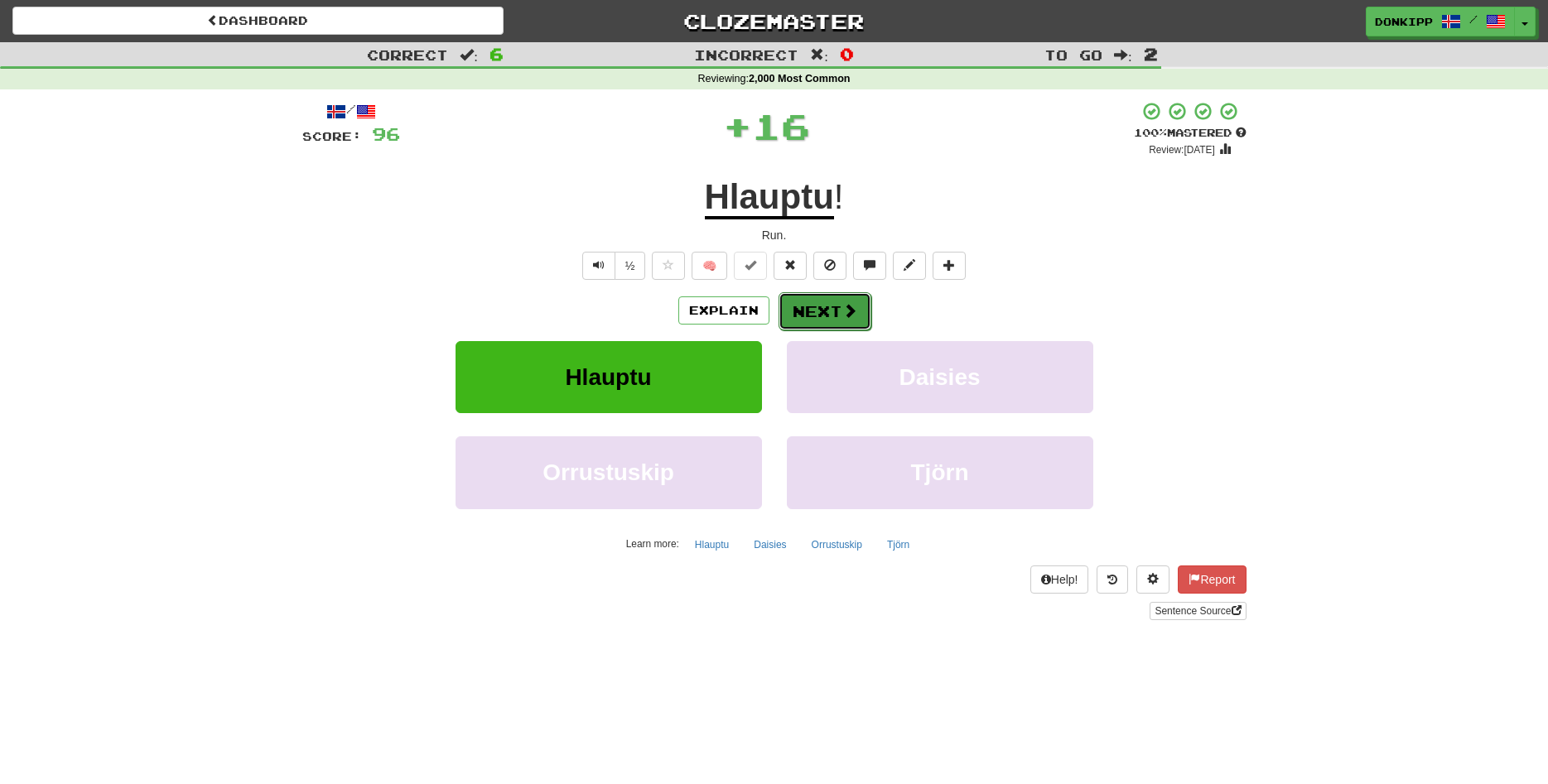
click at [817, 297] on button "Next" at bounding box center [824, 311] width 92 height 38
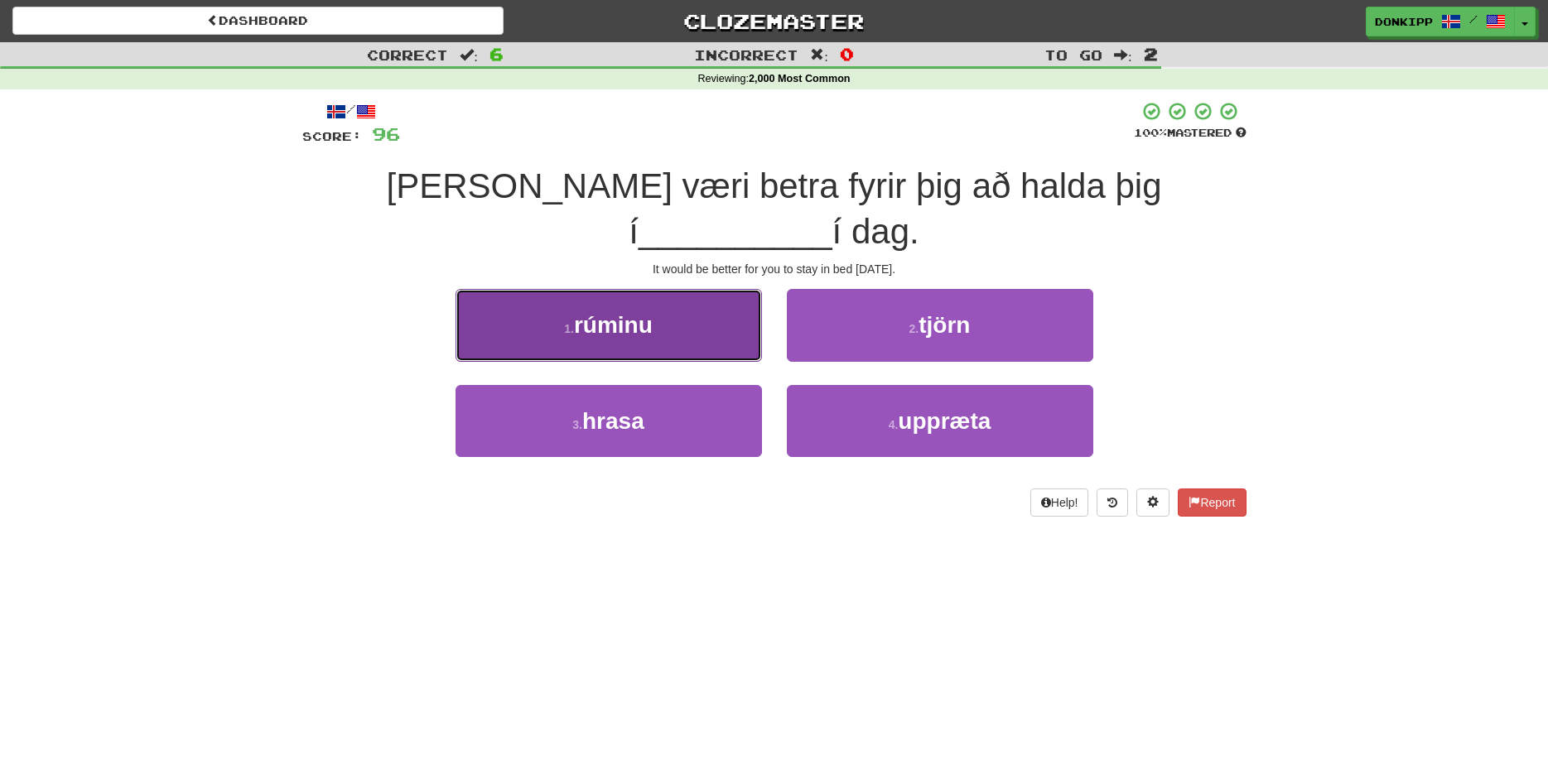
click at [719, 289] on button "1 . rúminu" at bounding box center [609, 325] width 306 height 72
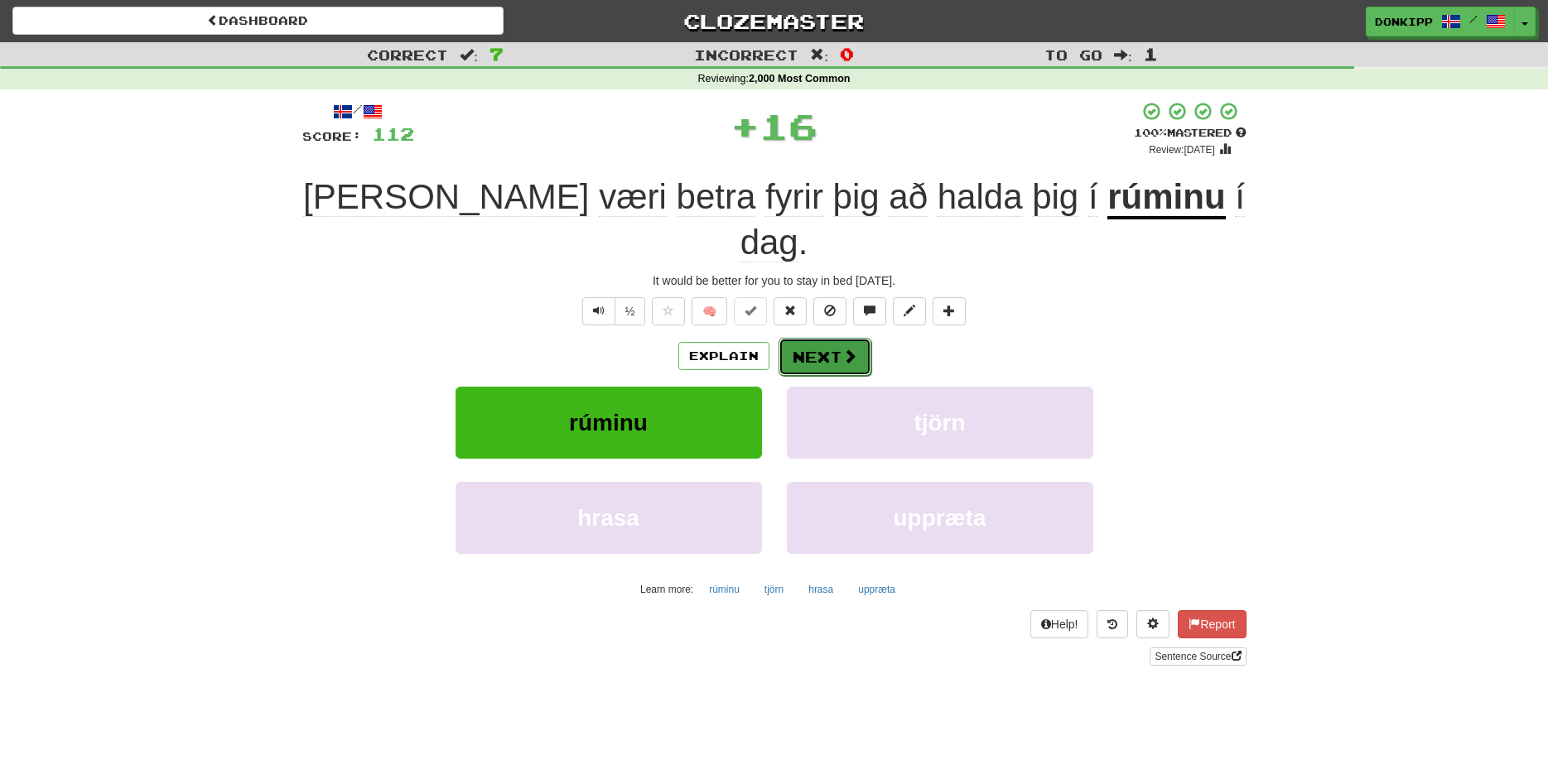
click at [823, 338] on button "Next" at bounding box center [824, 357] width 92 height 38
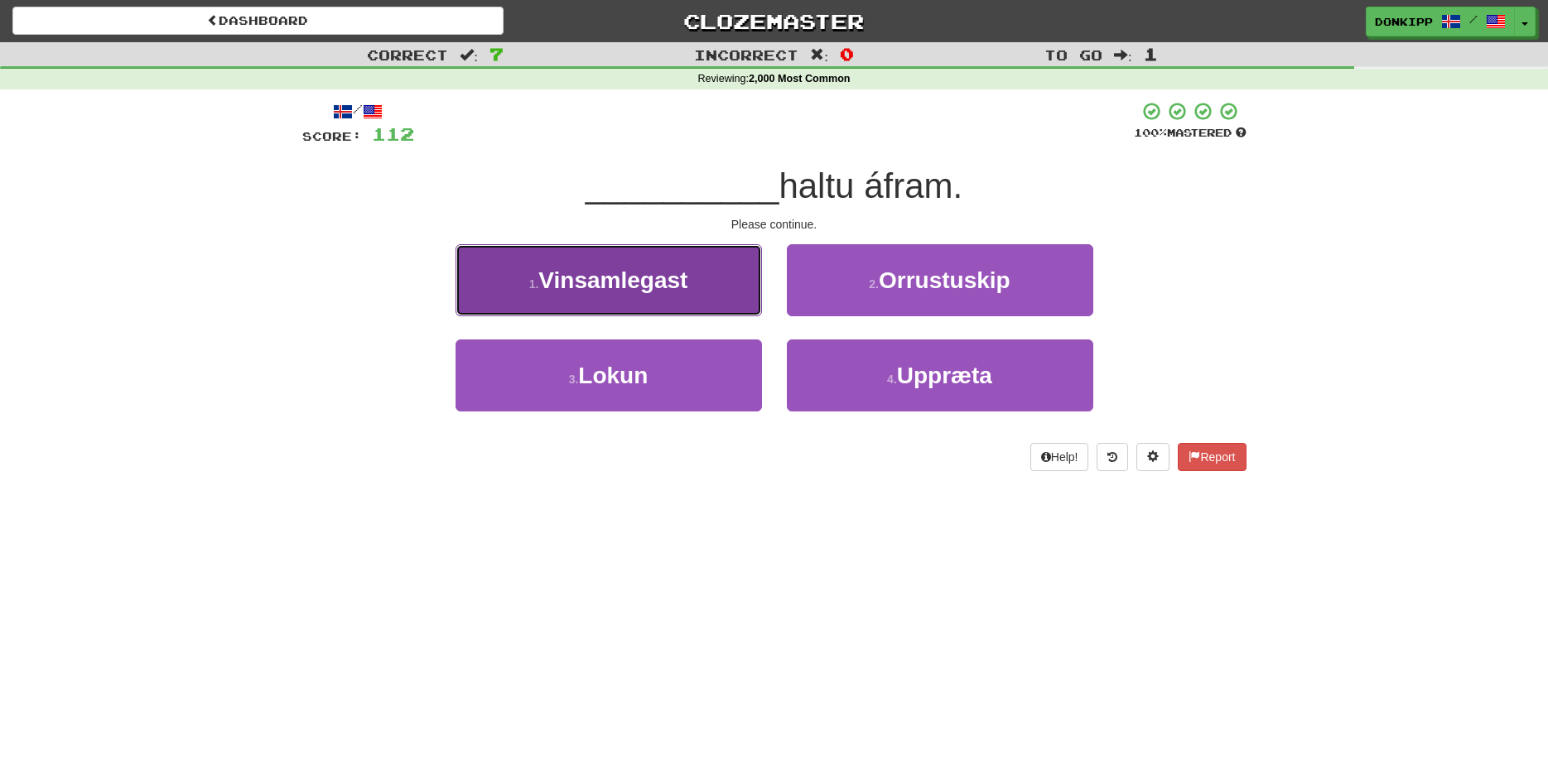
click at [738, 262] on button "1 . Vinsamlegast" at bounding box center [609, 280] width 306 height 72
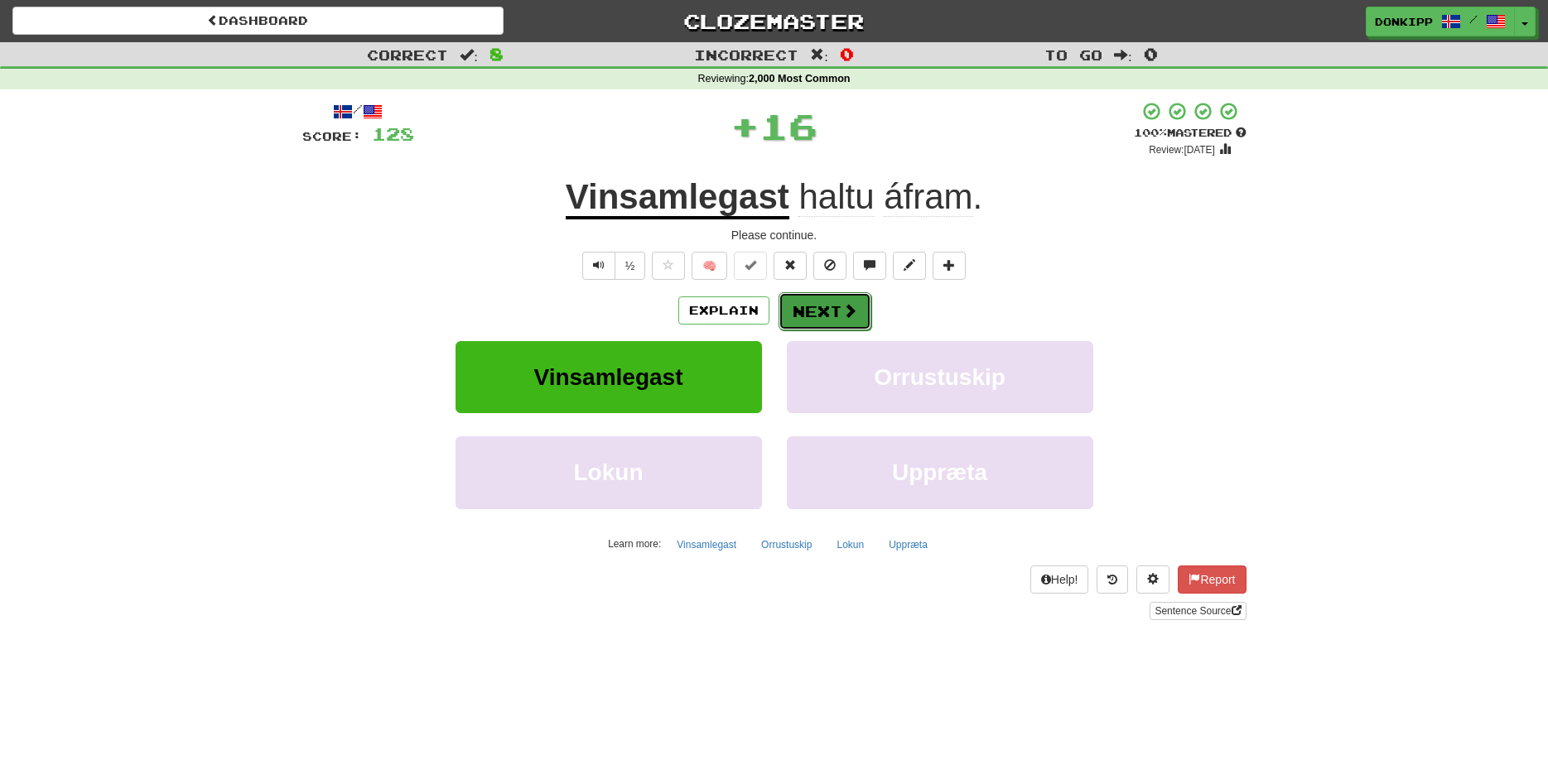
click at [822, 301] on button "Next" at bounding box center [824, 311] width 92 height 38
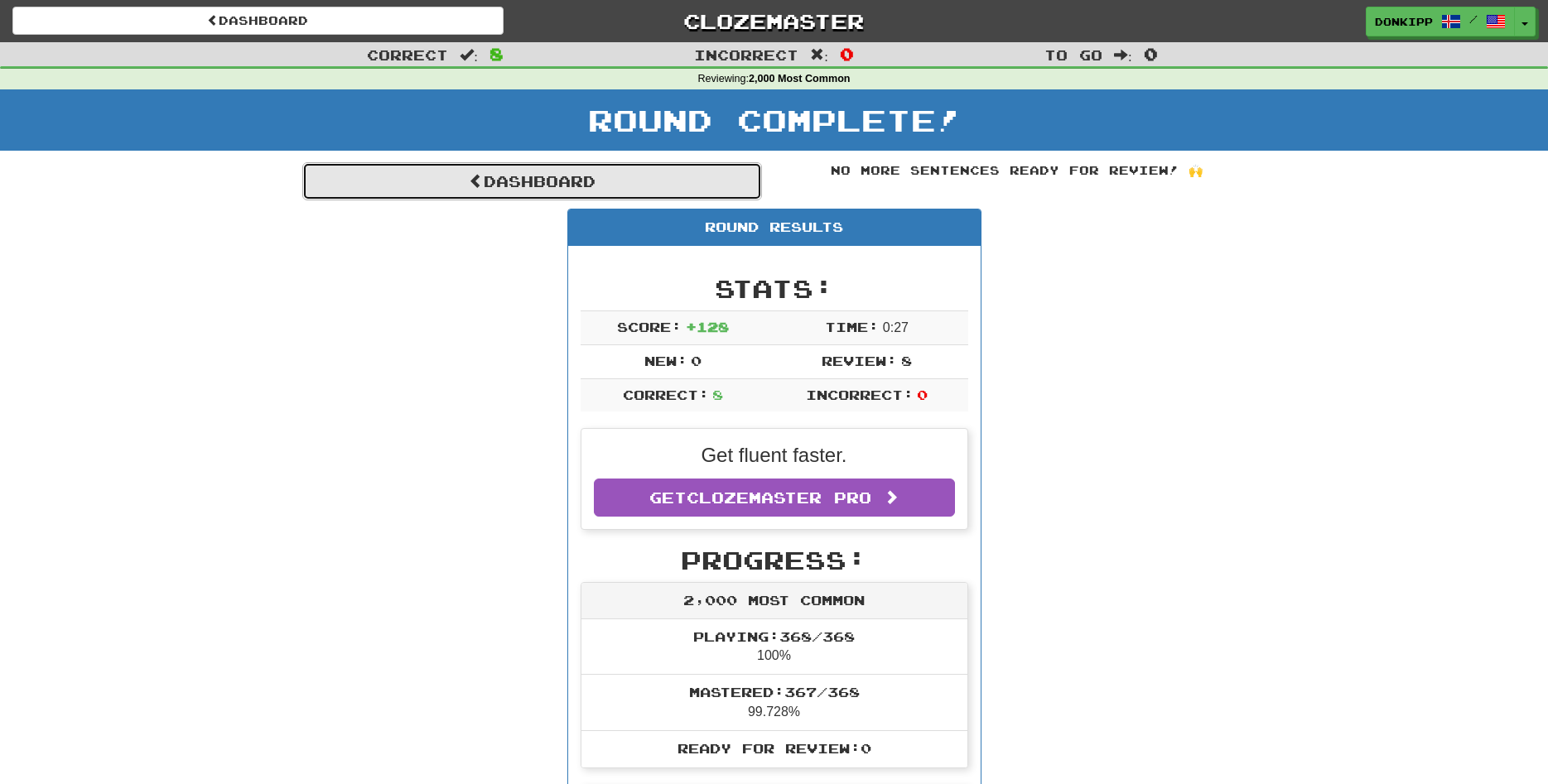
click at [597, 186] on link "Dashboard" at bounding box center [532, 181] width 459 height 38
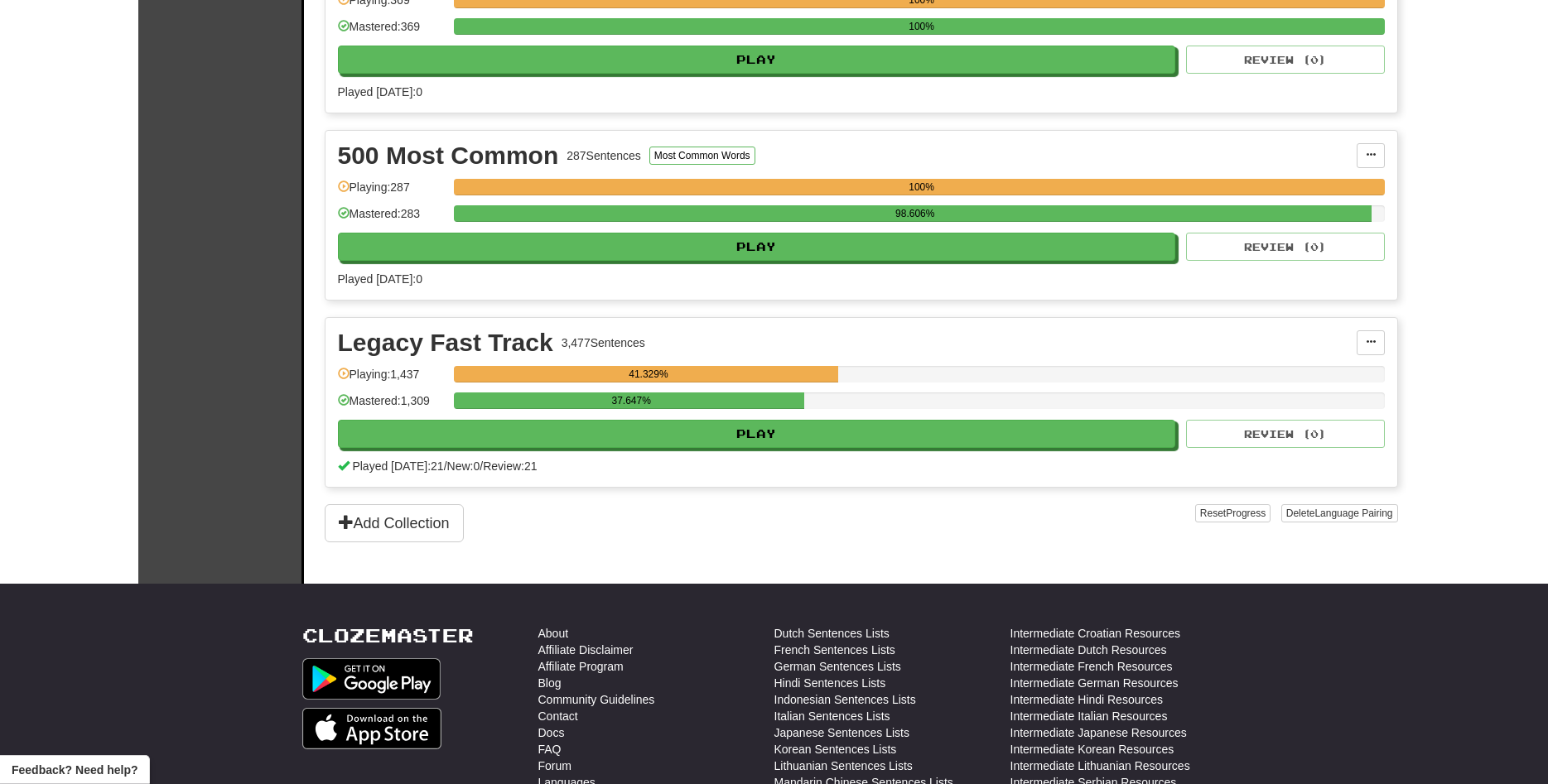
scroll to position [836, 0]
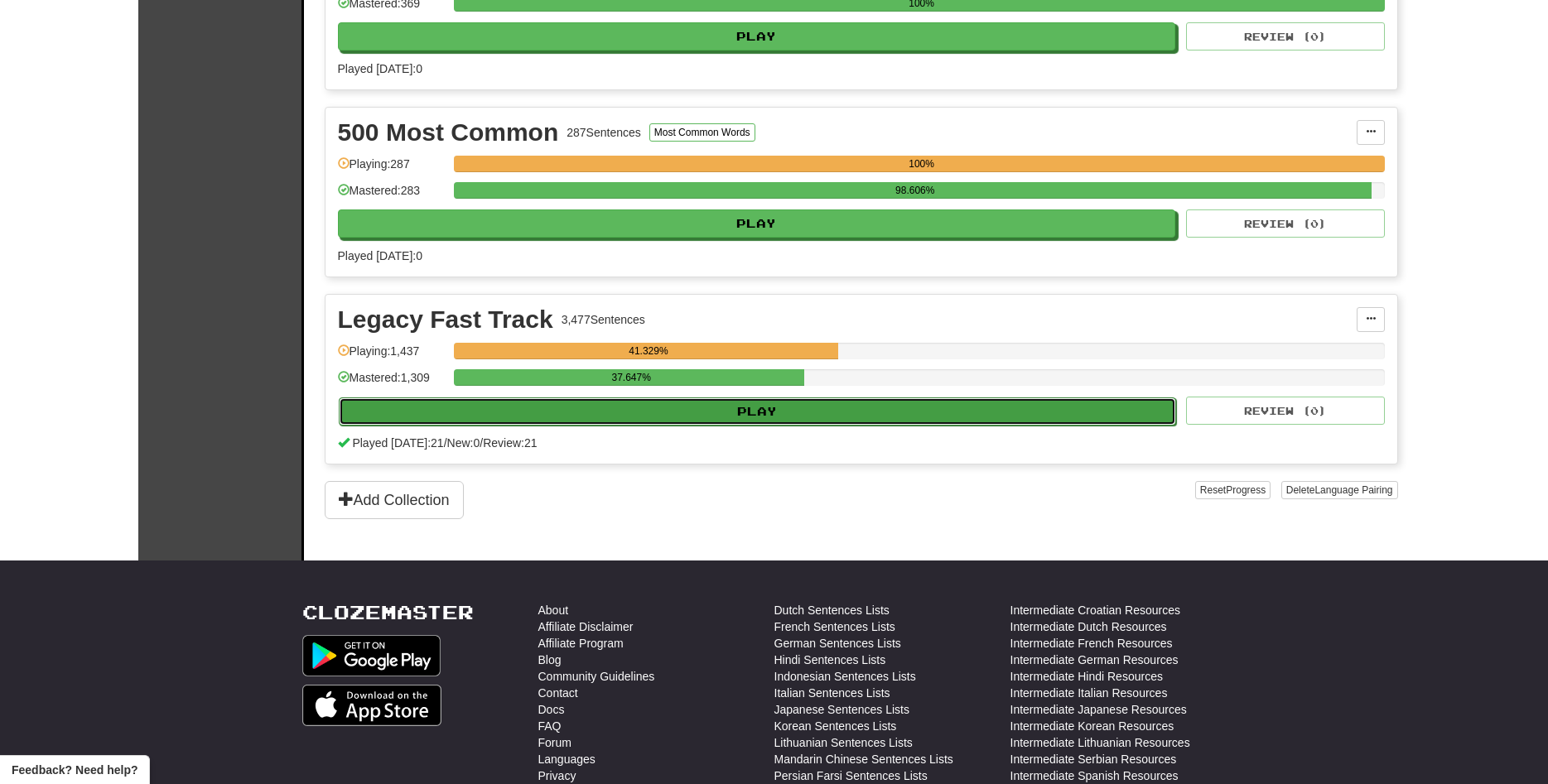
click at [791, 411] on button "Play" at bounding box center [758, 412] width 838 height 28
select select "**"
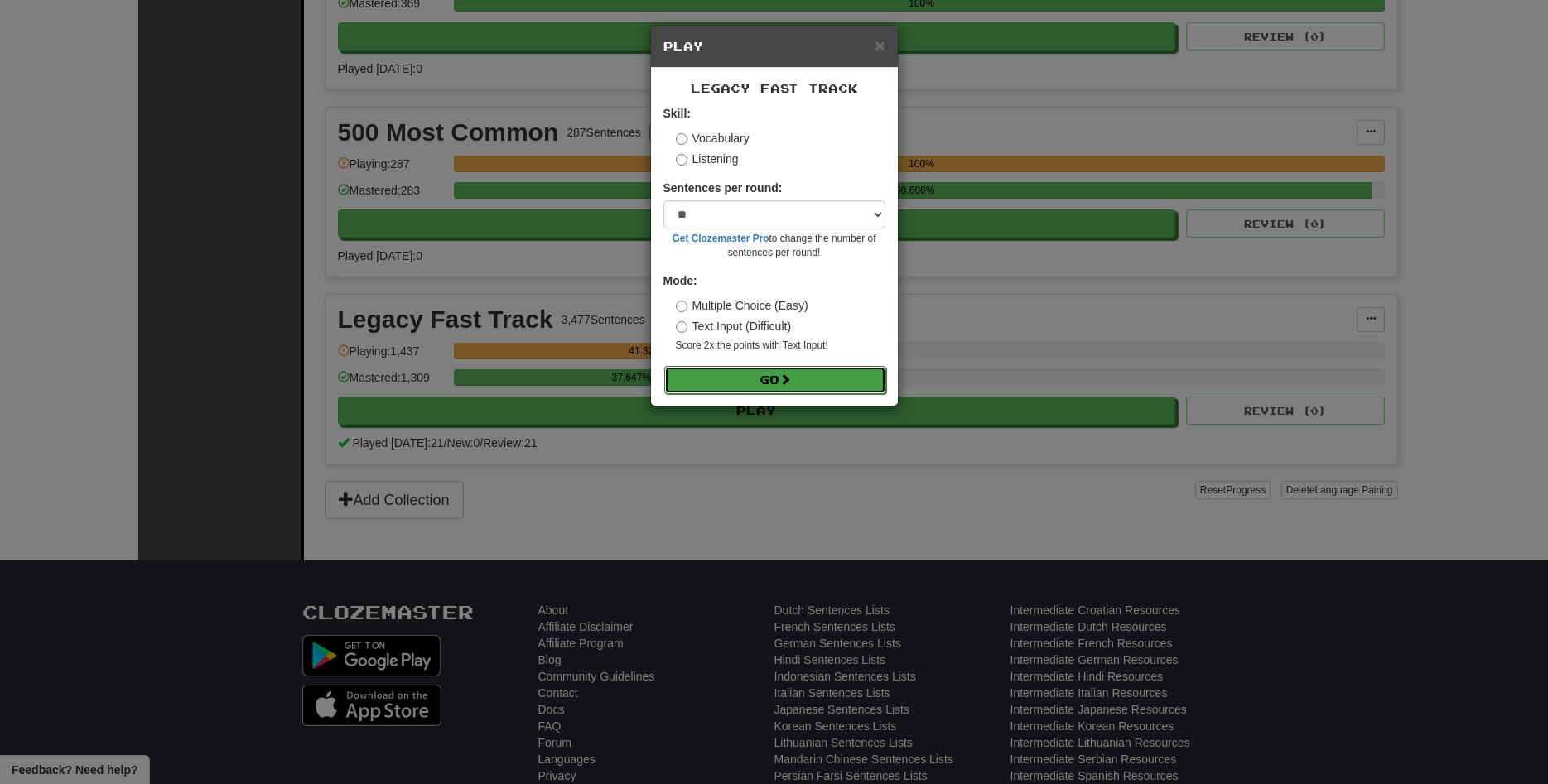
click at [797, 384] on button "Go" at bounding box center [776, 380] width 222 height 28
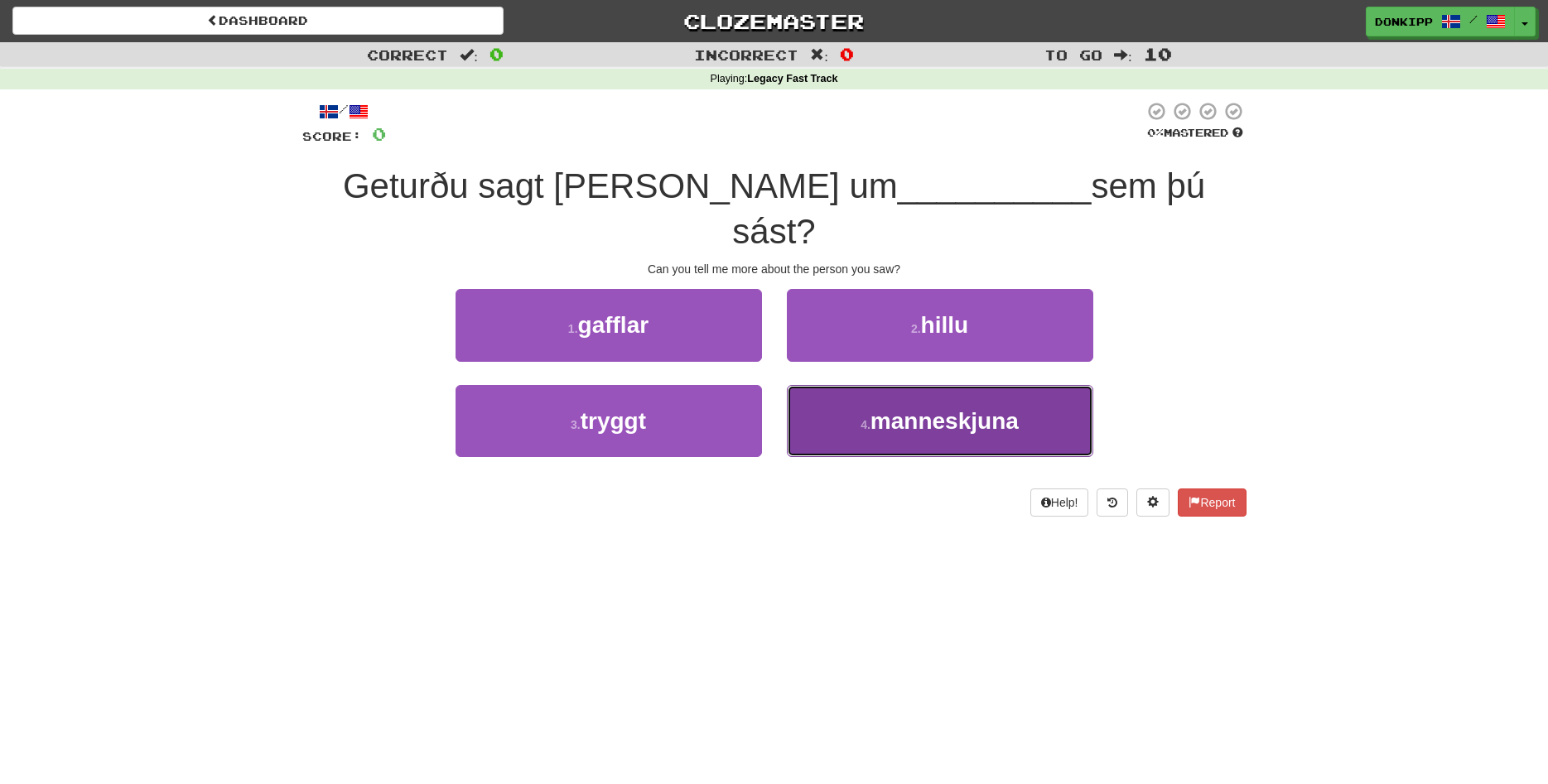
click at [870, 418] on small "4 ." at bounding box center [865, 425] width 10 height 13
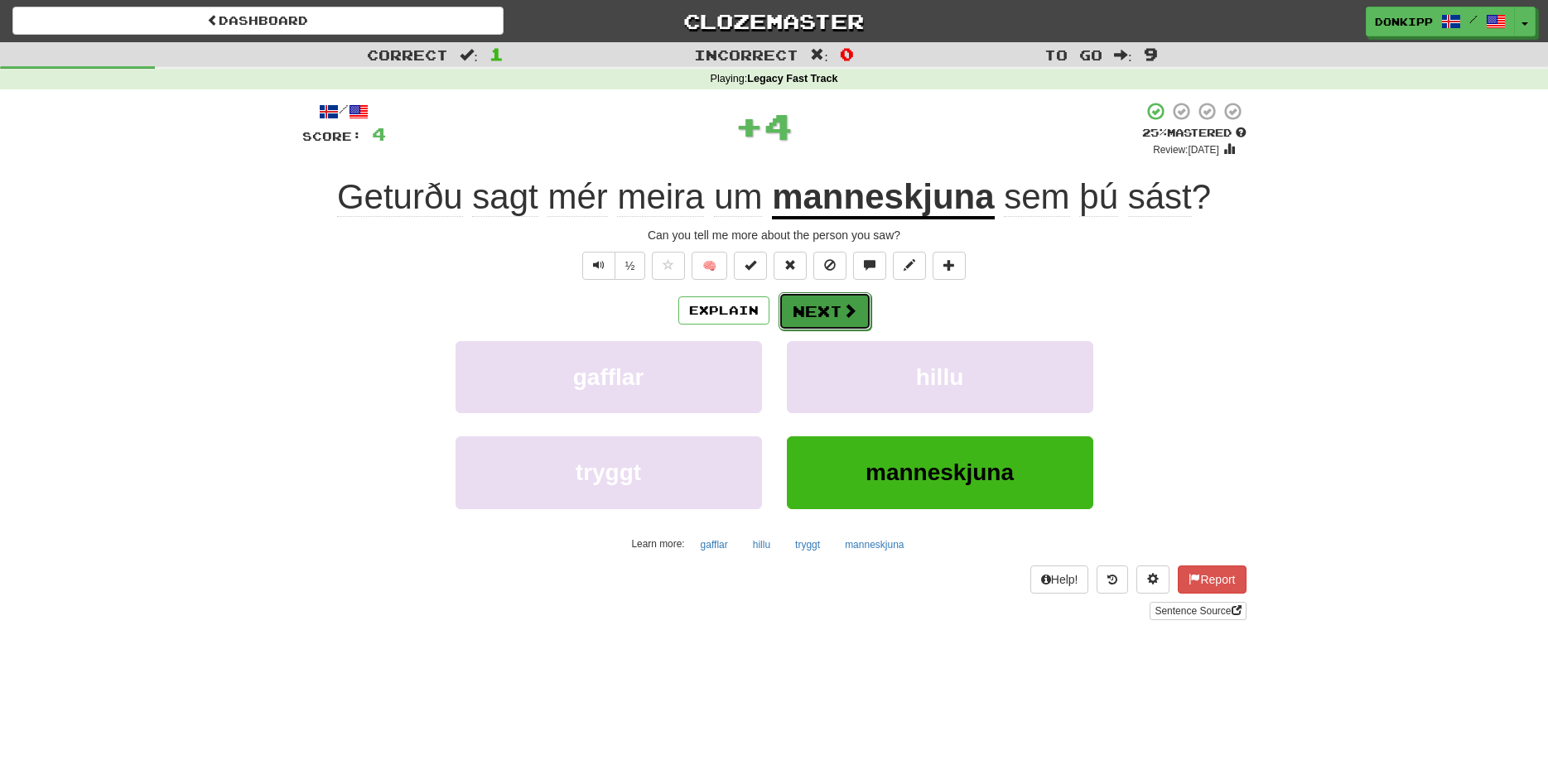
click at [824, 299] on button "Next" at bounding box center [824, 311] width 92 height 38
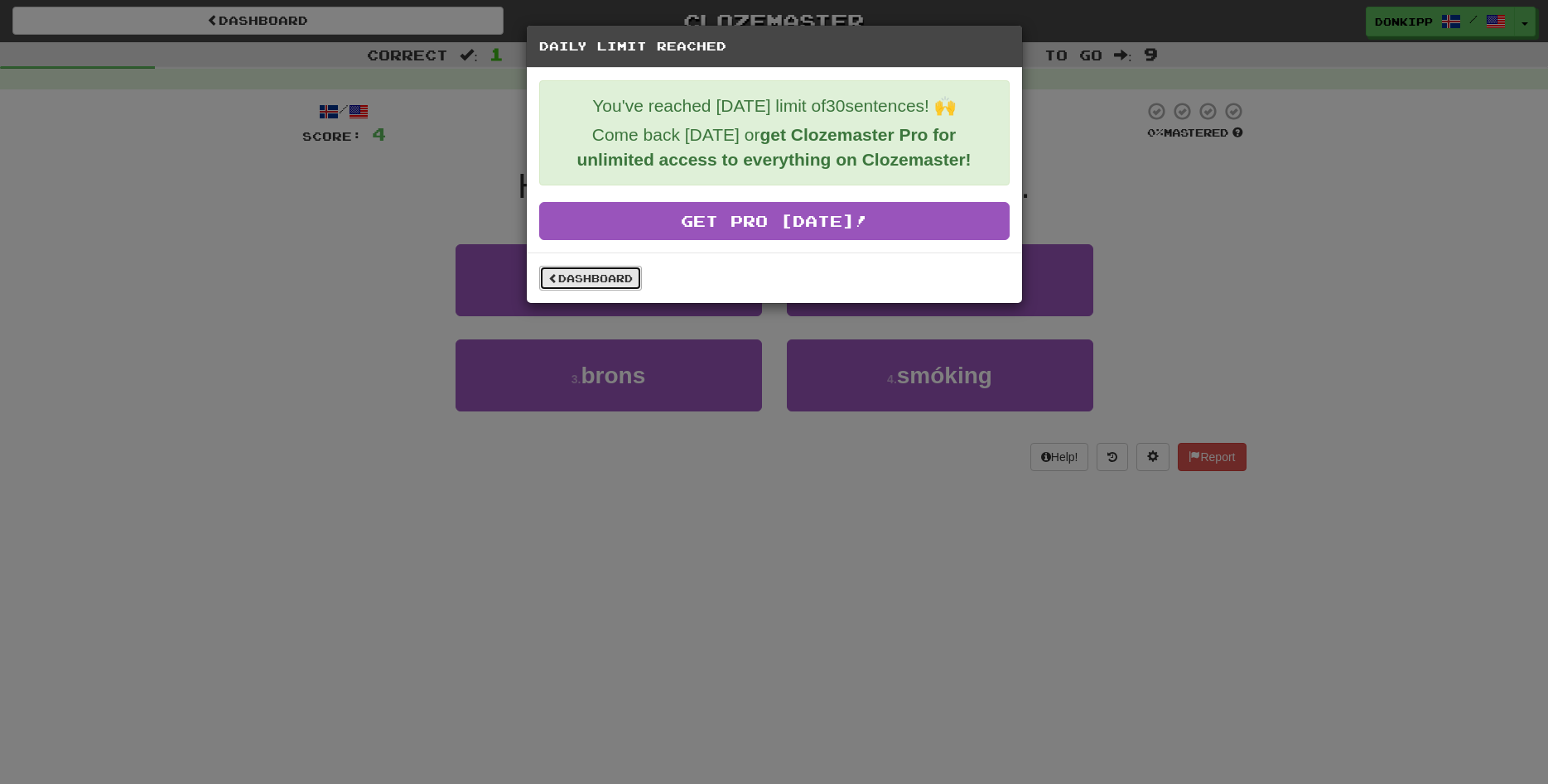
click at [585, 280] on link "Dashboard" at bounding box center [591, 278] width 103 height 25
